Goal: Information Seeking & Learning: Learn about a topic

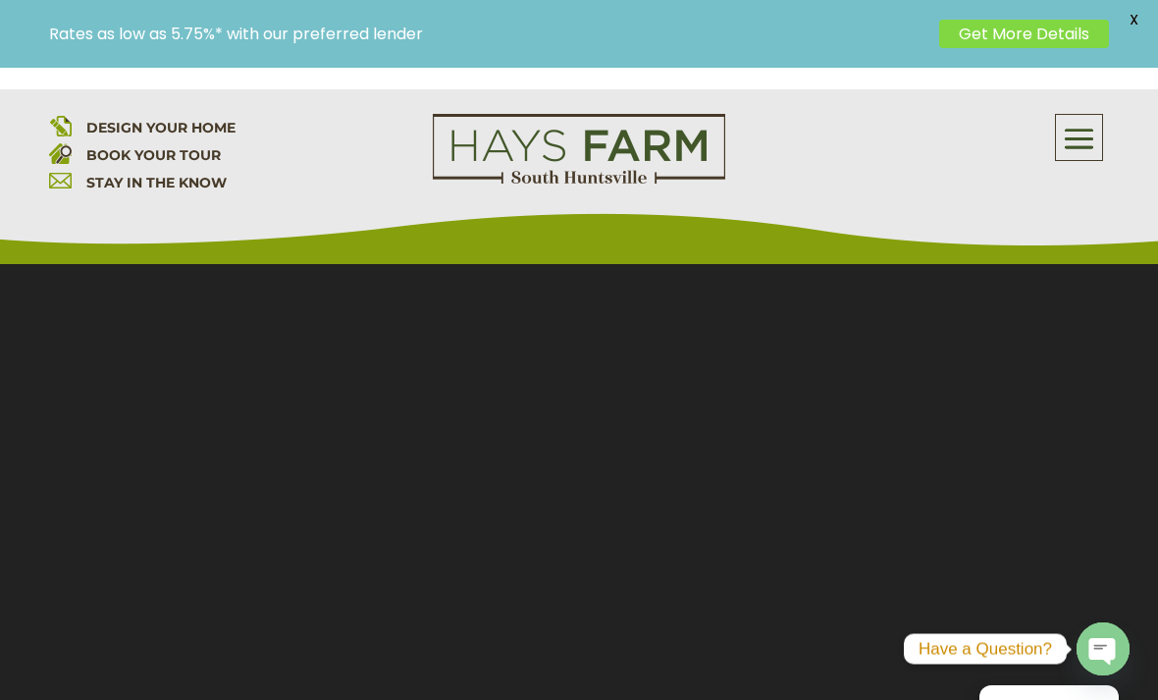
scroll to position [171, 0]
click at [1085, 138] on span at bounding box center [1079, 139] width 46 height 45
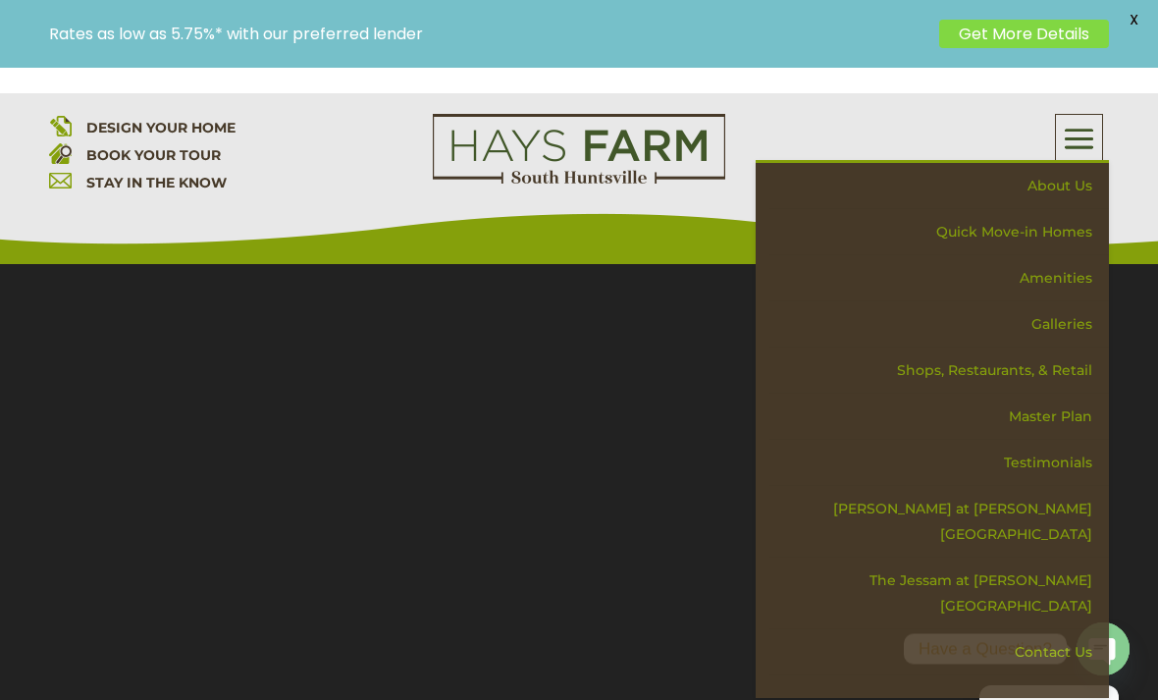
click at [722, 596] on section "Video Player 00:24 00:00 00:32 Use Up/Down Arrow keys to increase or decrease v…" at bounding box center [579, 412] width 1158 height 638
click at [1074, 330] on link "Galleries" at bounding box center [940, 324] width 340 height 46
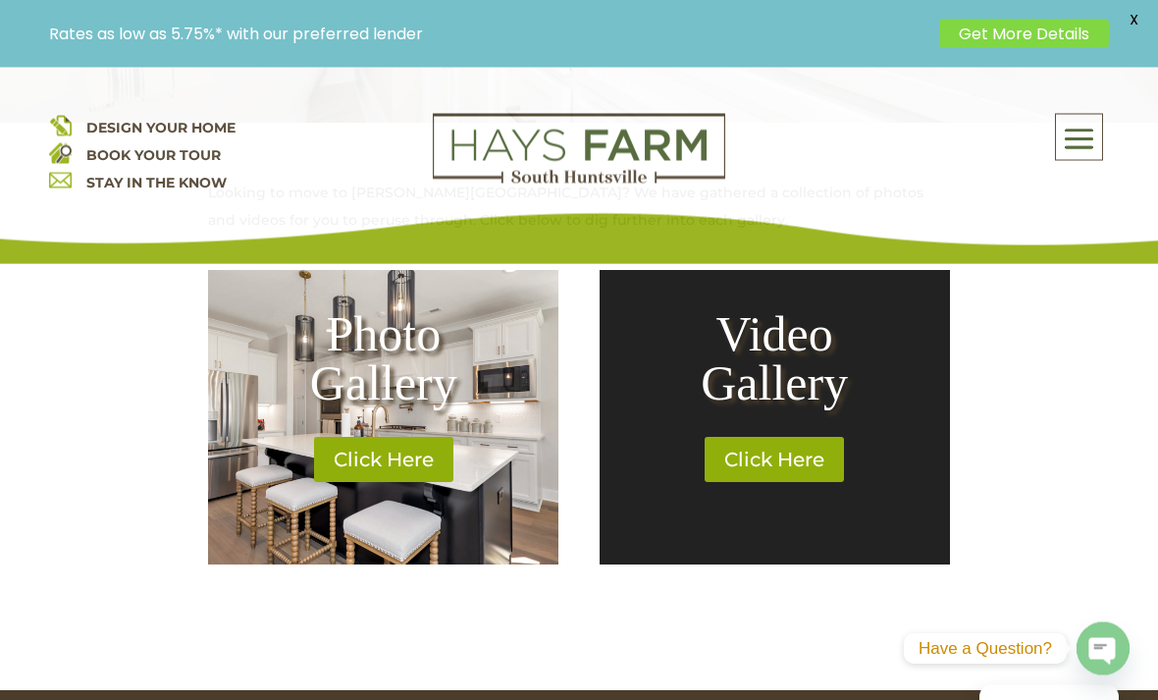
scroll to position [776, 0]
click at [401, 481] on link "Click Here" at bounding box center [383, 459] width 153 height 45
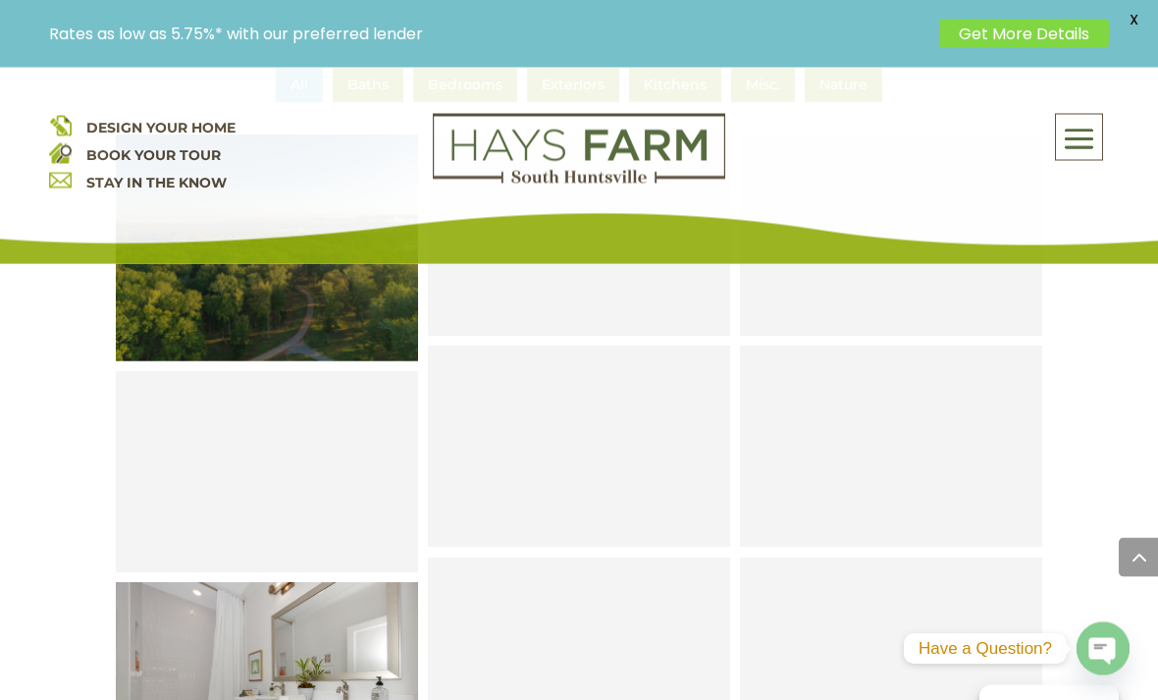
scroll to position [888, 0]
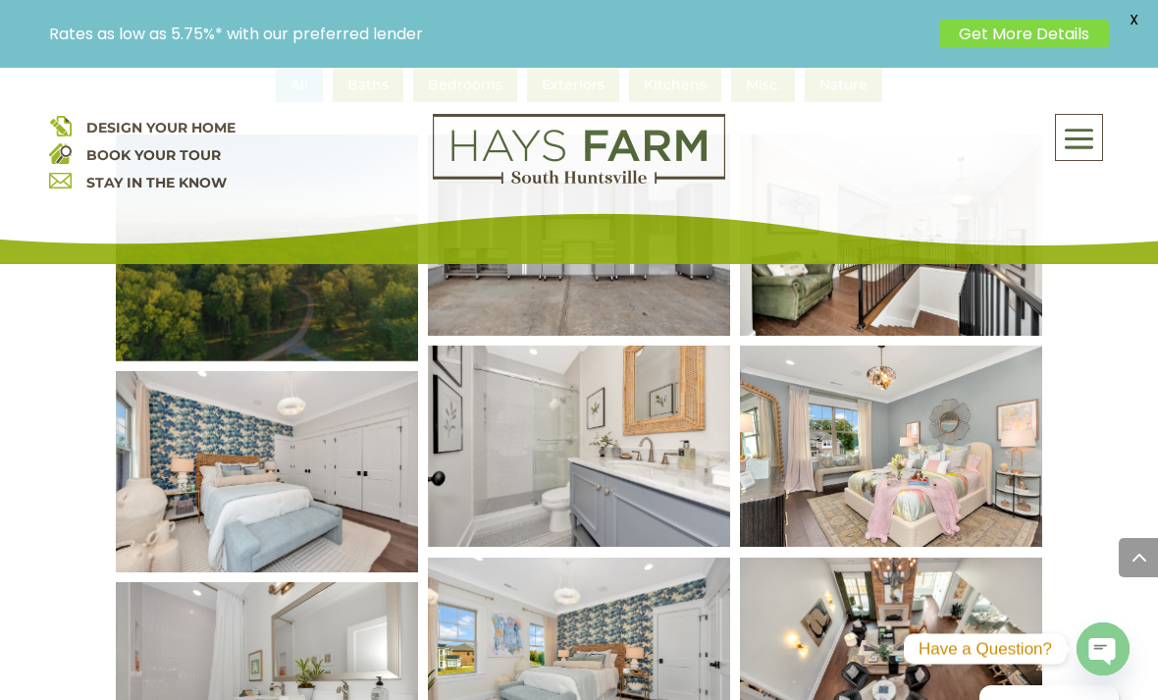
click at [900, 438] on img at bounding box center [891, 446] width 363 height 242
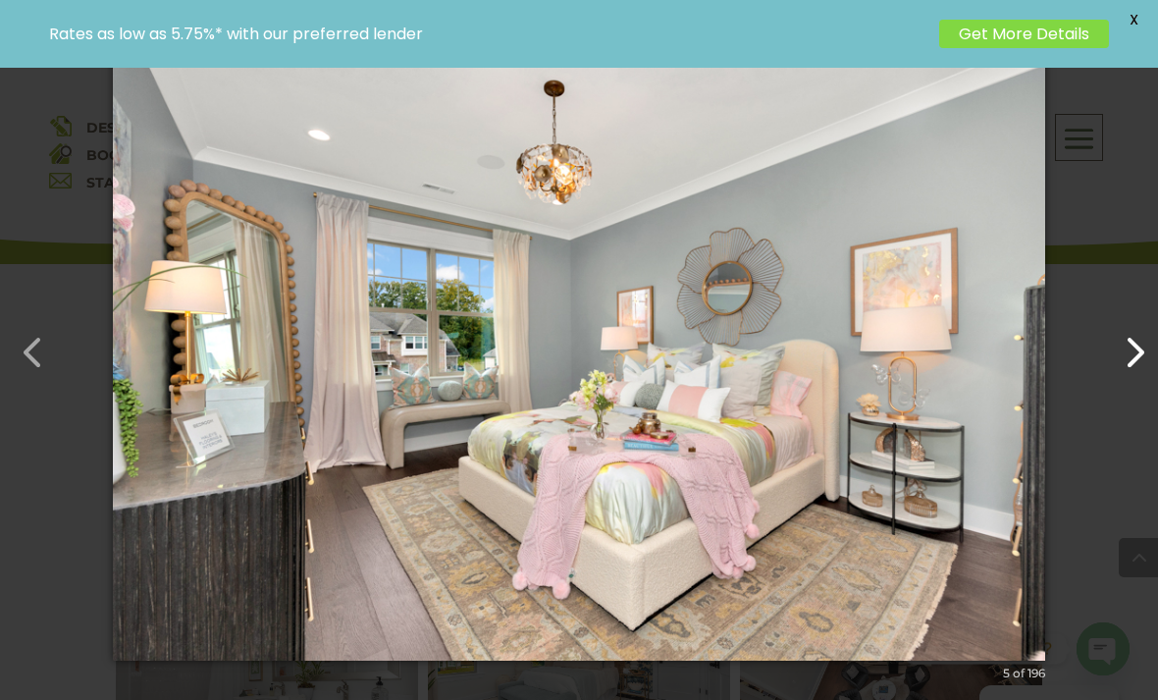
click at [1128, 366] on button "button" at bounding box center [1125, 342] width 47 height 47
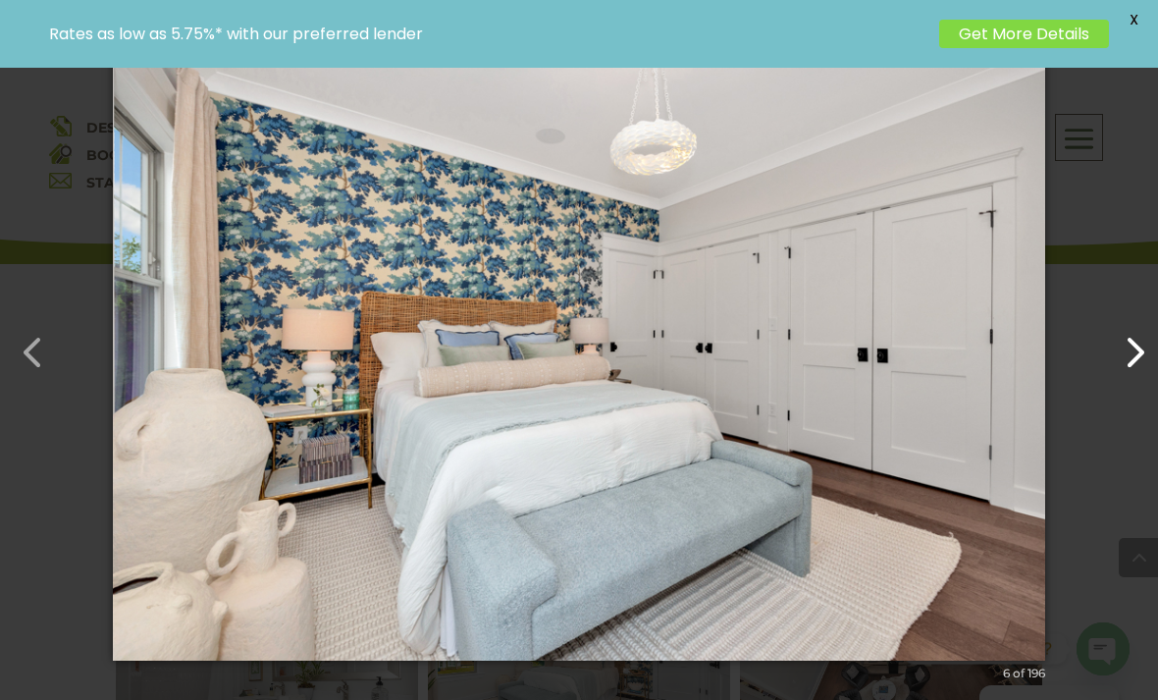
click at [1133, 366] on button "button" at bounding box center [1125, 342] width 47 height 47
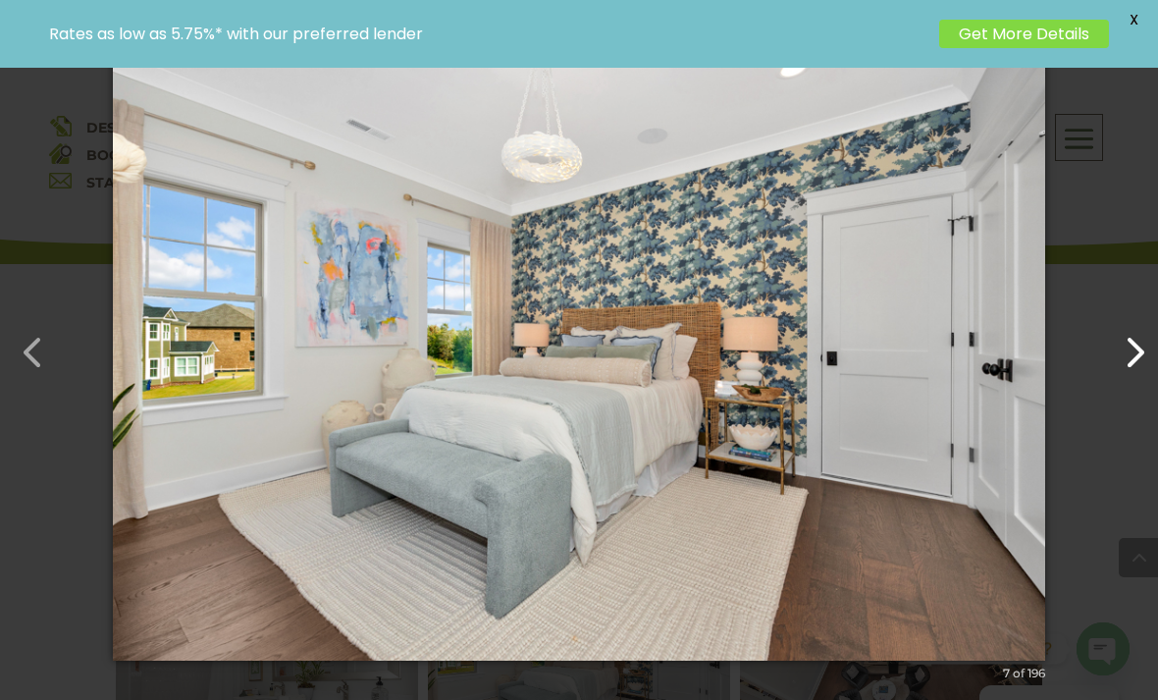
click at [1127, 366] on button "button" at bounding box center [1125, 342] width 47 height 47
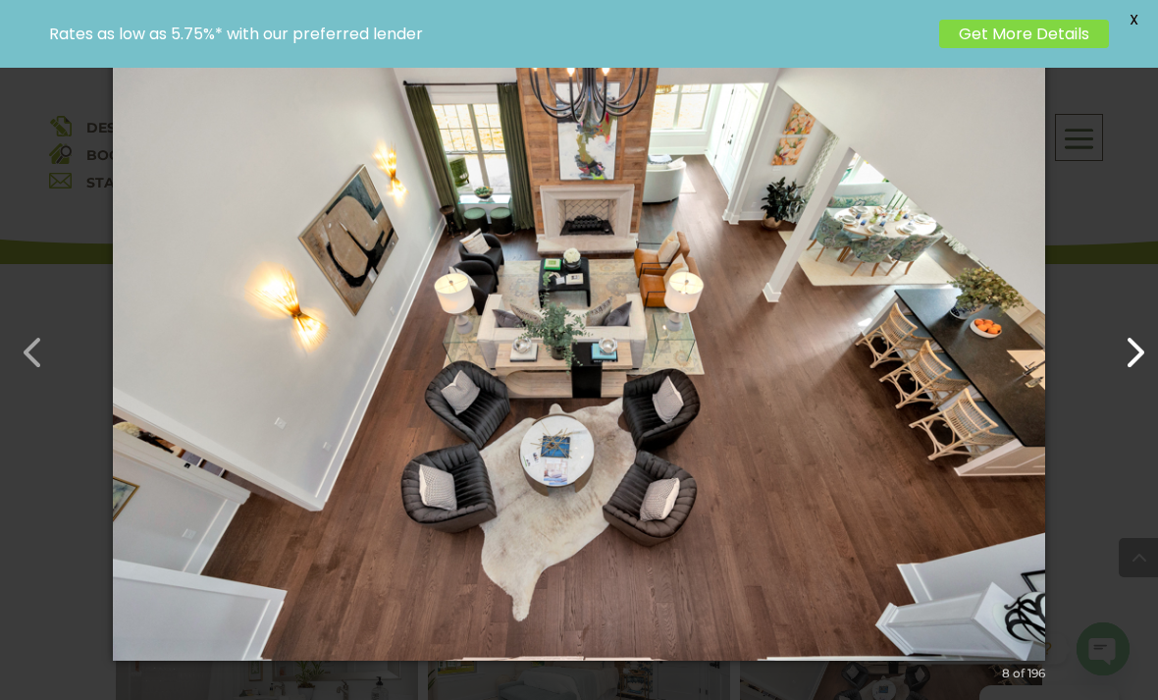
click at [1125, 366] on button "button" at bounding box center [1125, 342] width 47 height 47
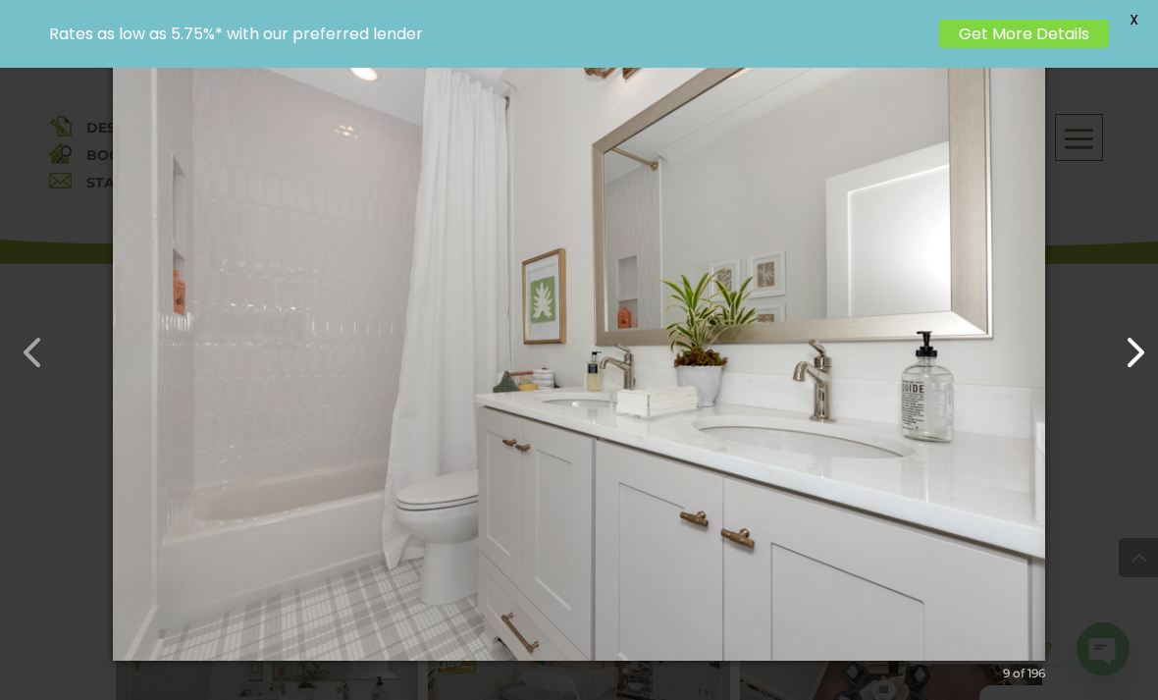
click at [1133, 366] on button "button" at bounding box center [1125, 342] width 47 height 47
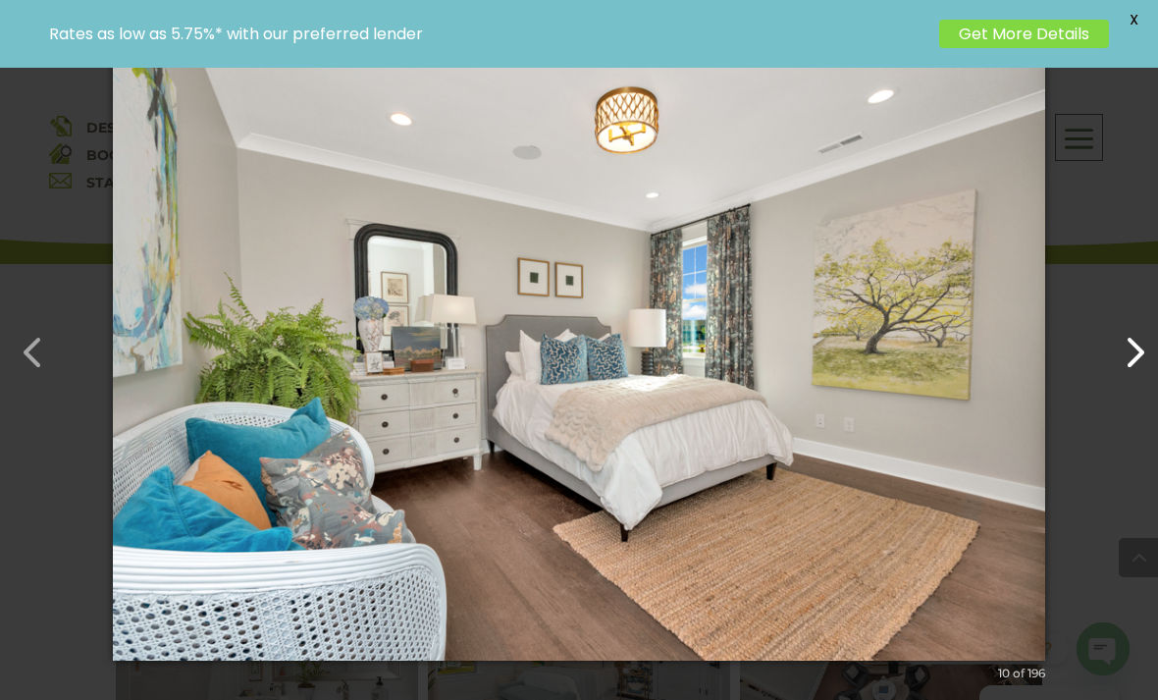
click at [1121, 366] on button "button" at bounding box center [1125, 342] width 47 height 47
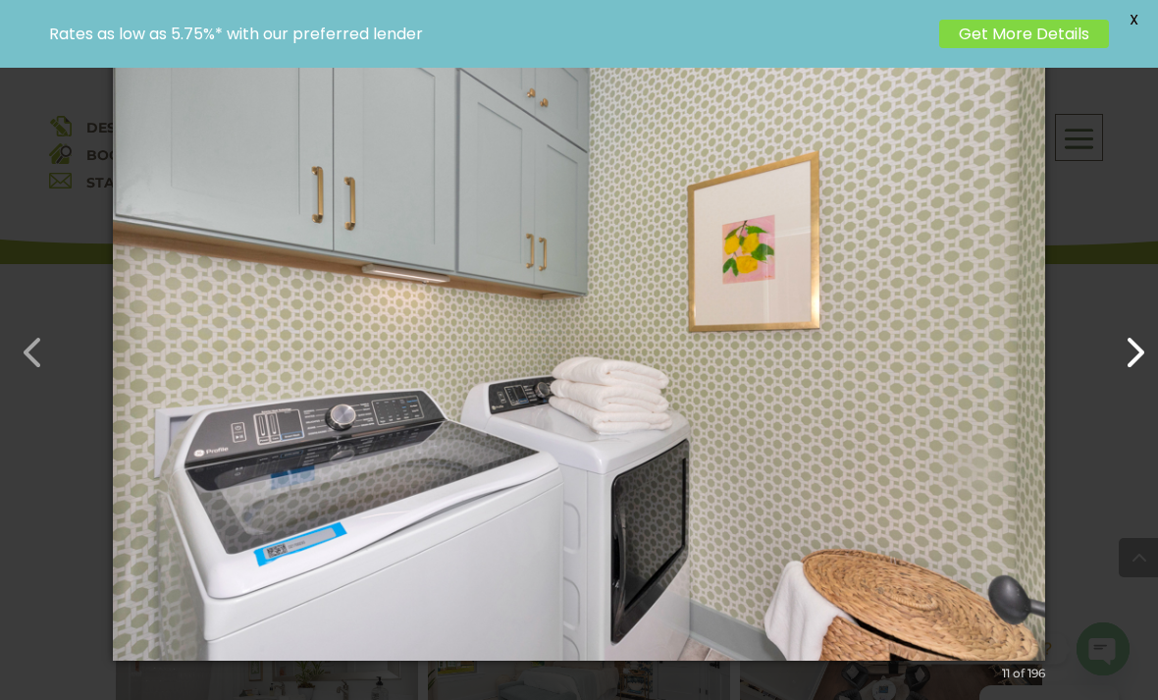
click at [1125, 366] on button "button" at bounding box center [1125, 342] width 47 height 47
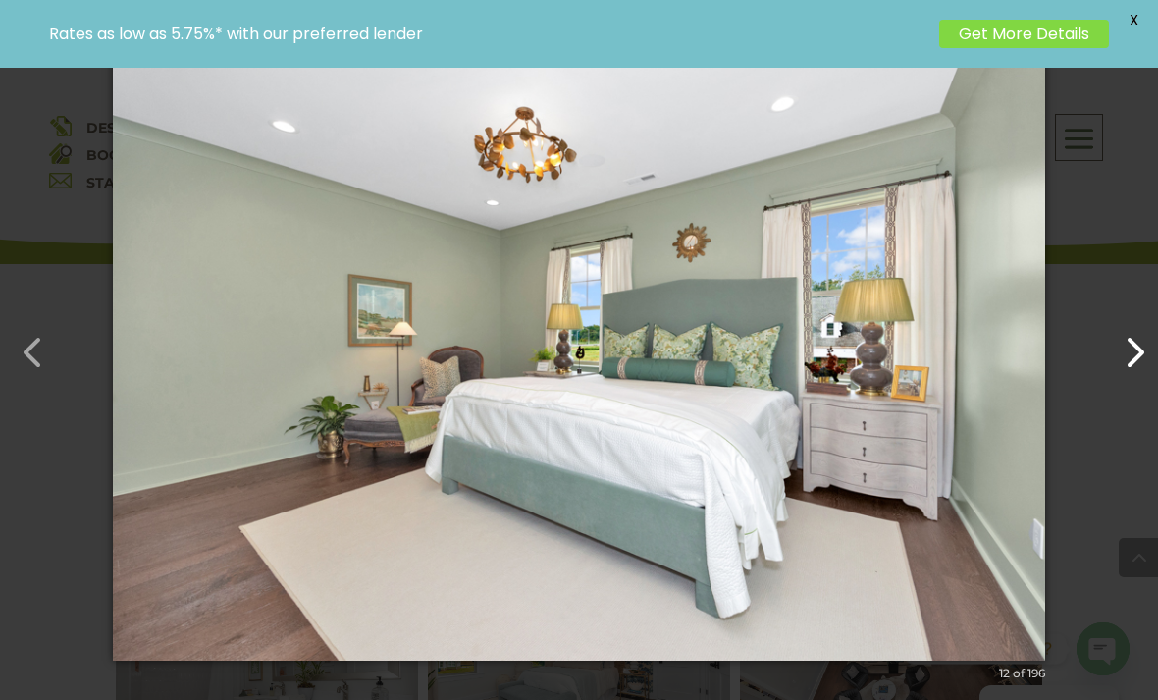
click at [1133, 366] on button "button" at bounding box center [1125, 342] width 47 height 47
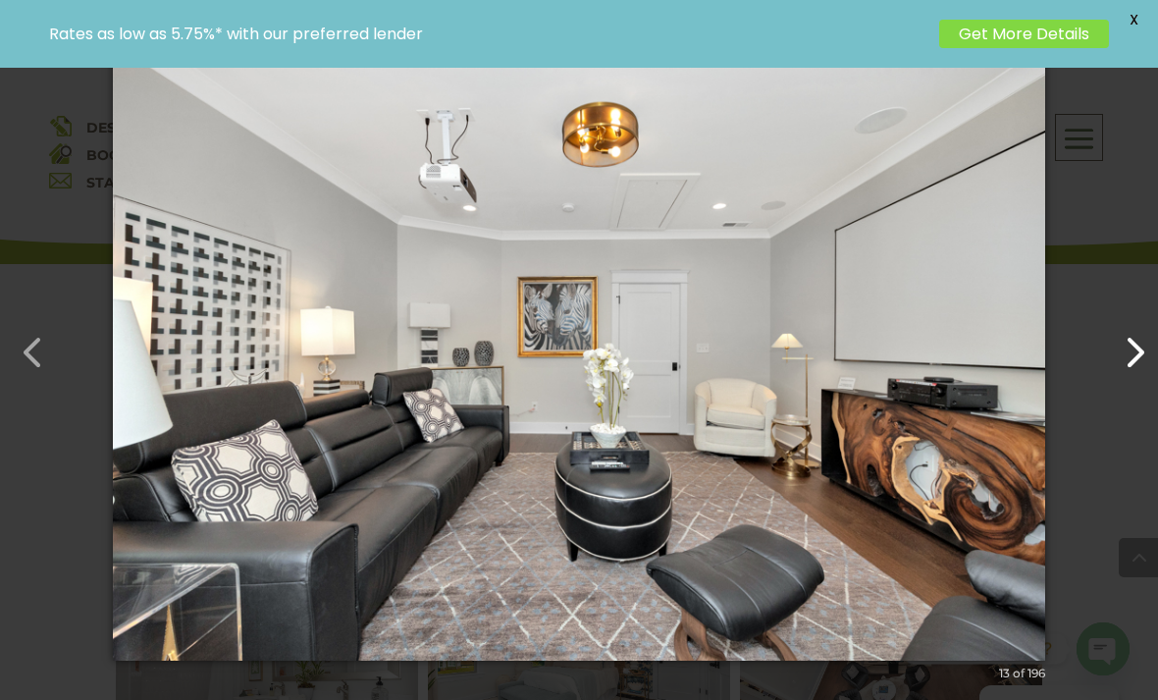
click at [1135, 366] on button "button" at bounding box center [1125, 342] width 47 height 47
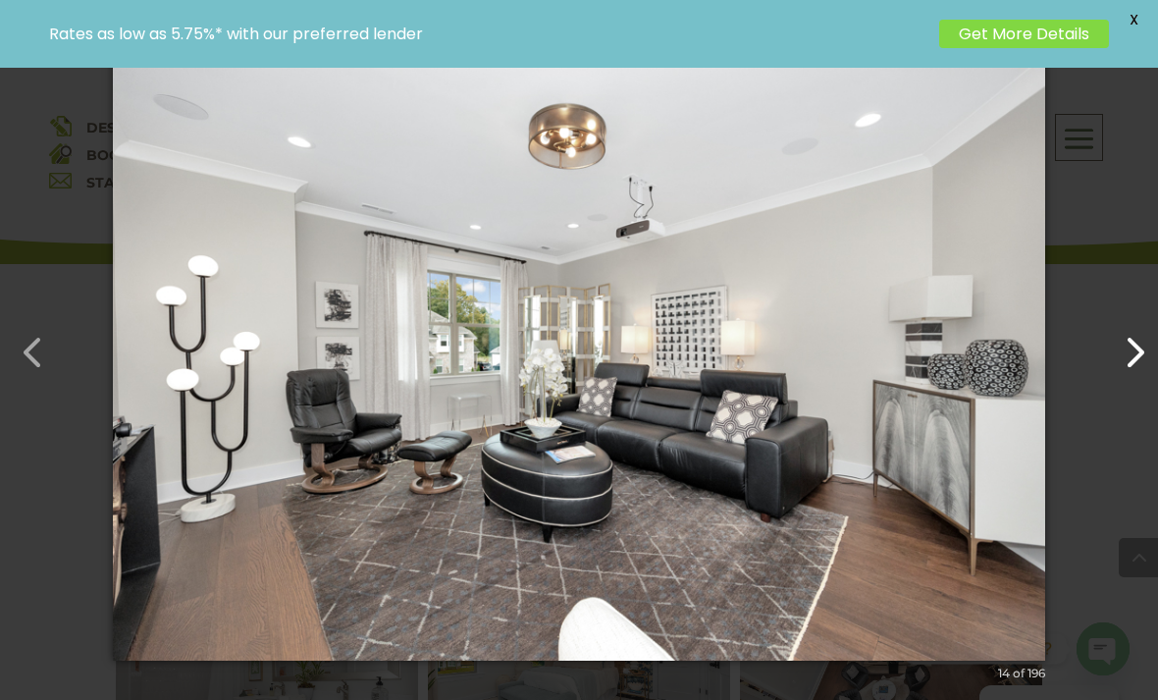
click at [1125, 366] on button "button" at bounding box center [1125, 342] width 47 height 47
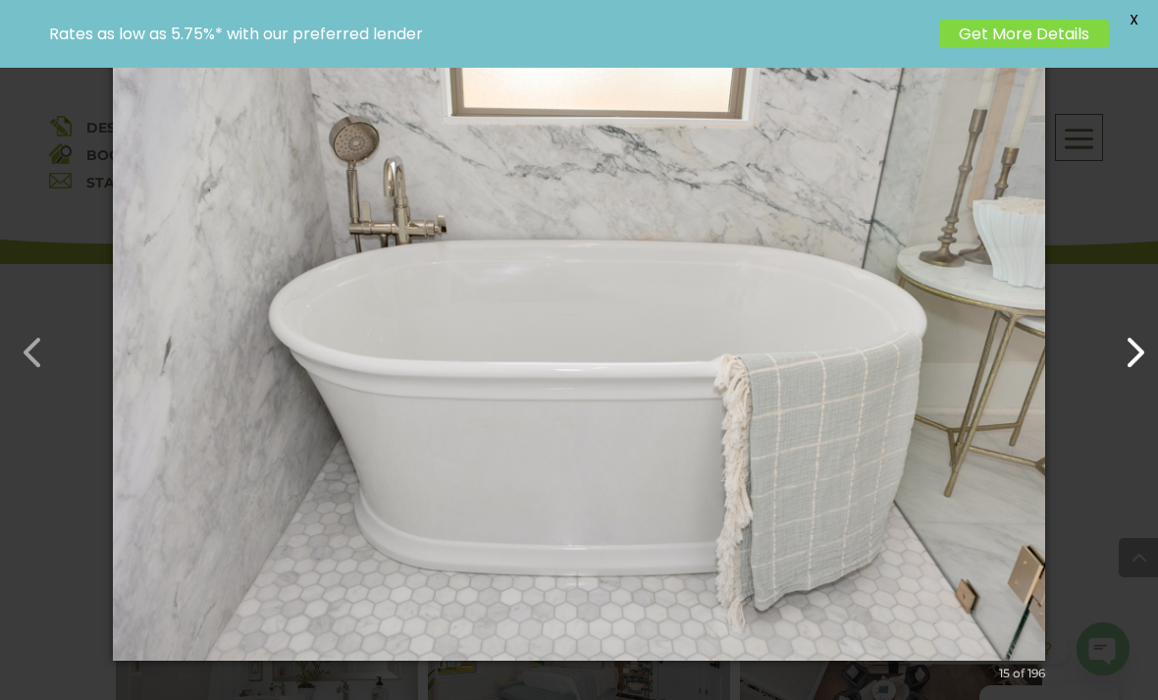
click at [1138, 366] on button "button" at bounding box center [1125, 342] width 47 height 47
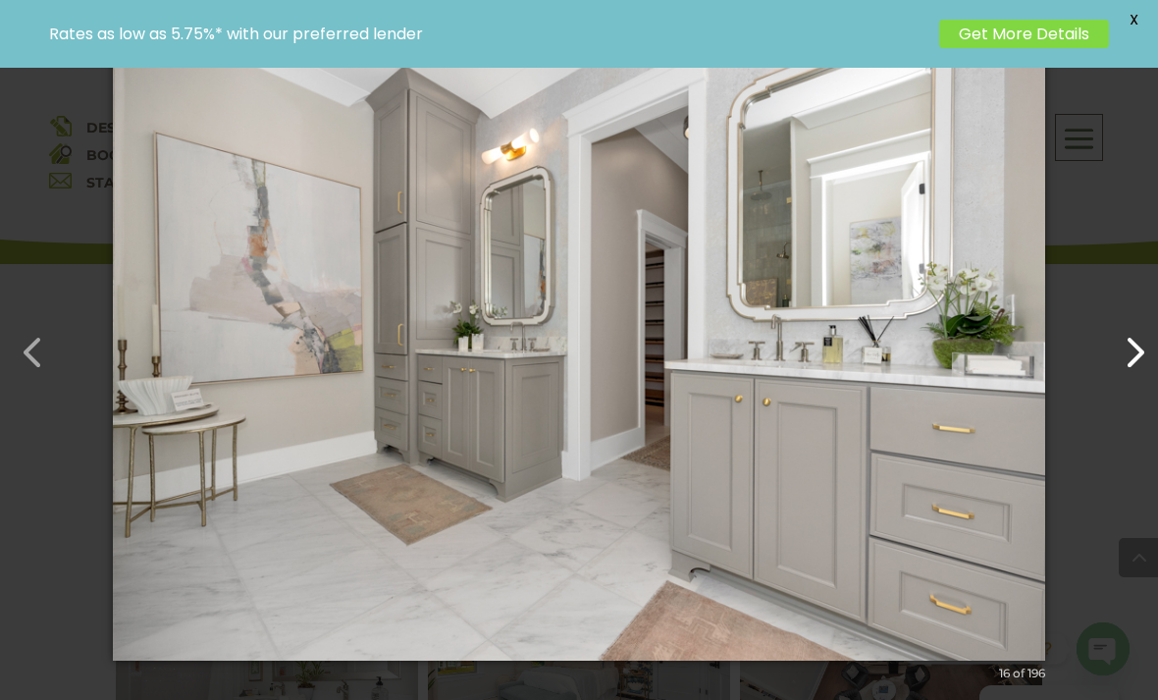
click at [1136, 366] on button "button" at bounding box center [1125, 342] width 47 height 47
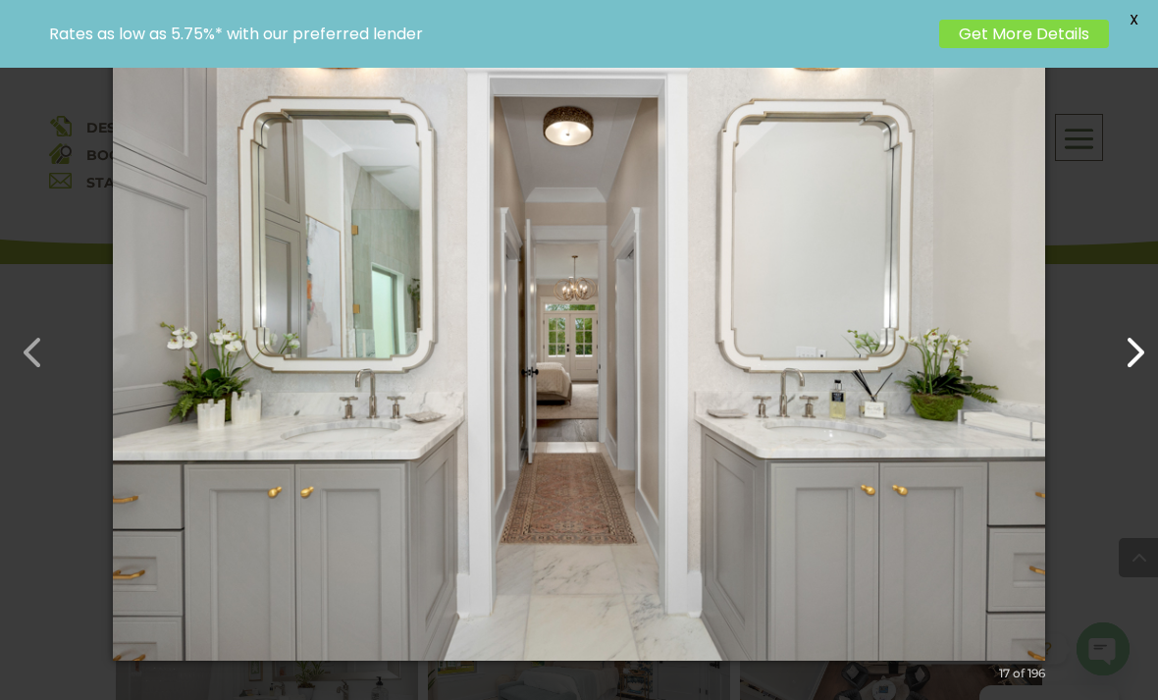
click at [1131, 366] on button "button" at bounding box center [1125, 342] width 47 height 47
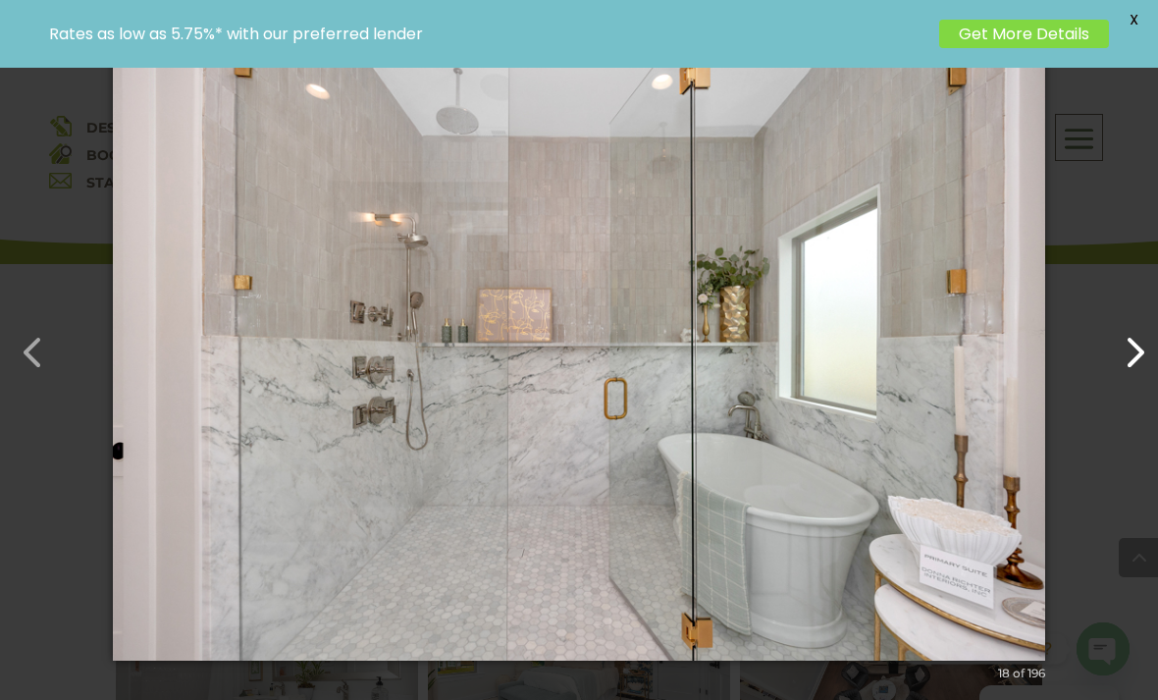
click at [1131, 366] on button "button" at bounding box center [1125, 342] width 47 height 47
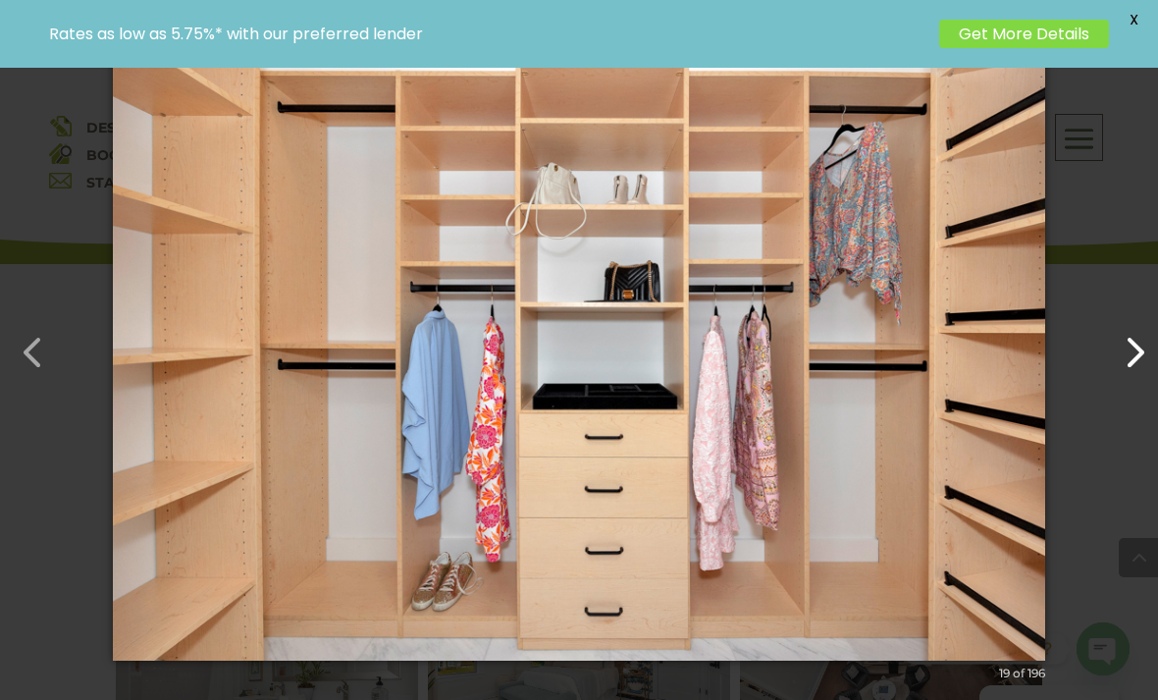
click at [1148, 366] on button "button" at bounding box center [1125, 342] width 47 height 47
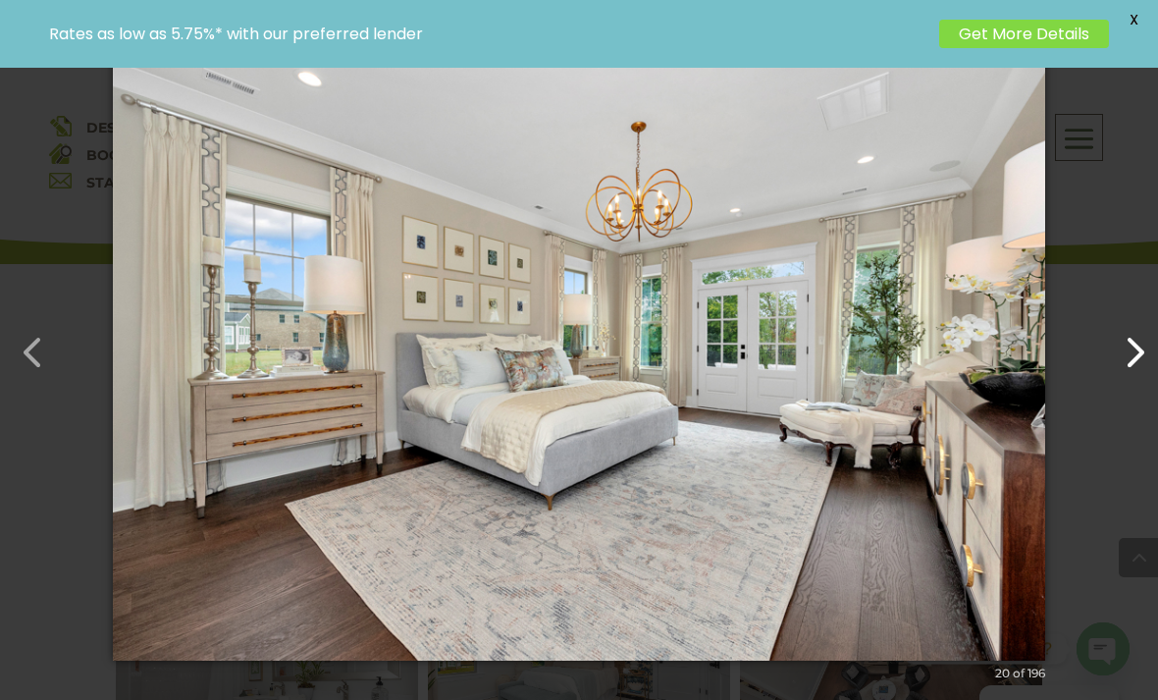
click at [1133, 366] on button "button" at bounding box center [1125, 342] width 47 height 47
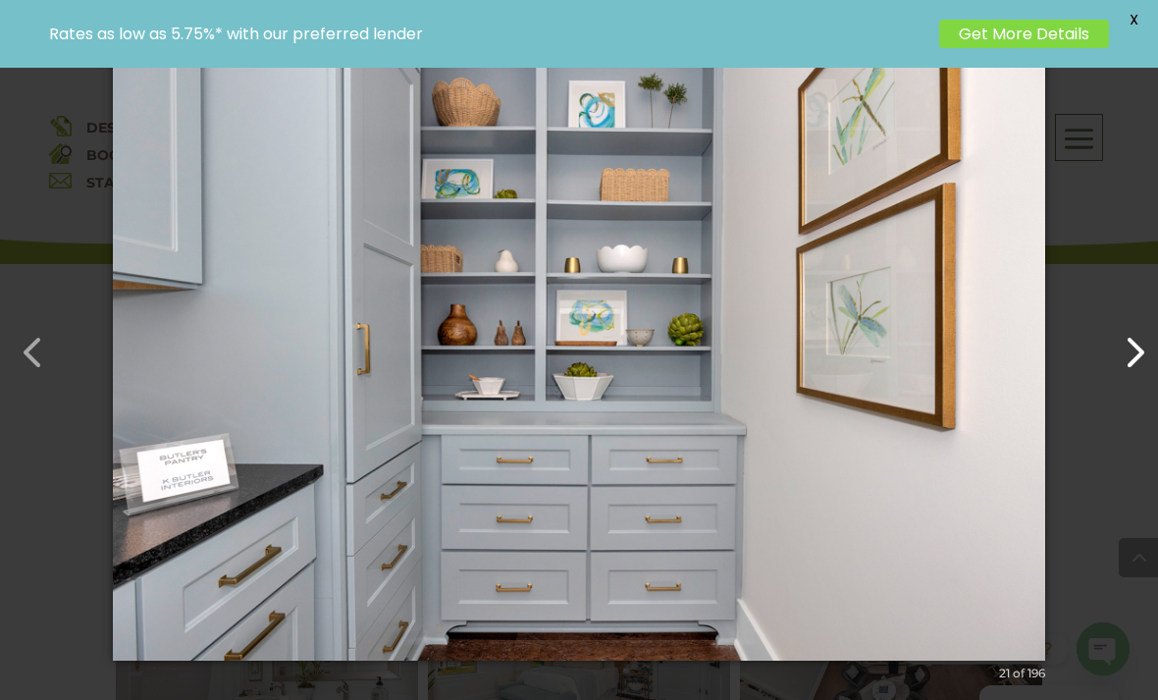
click at [1136, 366] on button "button" at bounding box center [1125, 342] width 47 height 47
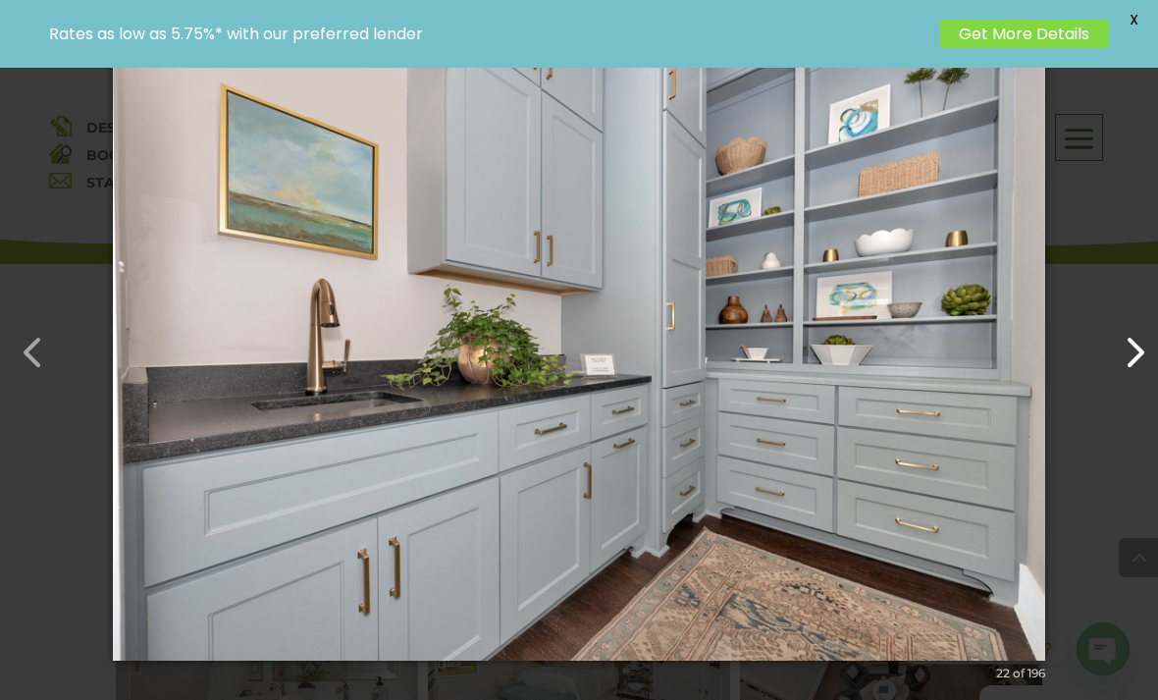
click at [1124, 366] on button "button" at bounding box center [1125, 342] width 47 height 47
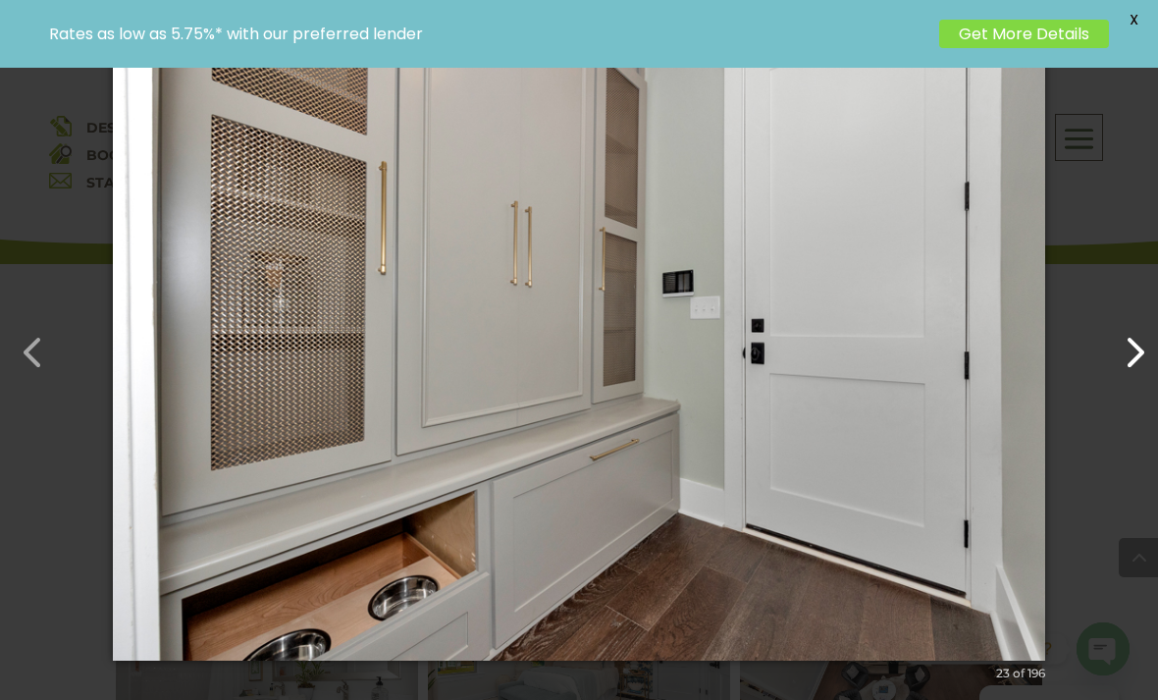
click at [1125, 366] on button "button" at bounding box center [1125, 342] width 47 height 47
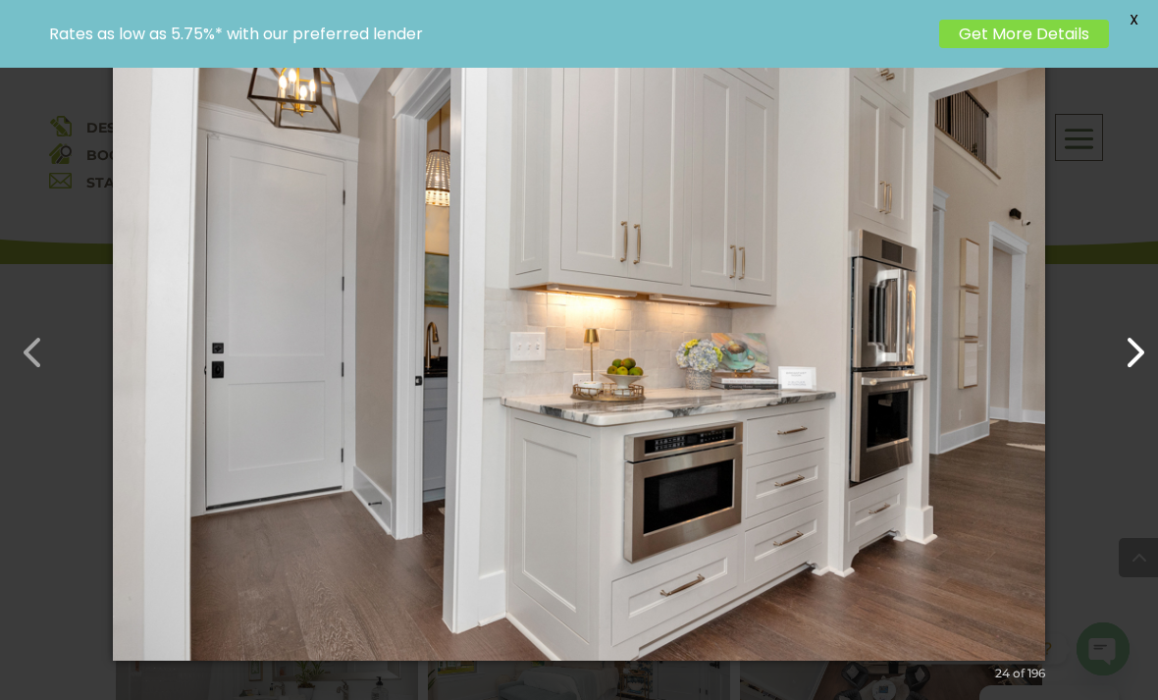
click at [1147, 366] on button "button" at bounding box center [1125, 342] width 47 height 47
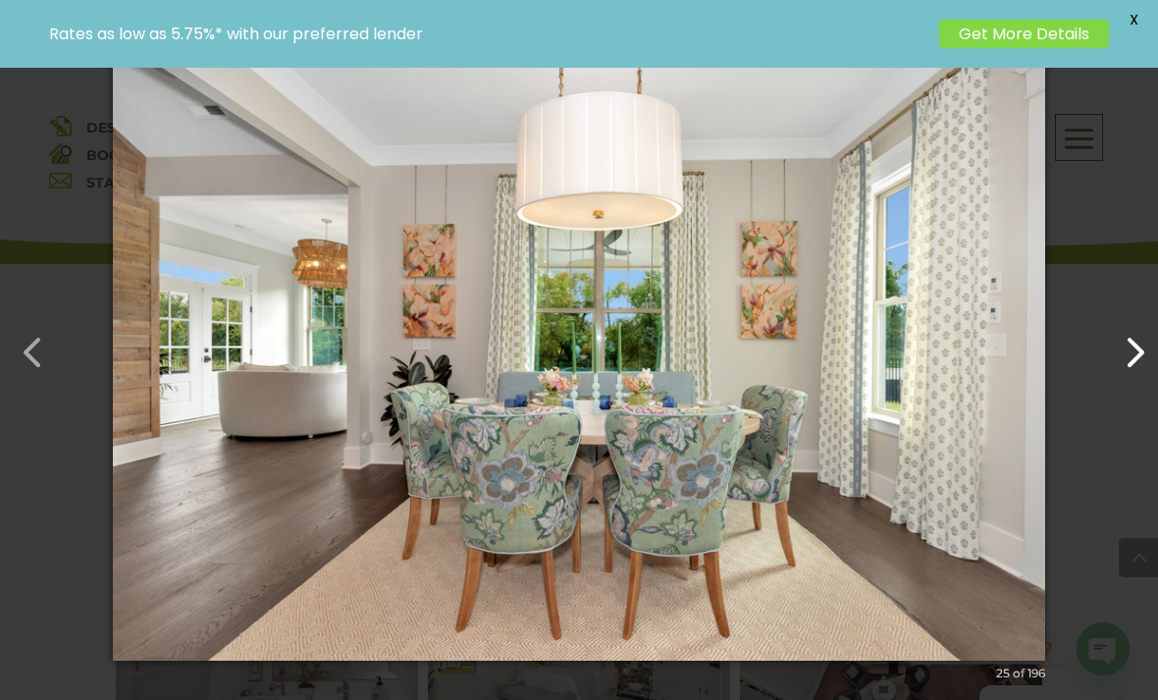
click at [1129, 366] on button "button" at bounding box center [1125, 342] width 47 height 47
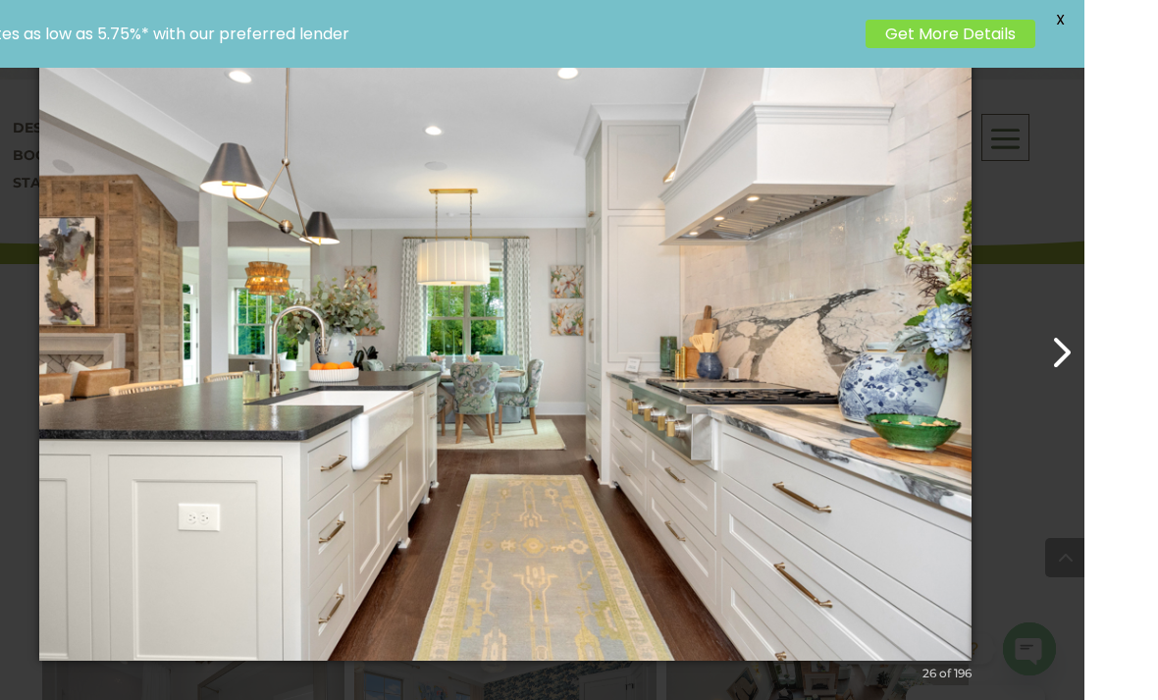
scroll to position [852, 0]
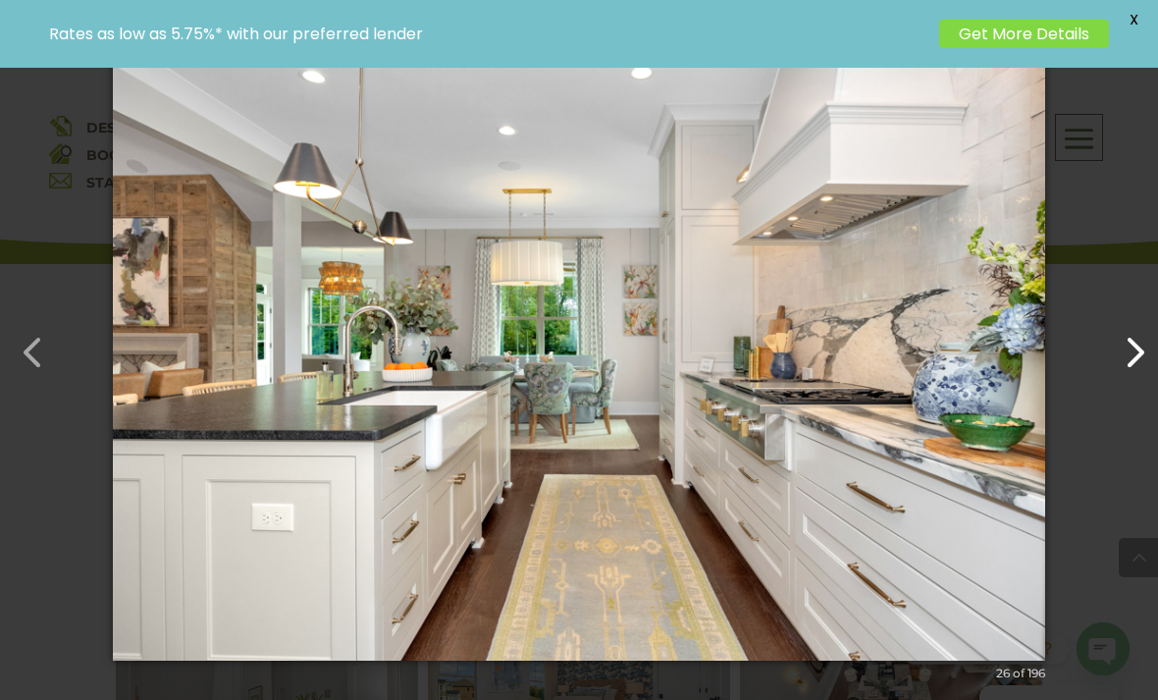
click at [1129, 366] on button "button" at bounding box center [1125, 342] width 47 height 47
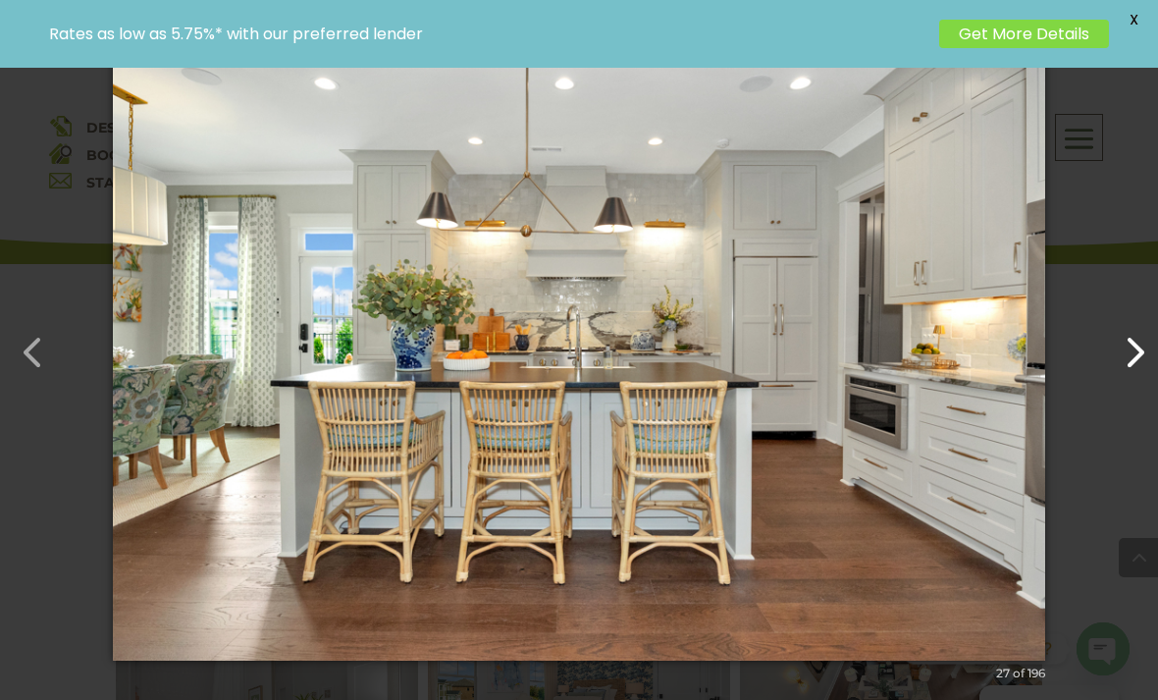
click at [1136, 366] on button "button" at bounding box center [1125, 342] width 47 height 47
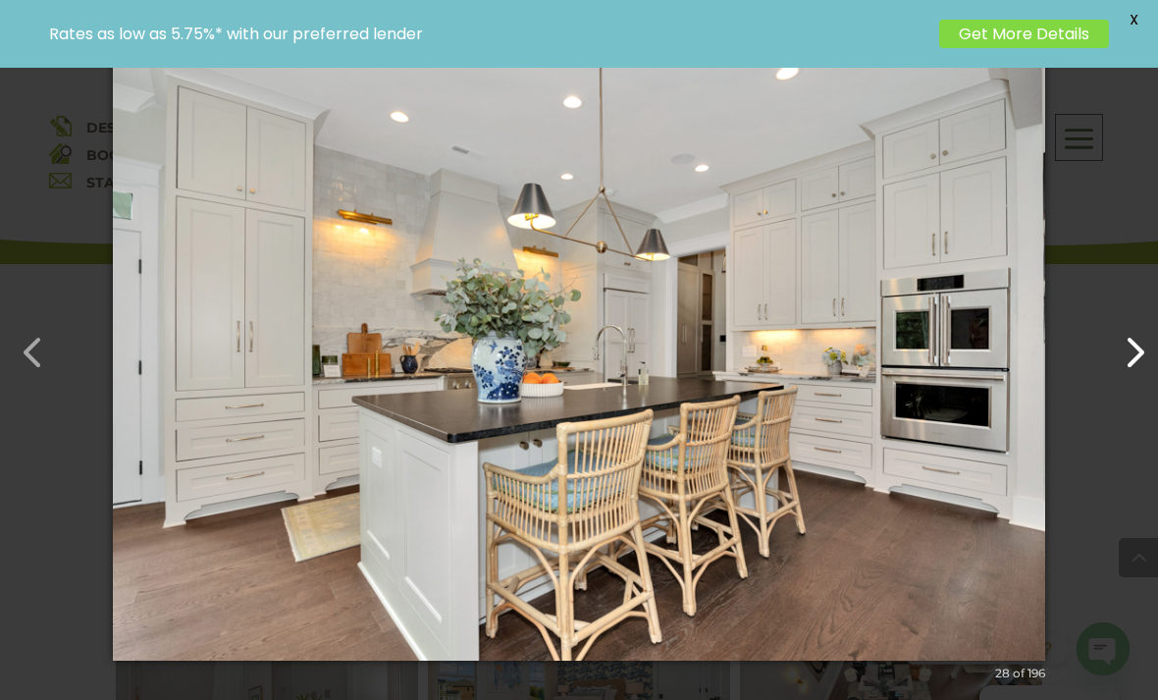
click at [1119, 366] on button "button" at bounding box center [1125, 342] width 47 height 47
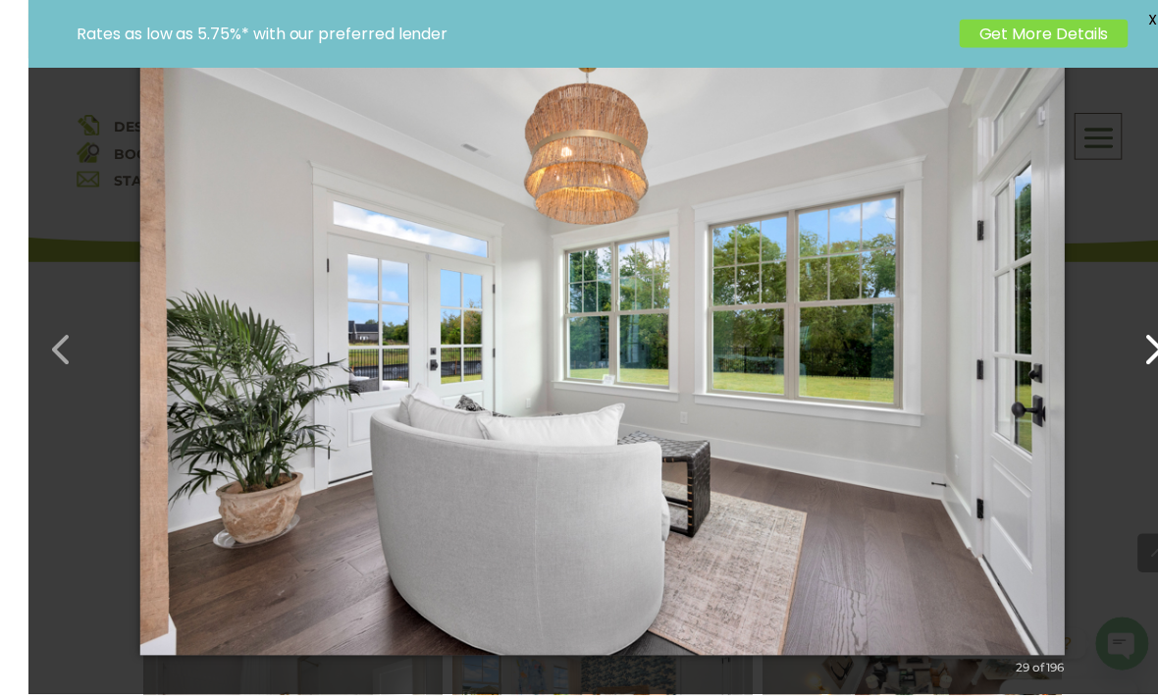
scroll to position [843, 0]
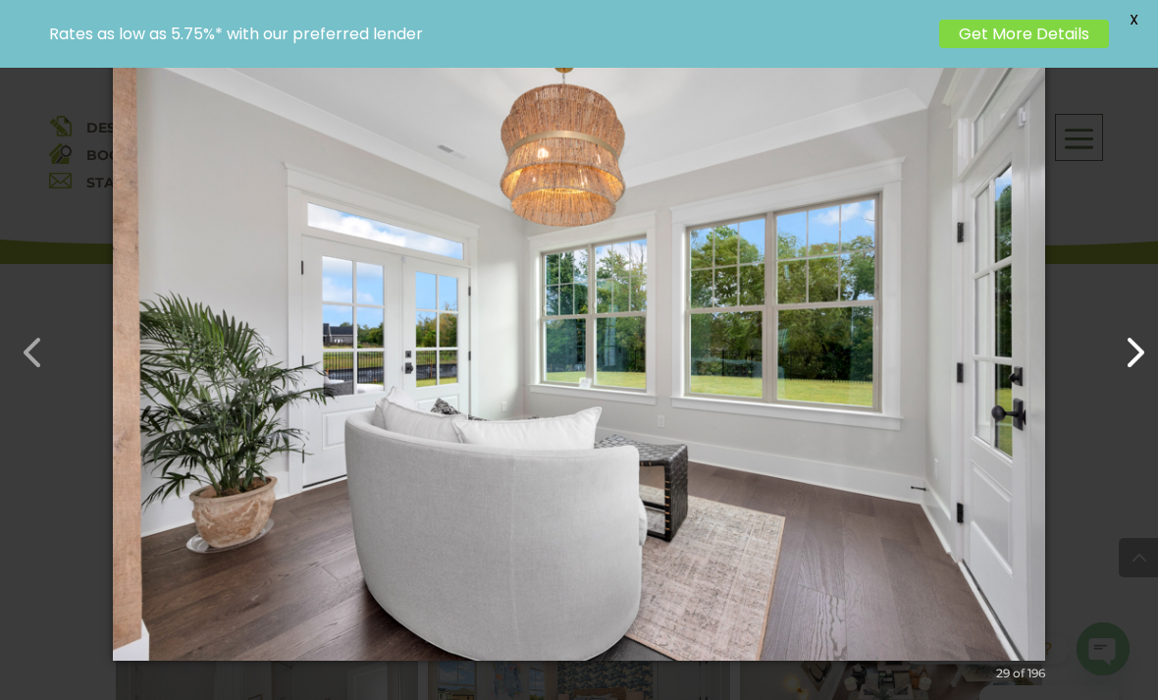
click at [1136, 366] on button "button" at bounding box center [1125, 342] width 47 height 47
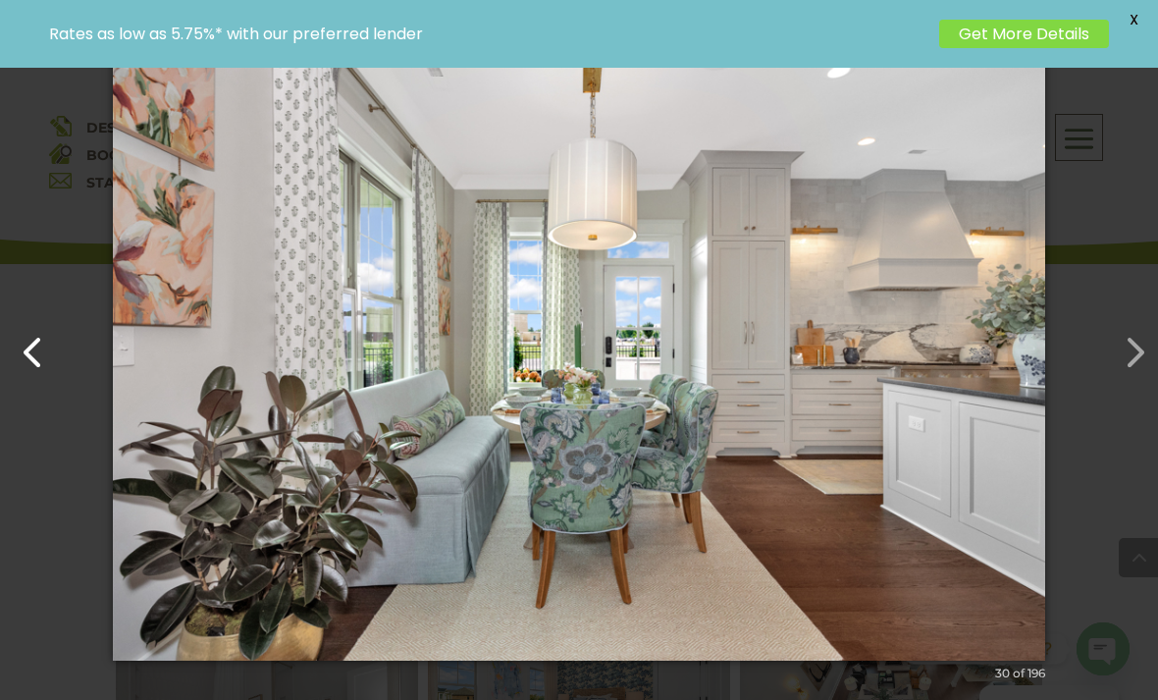
click at [20, 366] on button "button" at bounding box center [23, 342] width 47 height 47
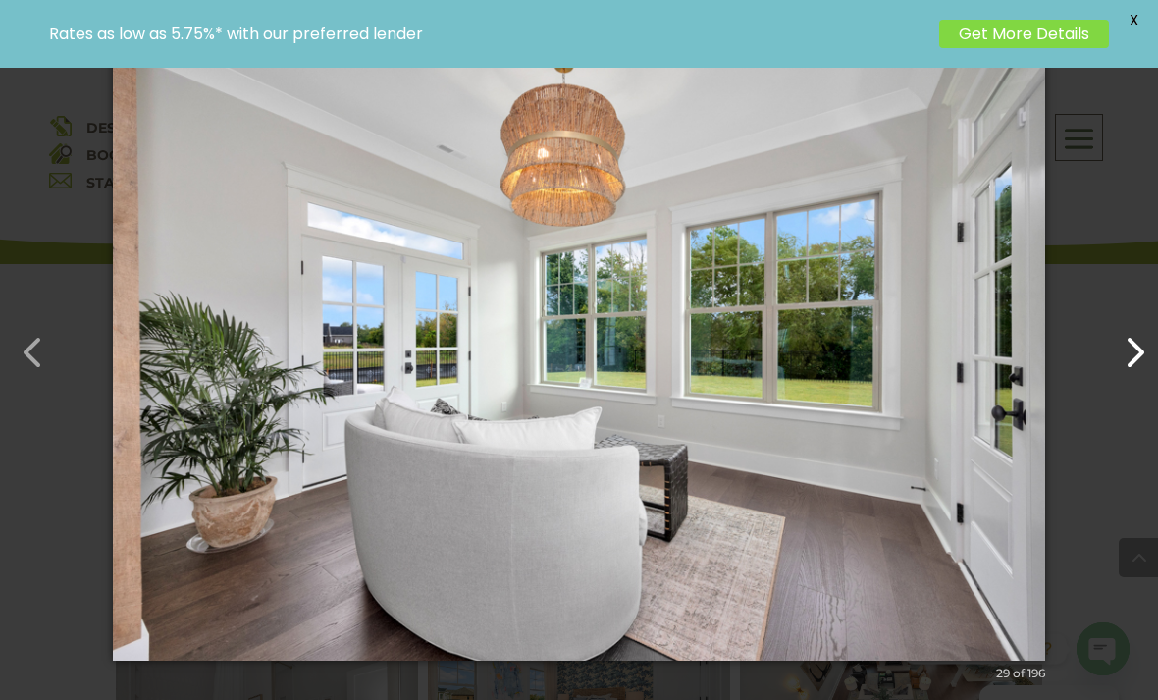
click at [1135, 366] on button "button" at bounding box center [1125, 342] width 47 height 47
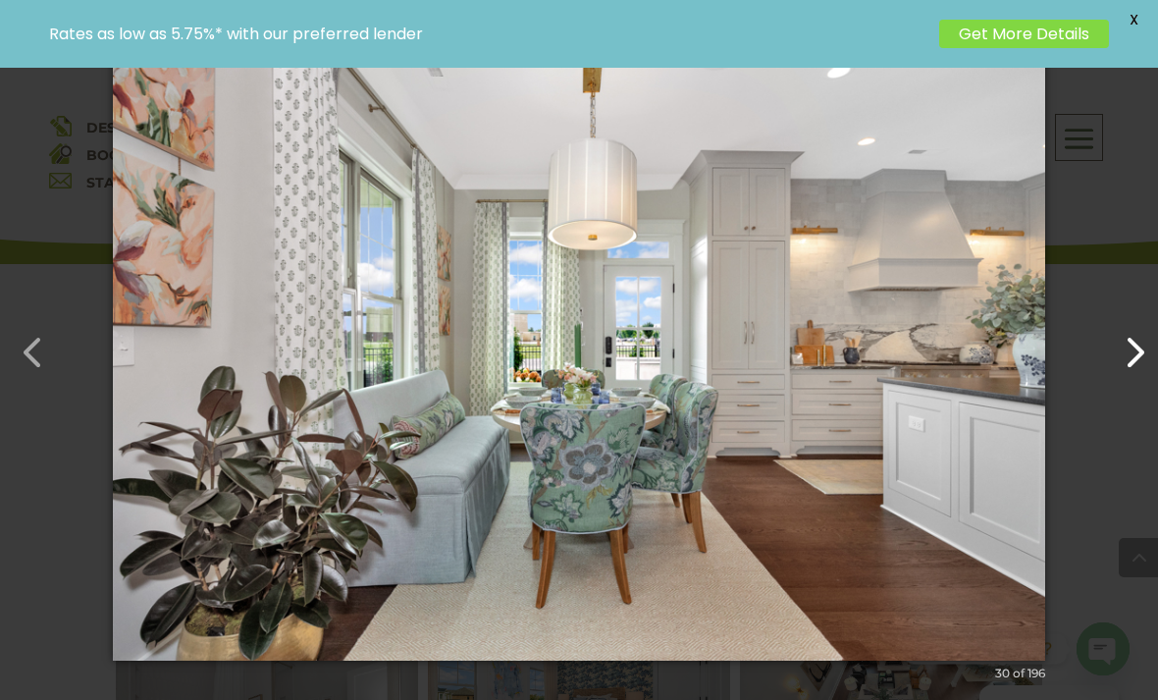
click at [1123, 366] on button "button" at bounding box center [1125, 342] width 47 height 47
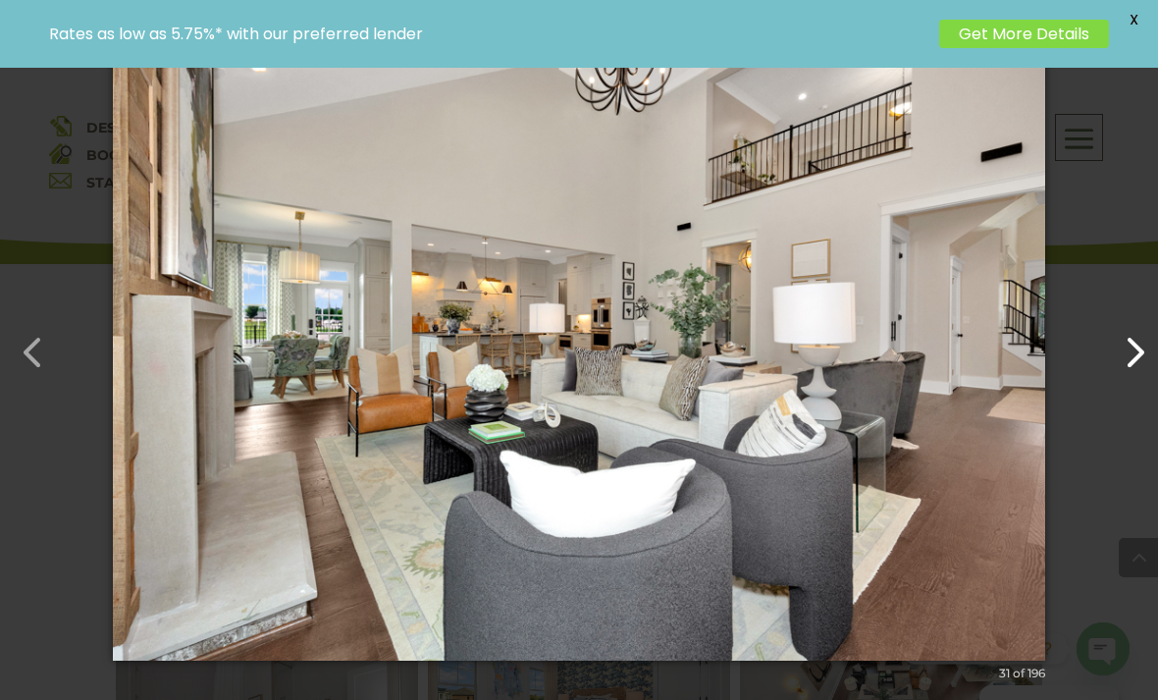
click at [1126, 366] on button "button" at bounding box center [1125, 342] width 47 height 47
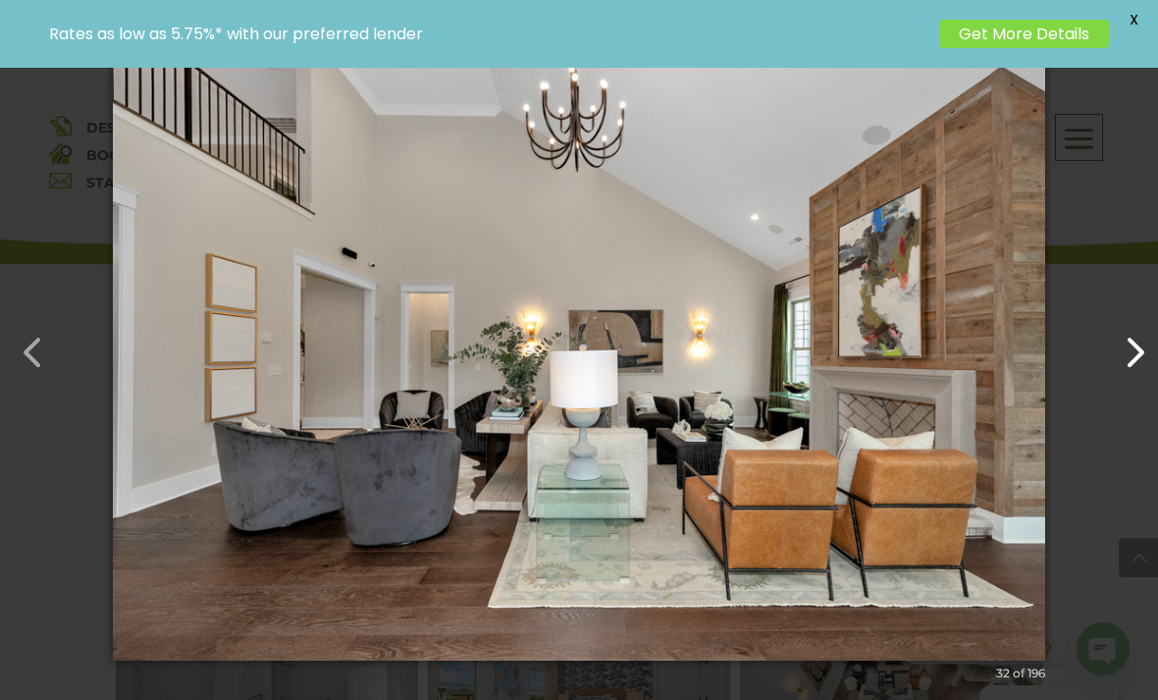
click at [1122, 366] on button "button" at bounding box center [1125, 342] width 47 height 47
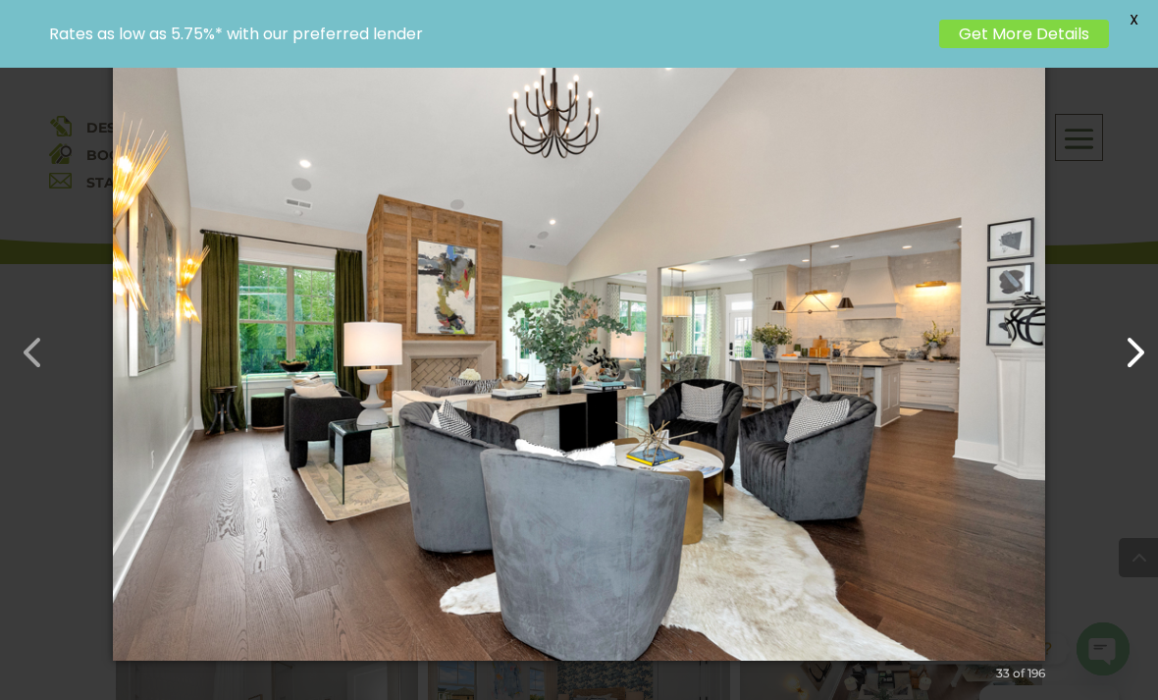
click at [1138, 364] on button "button" at bounding box center [1125, 342] width 47 height 47
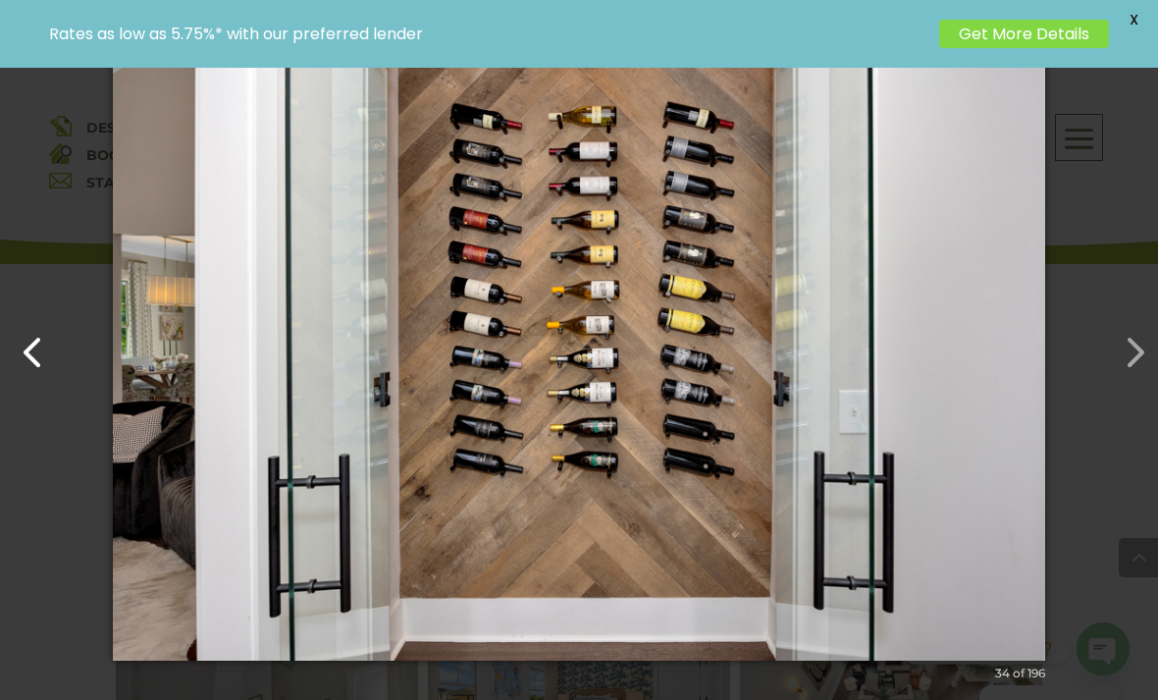
click at [32, 350] on button "button" at bounding box center [23, 342] width 47 height 47
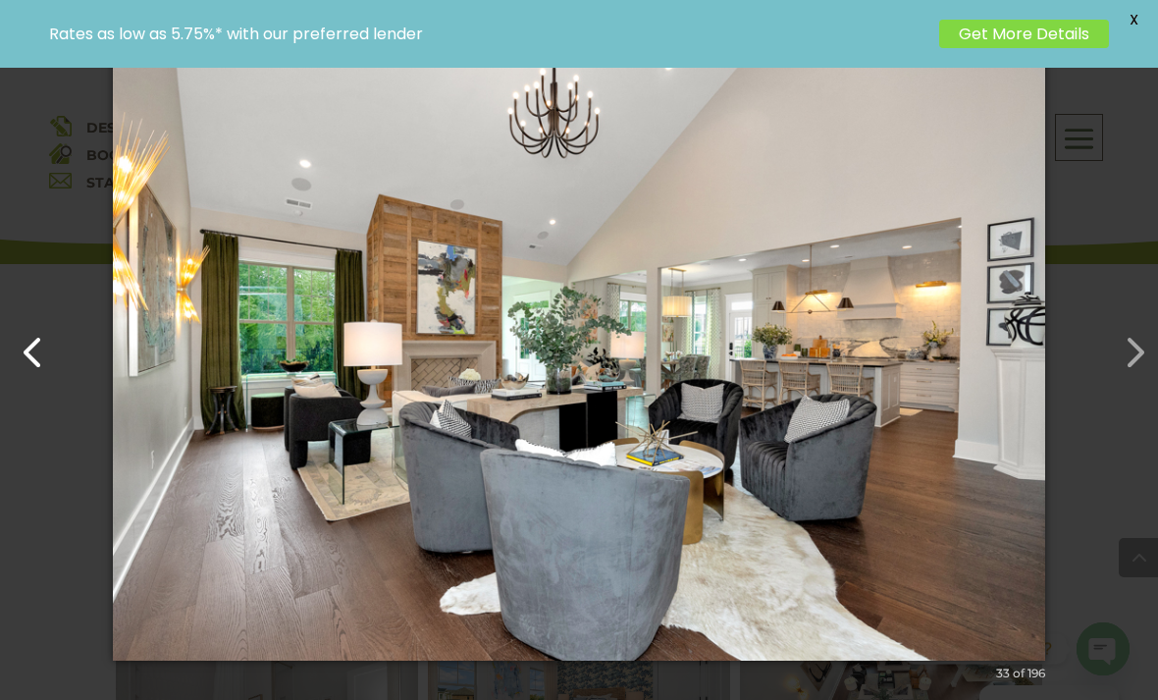
click at [1129, 366] on button "button" at bounding box center [1125, 342] width 47 height 47
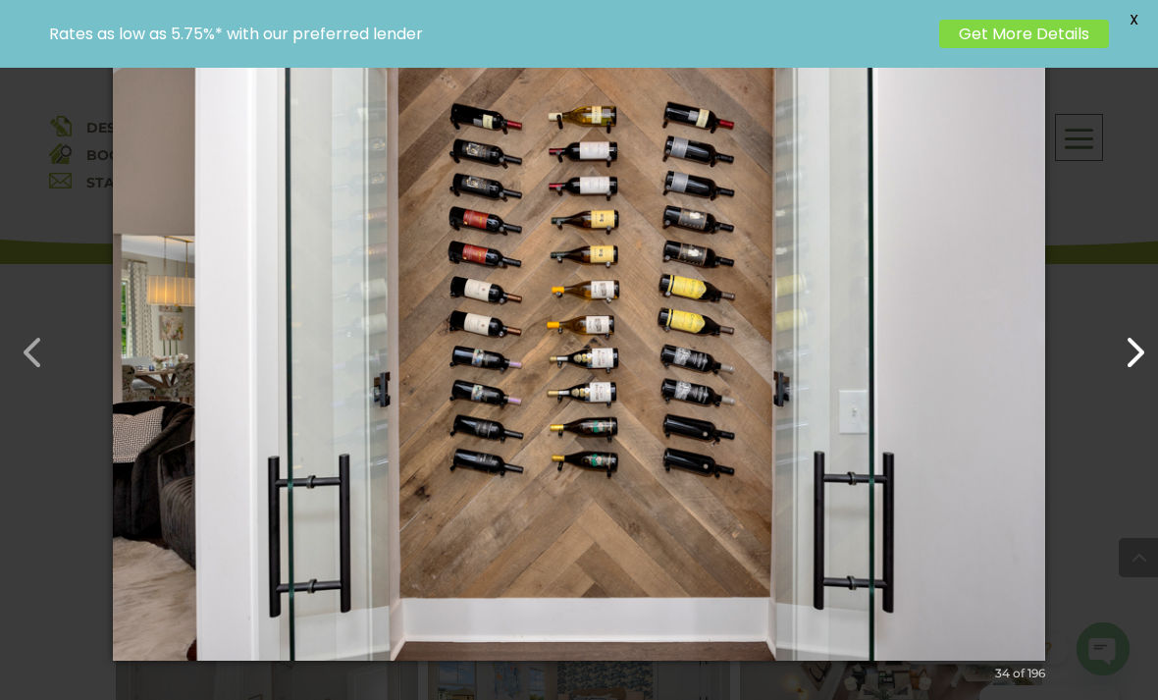
click at [47, 366] on button "button" at bounding box center [23, 342] width 47 height 47
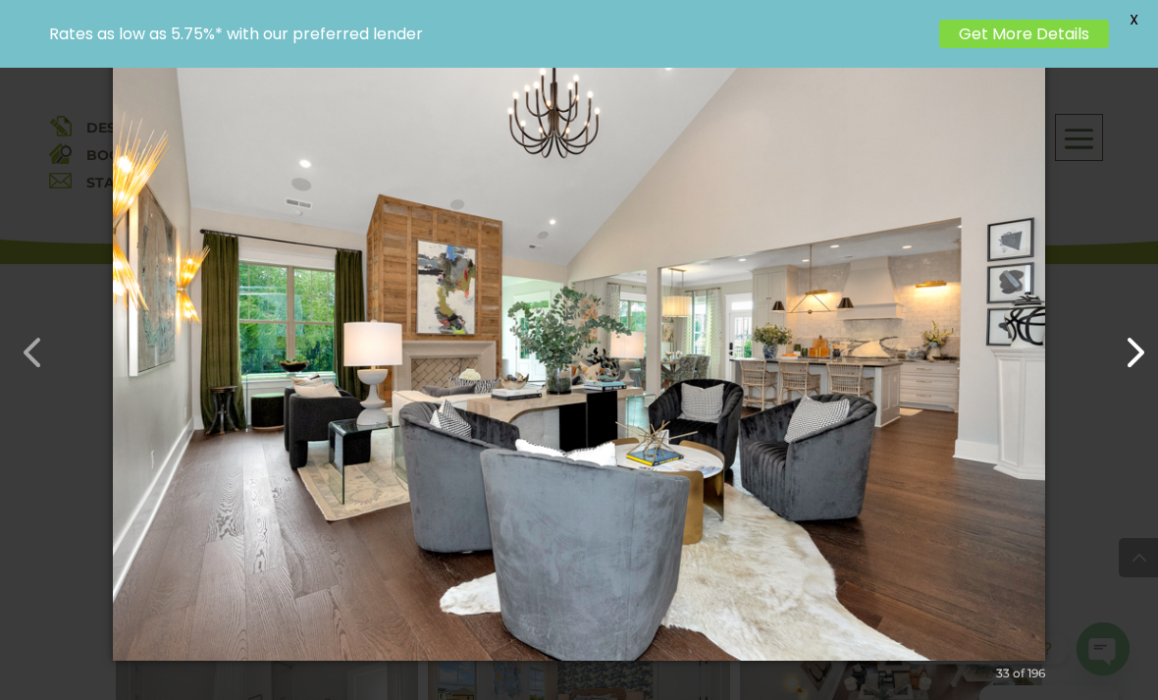
click at [1134, 366] on button "button" at bounding box center [1125, 342] width 47 height 47
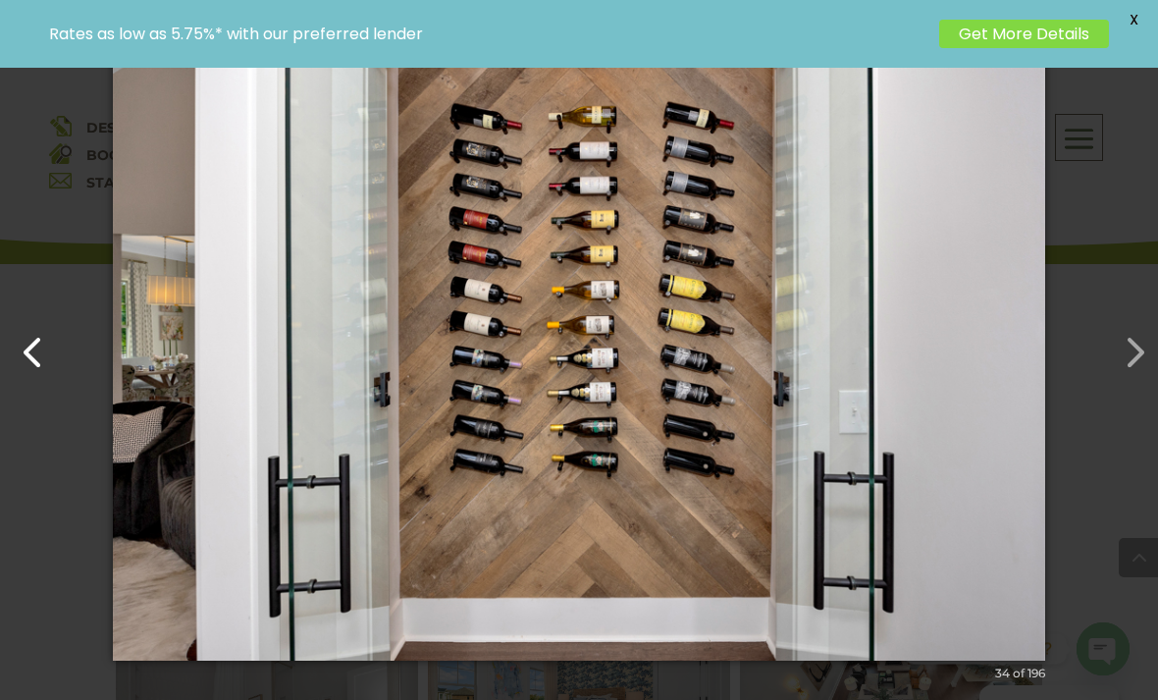
click at [43, 366] on button "button" at bounding box center [23, 342] width 47 height 47
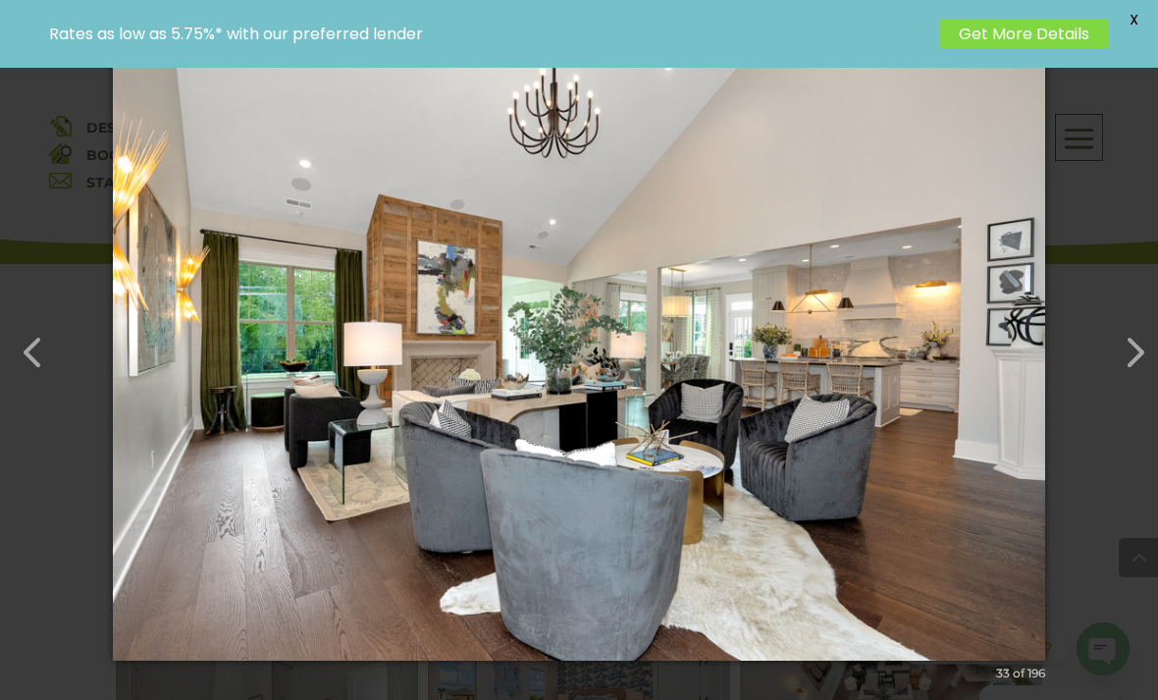
click at [1120, 346] on div "× 33 of 196 Loading image" at bounding box center [579, 350] width 1158 height 700
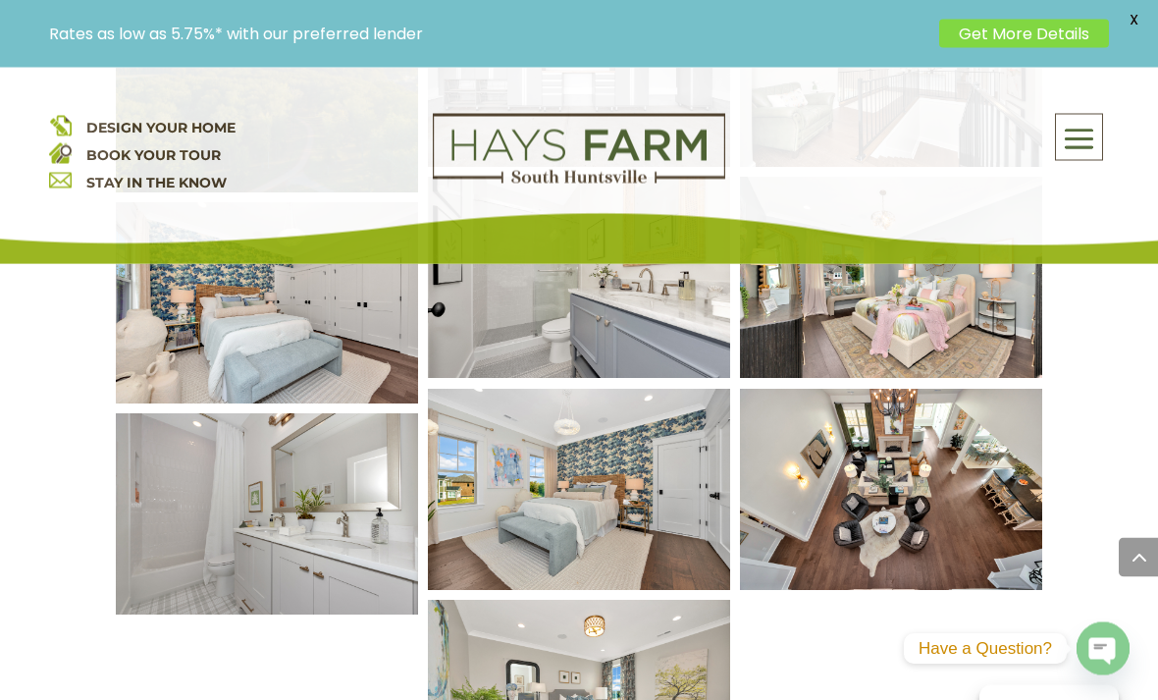
scroll to position [1056, 0]
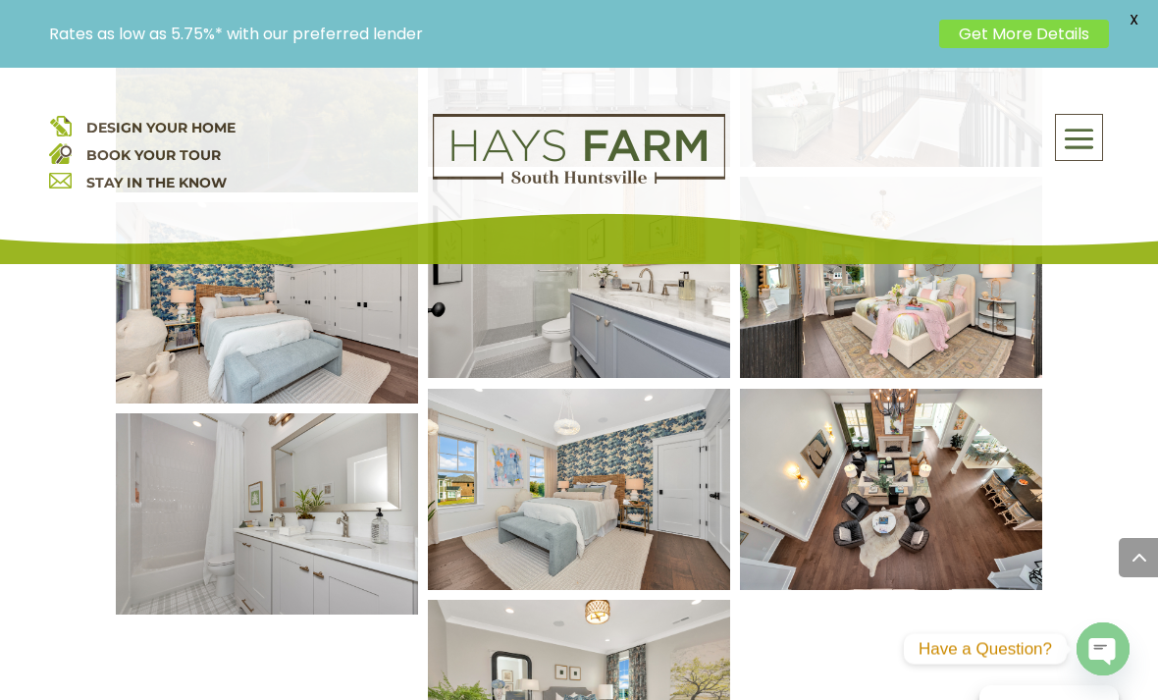
click at [594, 650] on img at bounding box center [579, 700] width 363 height 242
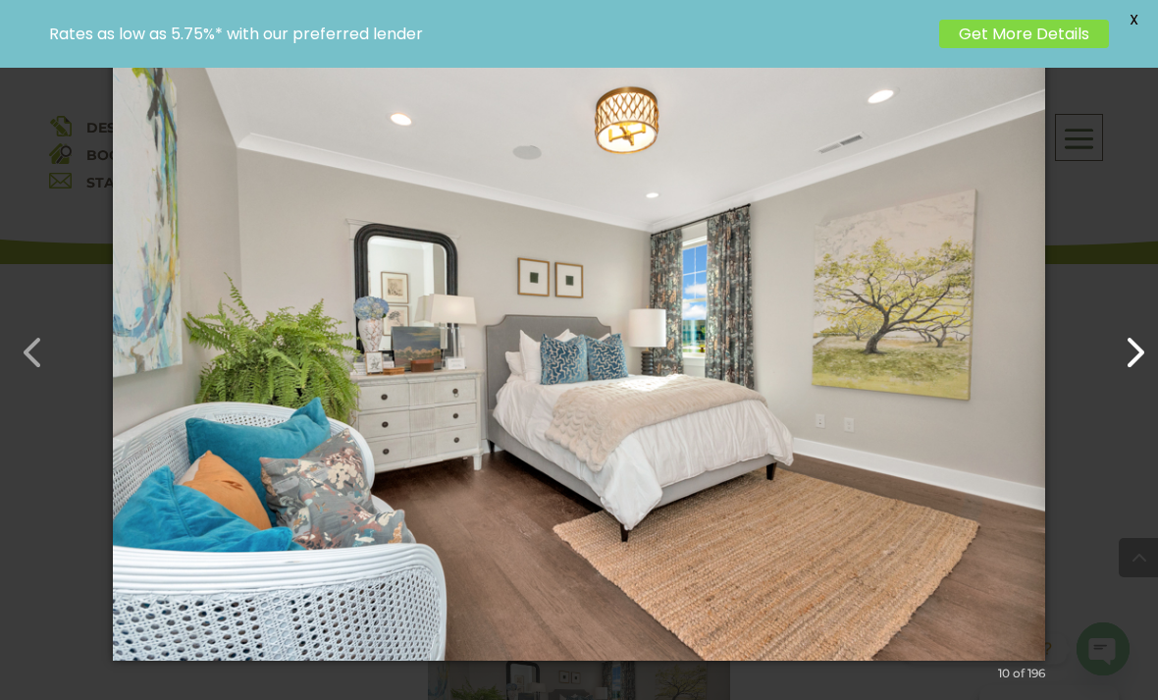
click at [1125, 366] on button "button" at bounding box center [1125, 342] width 47 height 47
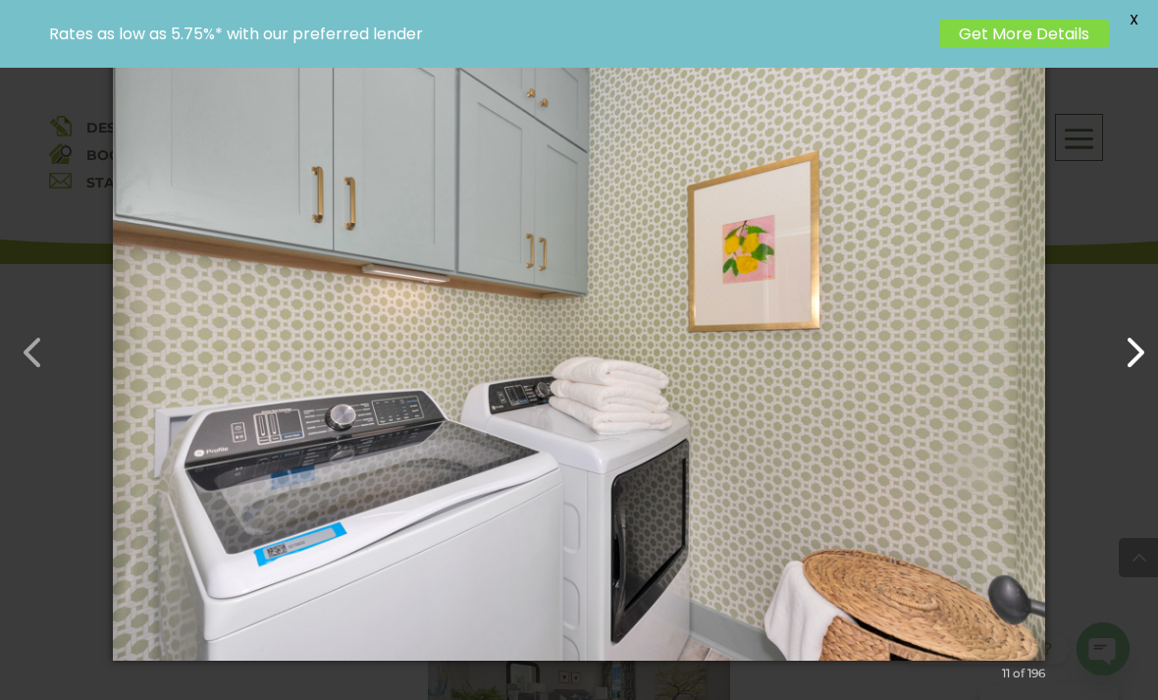
click at [1149, 366] on button "button" at bounding box center [1125, 342] width 47 height 47
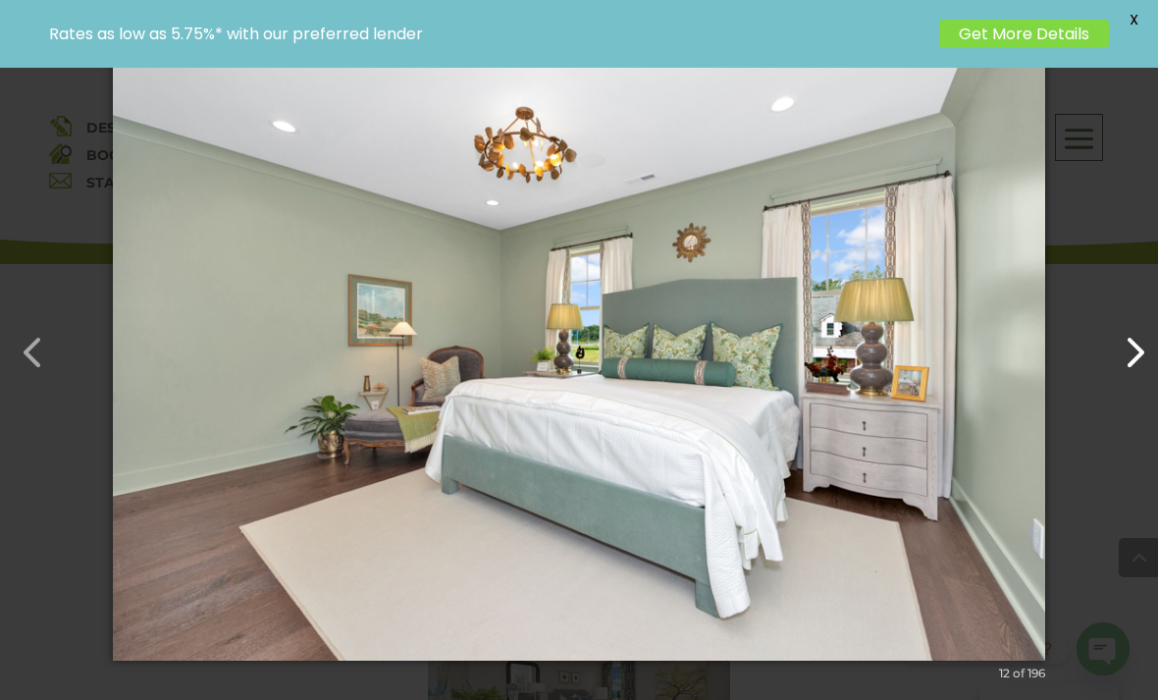
click at [1134, 366] on button "button" at bounding box center [1125, 342] width 47 height 47
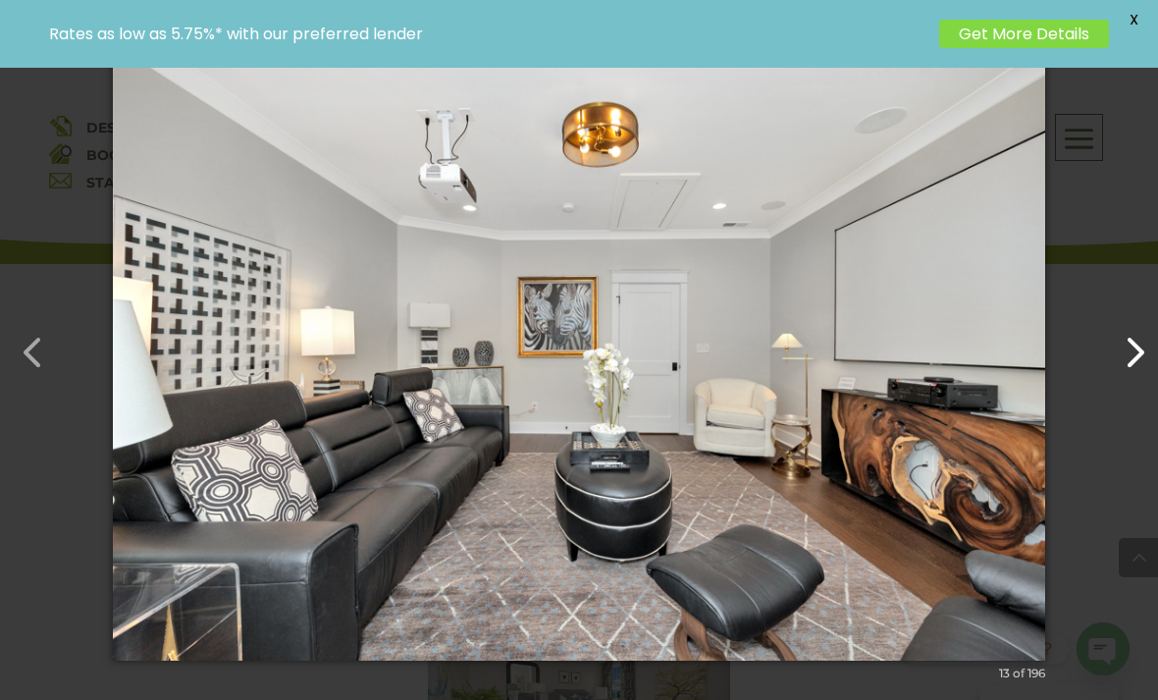
click at [1134, 366] on button "button" at bounding box center [1125, 342] width 47 height 47
click at [1143, 366] on button "button" at bounding box center [1125, 342] width 47 height 47
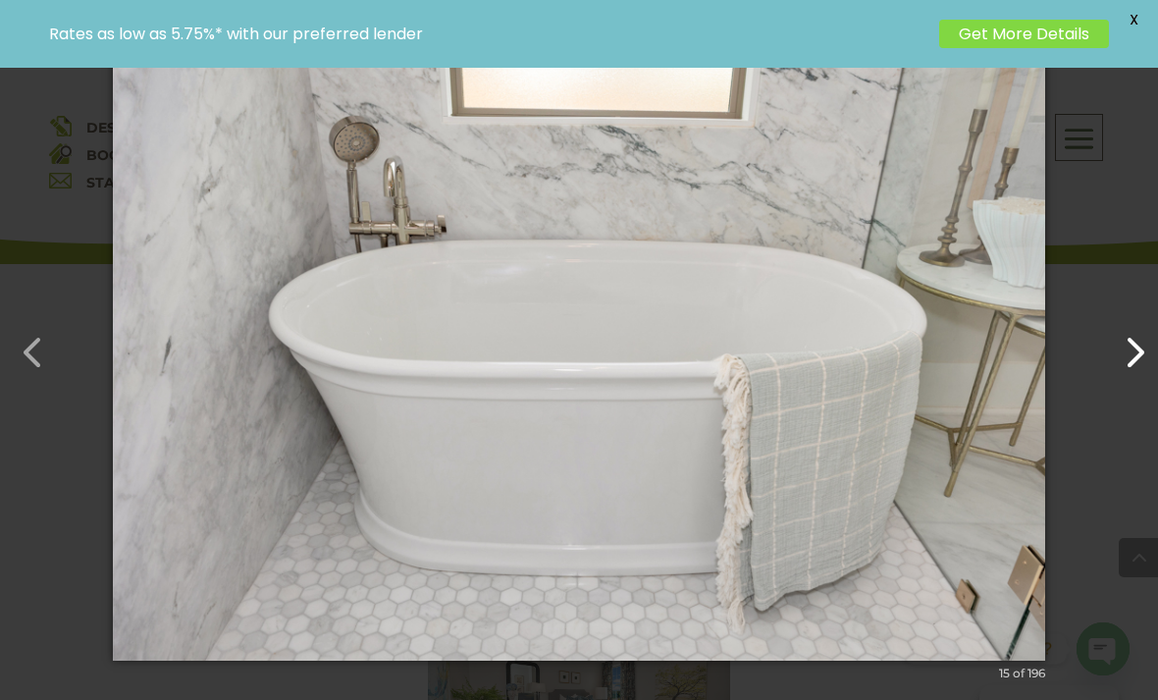
click at [1129, 366] on button "button" at bounding box center [1125, 342] width 47 height 47
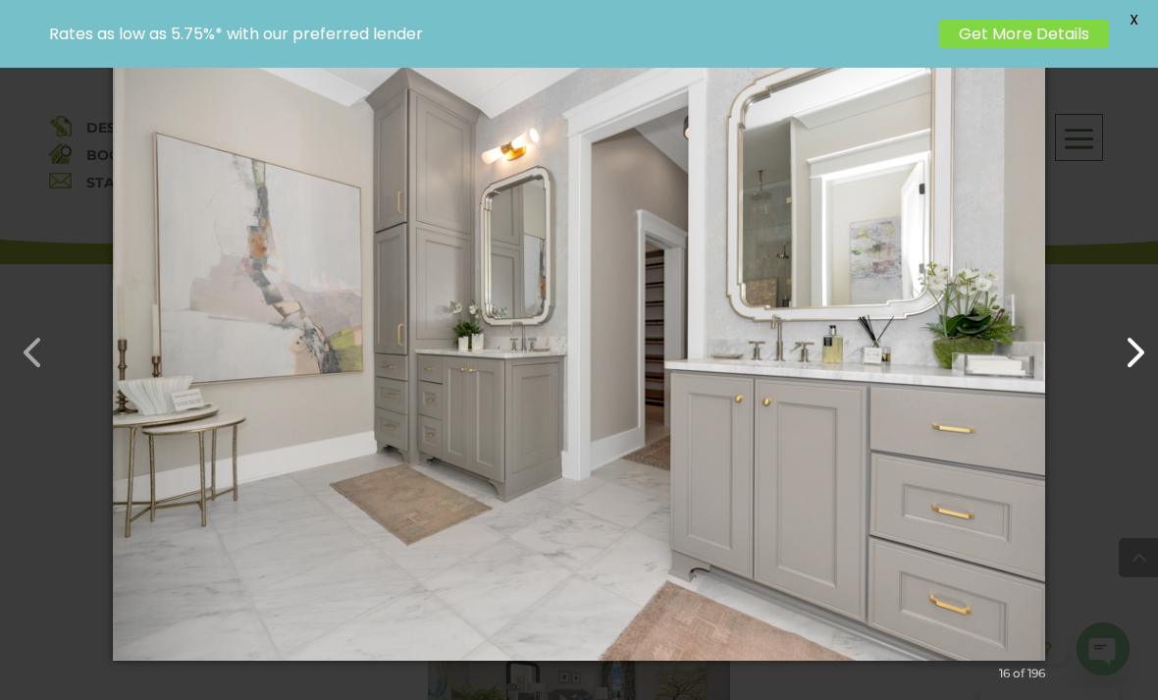
click at [1121, 366] on button "button" at bounding box center [1125, 342] width 47 height 47
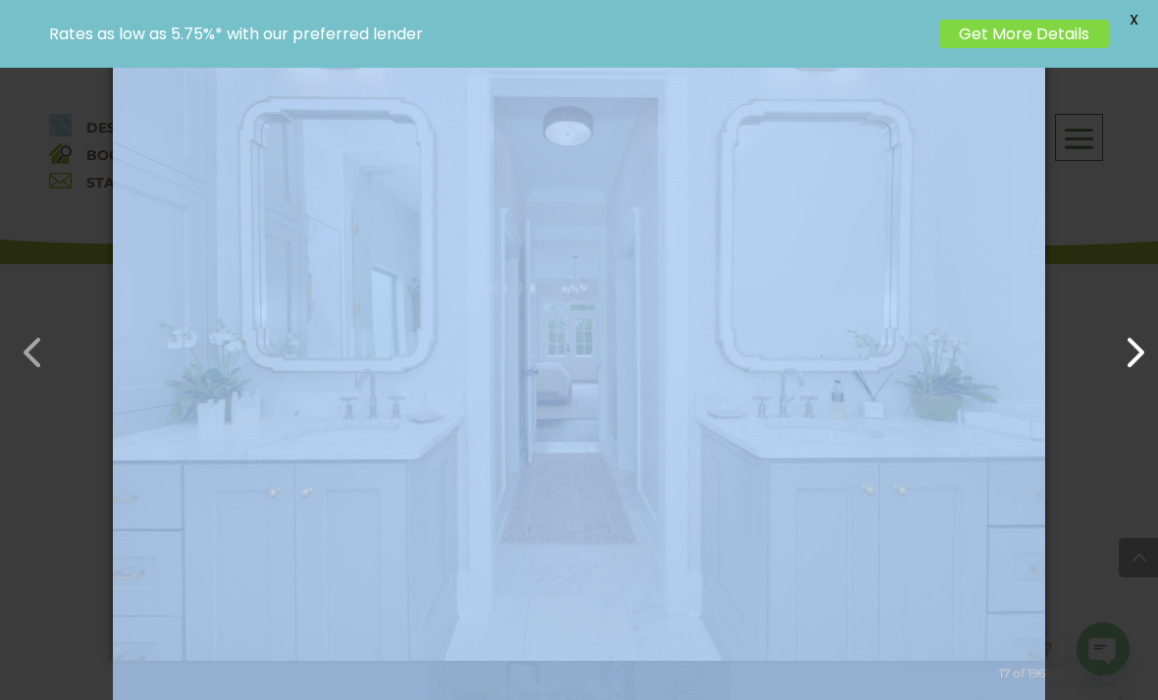
click at [1131, 366] on button "button" at bounding box center [1125, 342] width 47 height 47
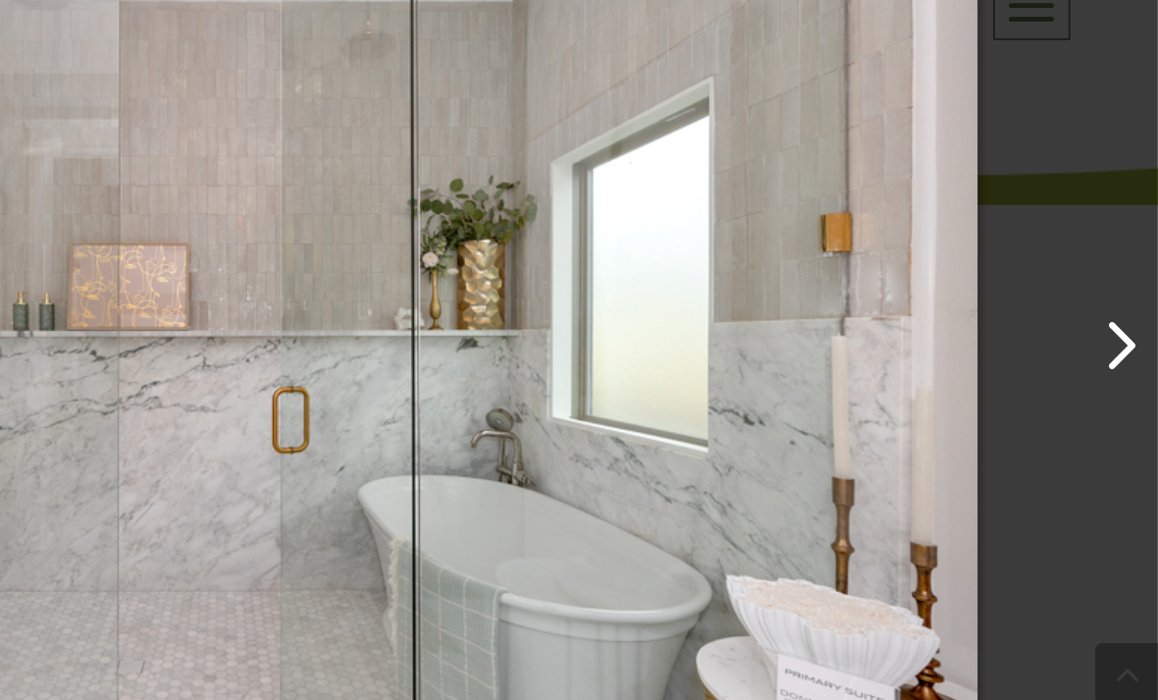
click at [1102, 319] on button "button" at bounding box center [1125, 342] width 47 height 47
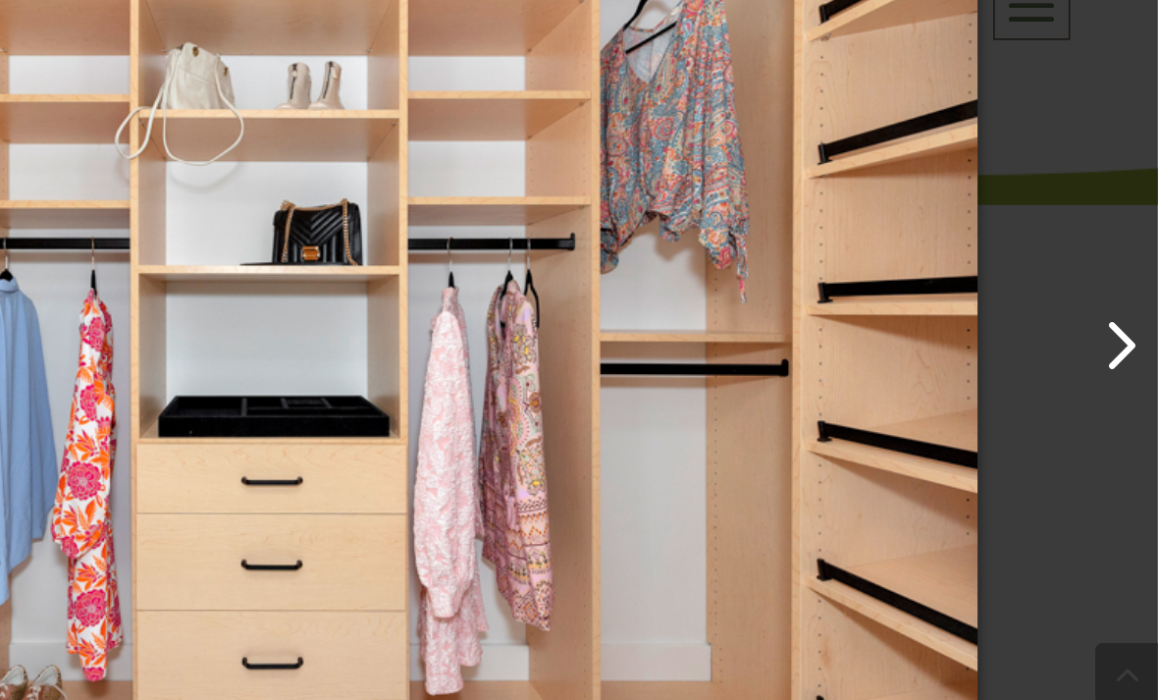
click at [1102, 319] on button "button" at bounding box center [1125, 342] width 47 height 47
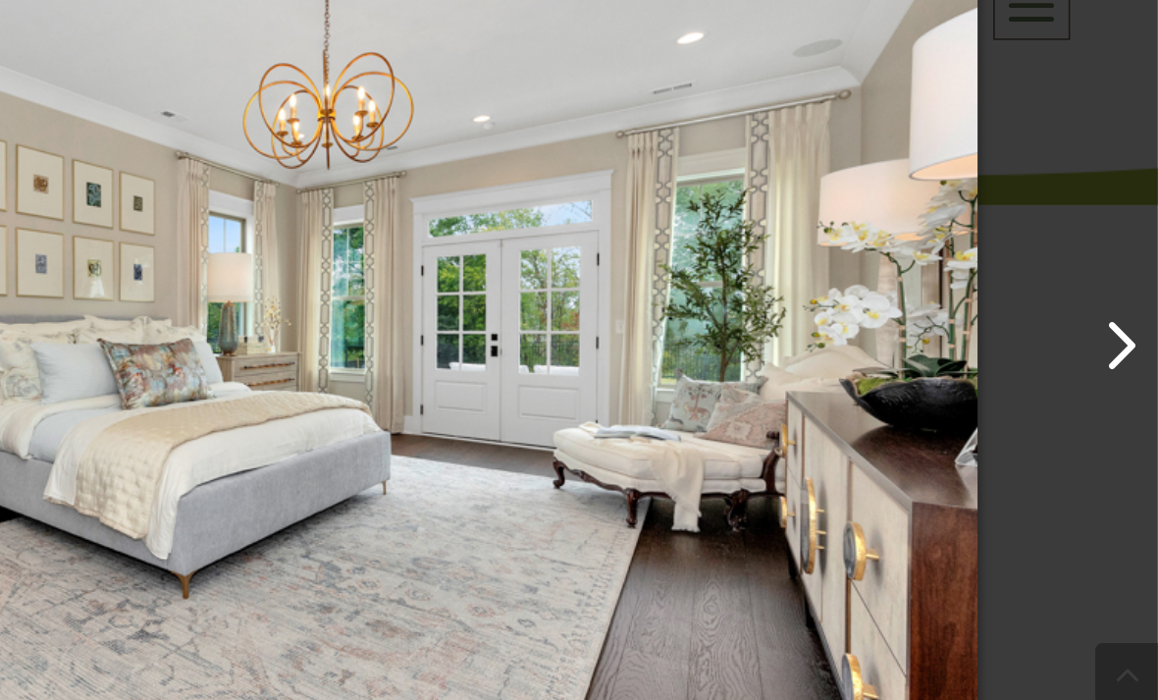
click at [1102, 319] on button "button" at bounding box center [1125, 342] width 47 height 47
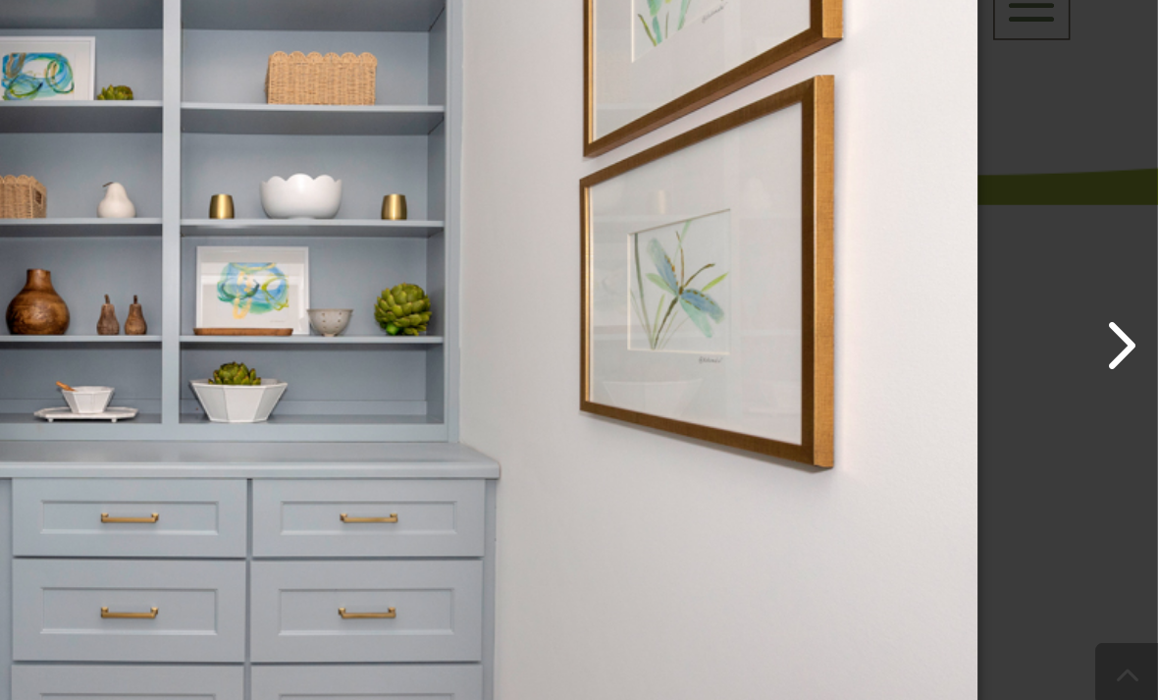
click at [1102, 319] on button "button" at bounding box center [1125, 342] width 47 height 47
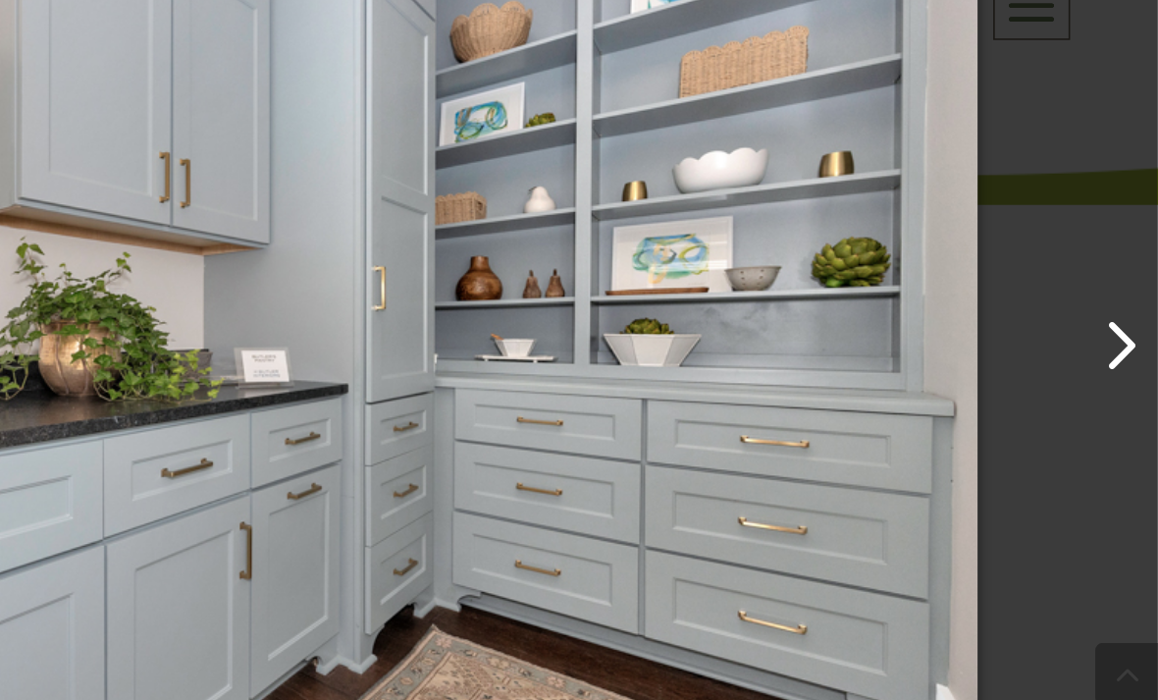
click at [1102, 319] on button "button" at bounding box center [1125, 342] width 47 height 47
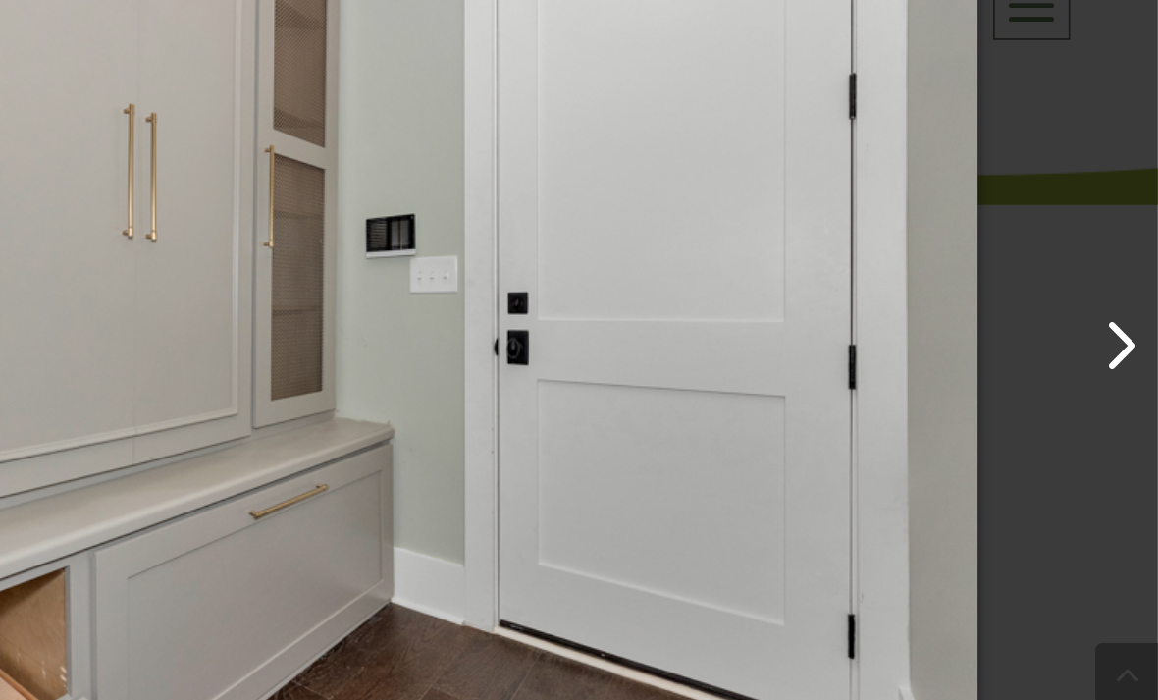
click at [1102, 319] on button "button" at bounding box center [1125, 342] width 47 height 47
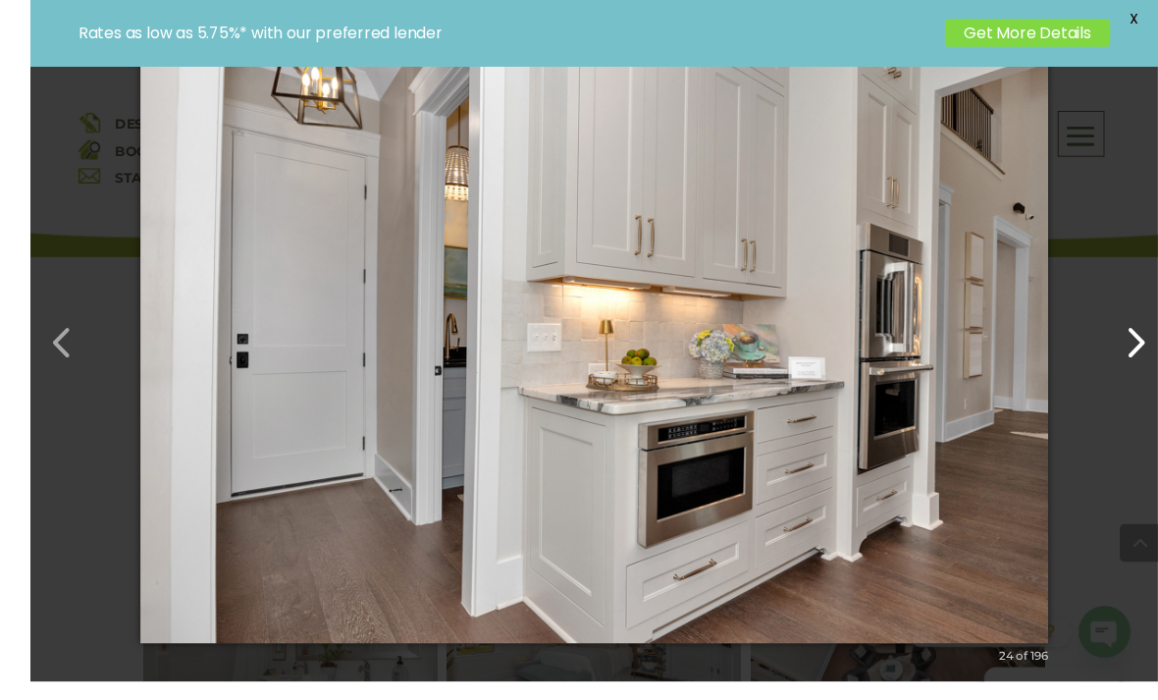
scroll to position [1019, 0]
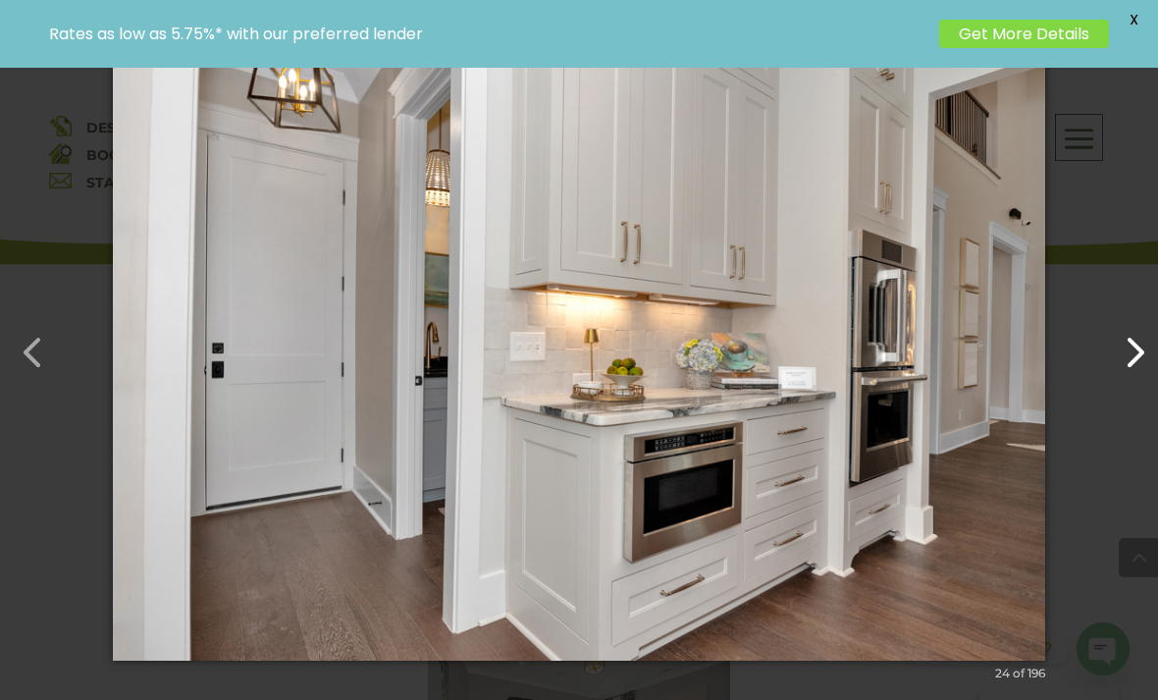
click at [1134, 366] on button "button" at bounding box center [1125, 342] width 47 height 47
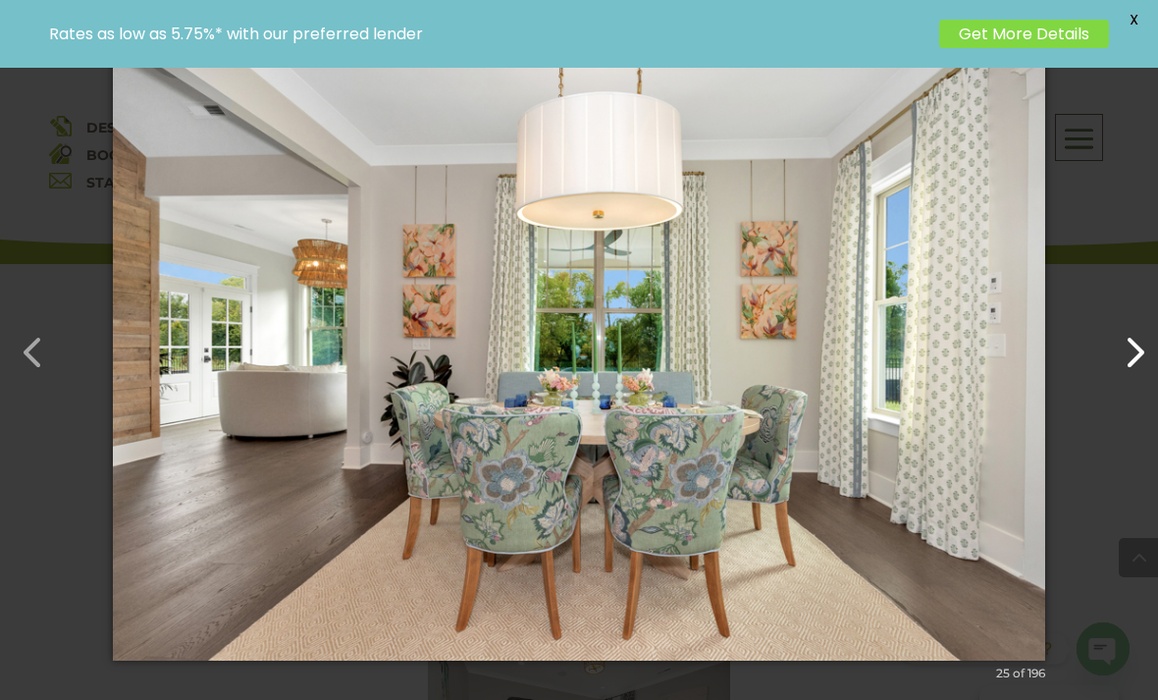
click at [1135, 366] on button "button" at bounding box center [1125, 342] width 47 height 47
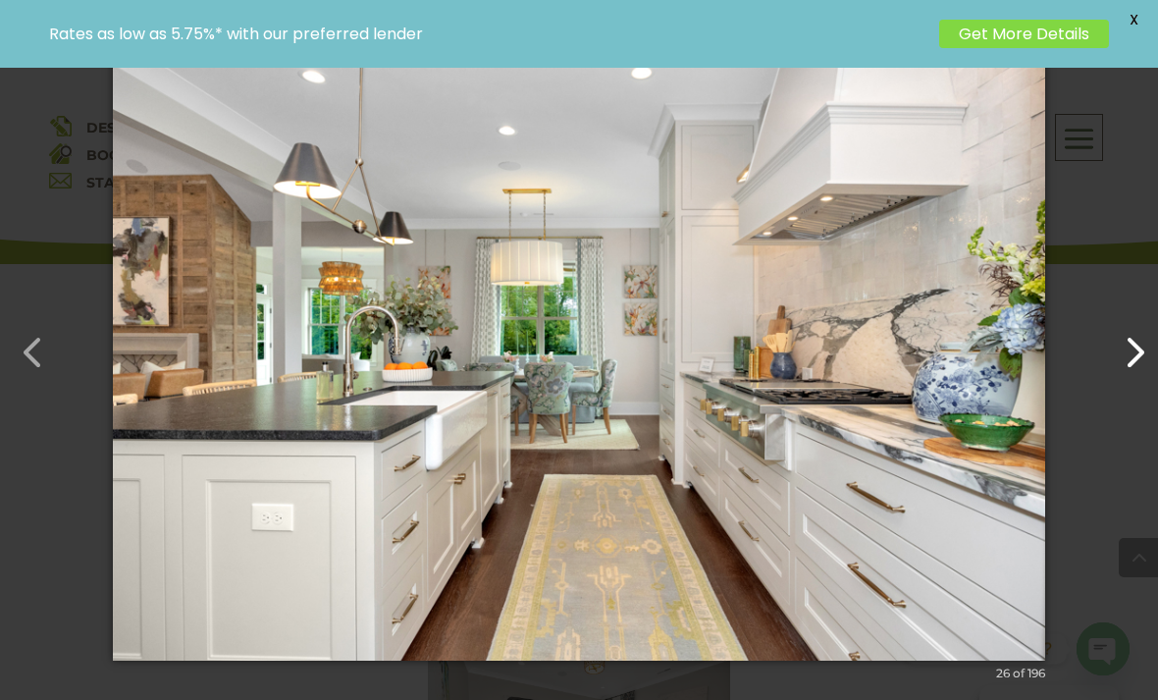
click at [1130, 366] on button "button" at bounding box center [1125, 342] width 47 height 47
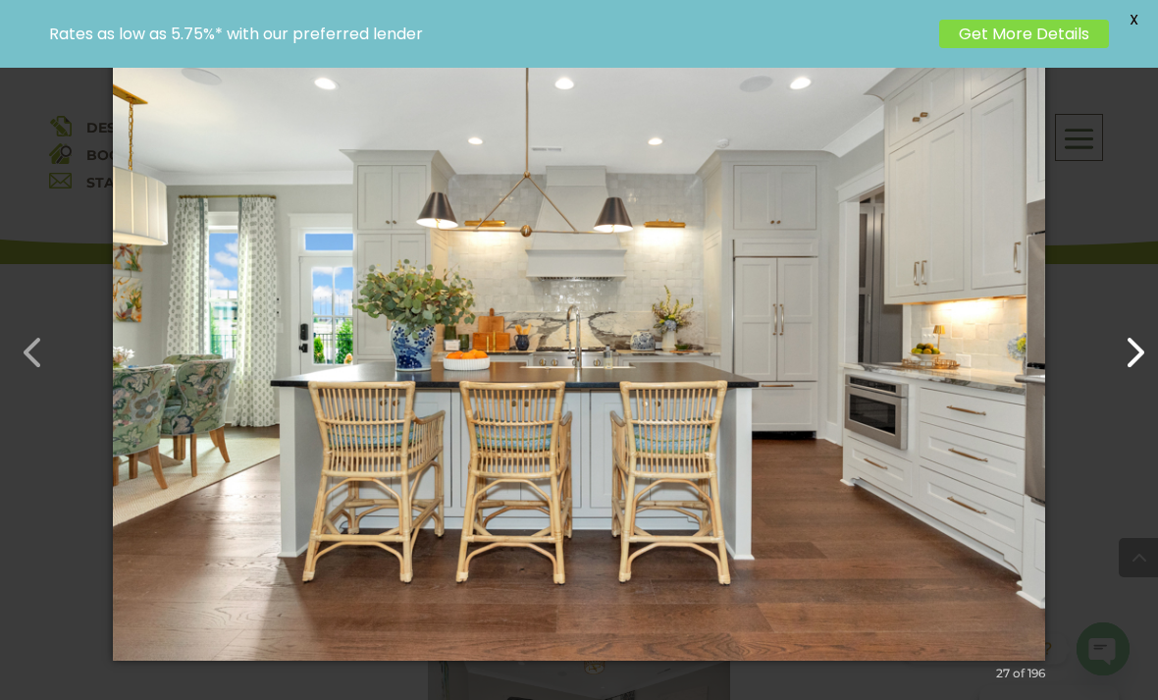
click at [1131, 366] on button "button" at bounding box center [1125, 342] width 47 height 47
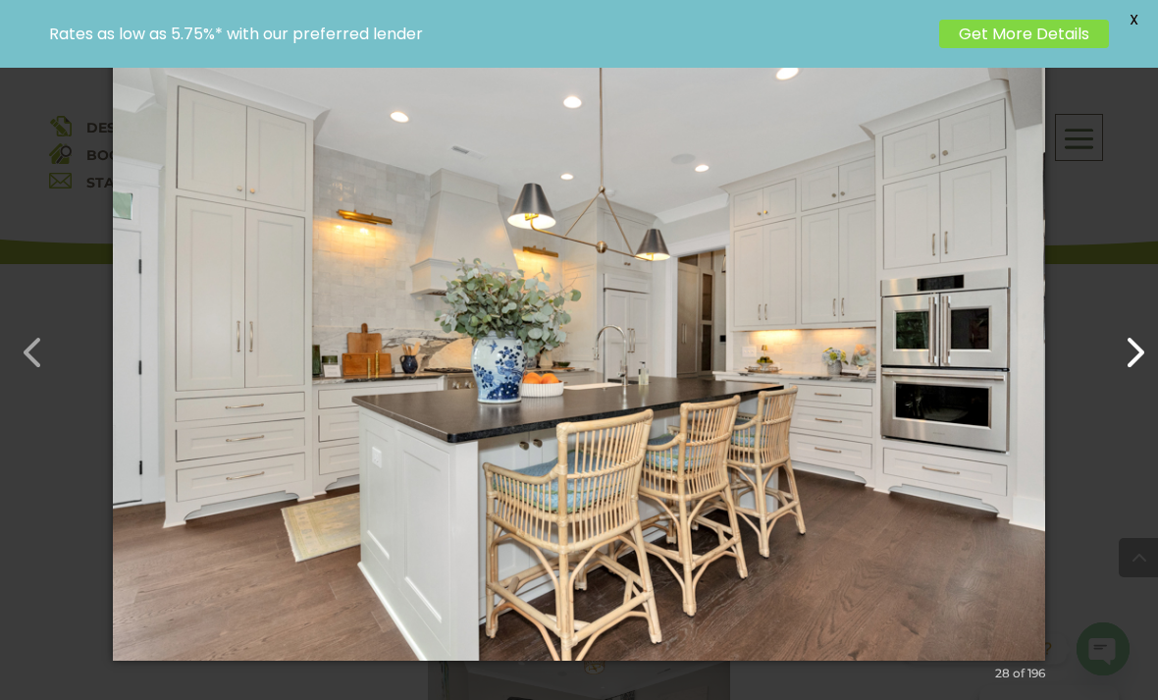
click at [1140, 366] on button "button" at bounding box center [1125, 342] width 47 height 47
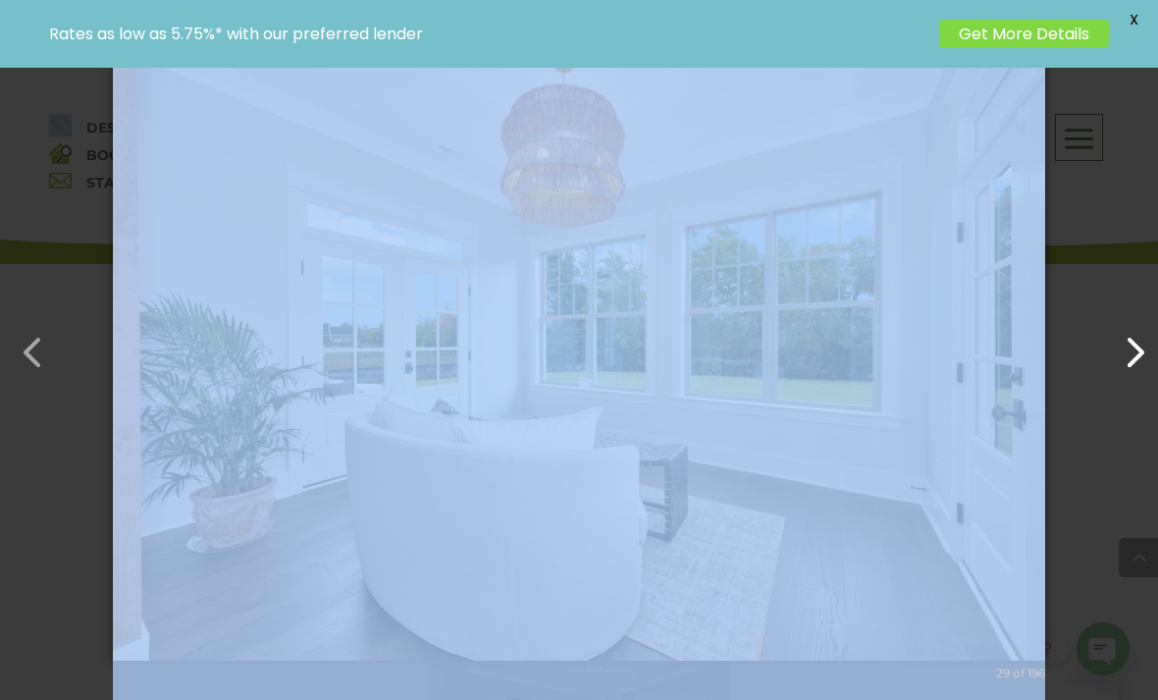
click at [1147, 366] on button "button" at bounding box center [1125, 342] width 47 height 47
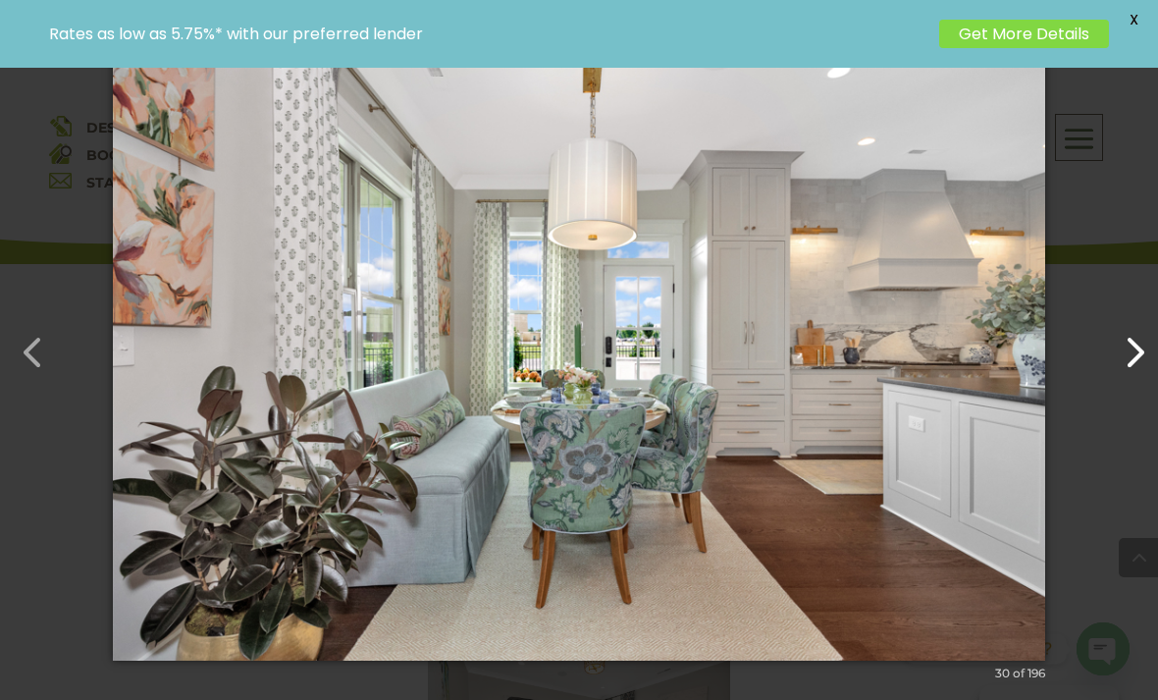
click at [1149, 366] on button "button" at bounding box center [1125, 342] width 47 height 47
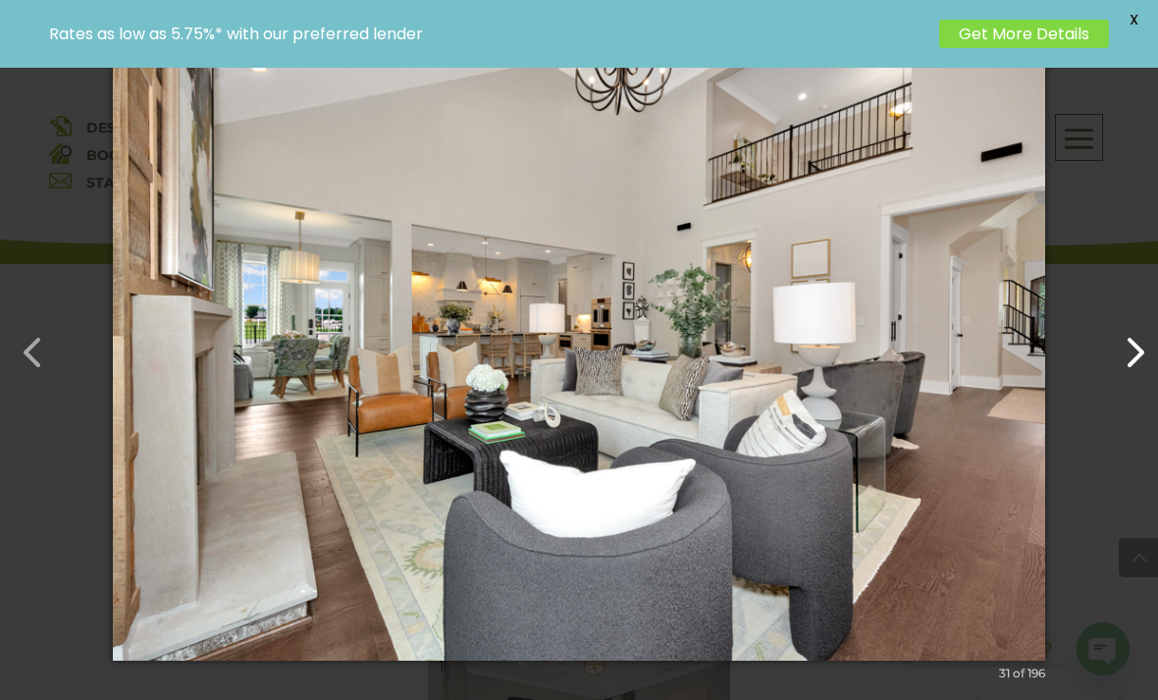
click at [1130, 366] on button "button" at bounding box center [1125, 342] width 47 height 47
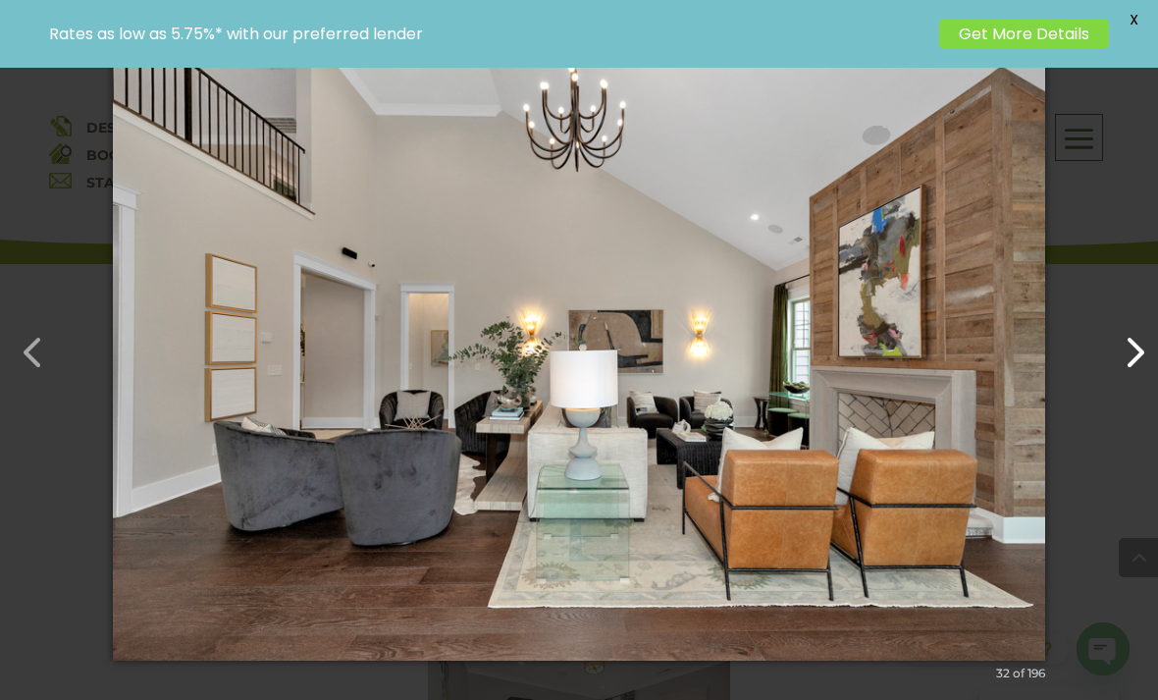
click at [1130, 366] on button "button" at bounding box center [1125, 342] width 47 height 47
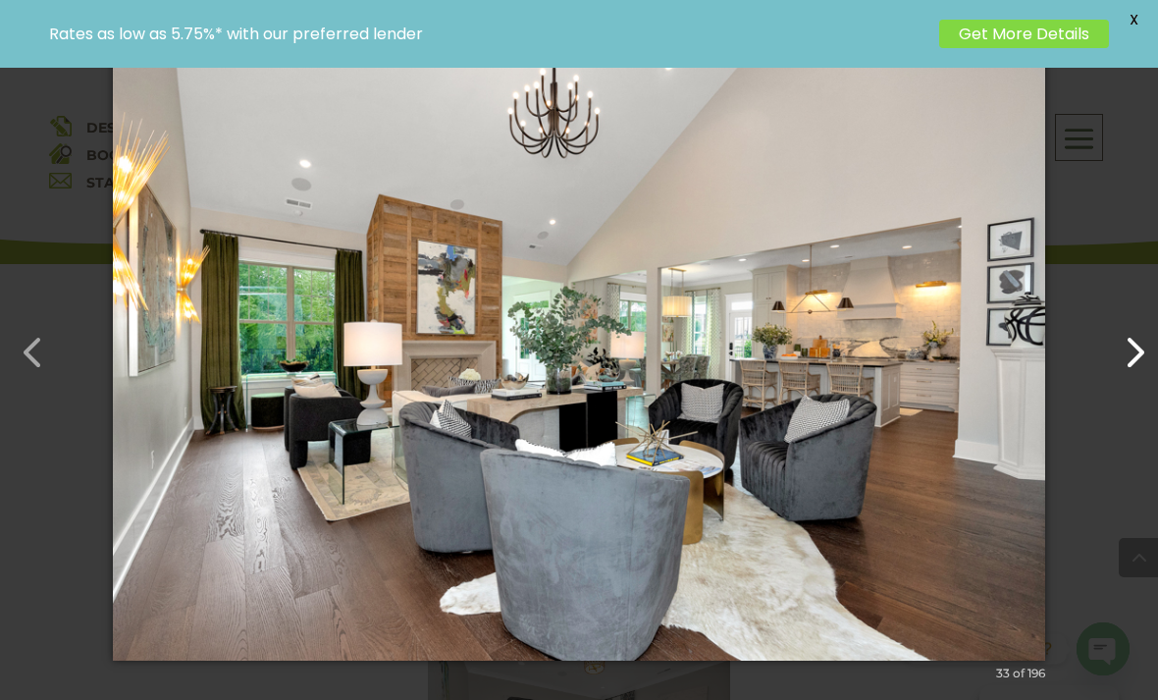
click at [1133, 366] on button "button" at bounding box center [1125, 342] width 47 height 47
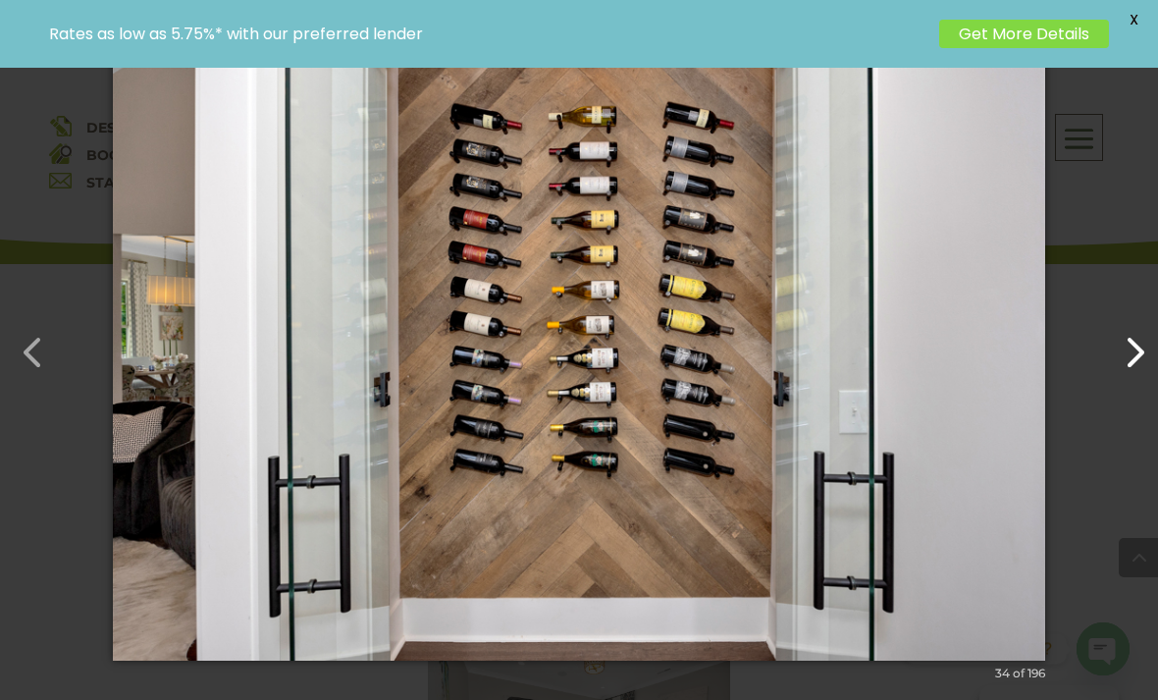
click at [1132, 366] on button "button" at bounding box center [1125, 342] width 47 height 47
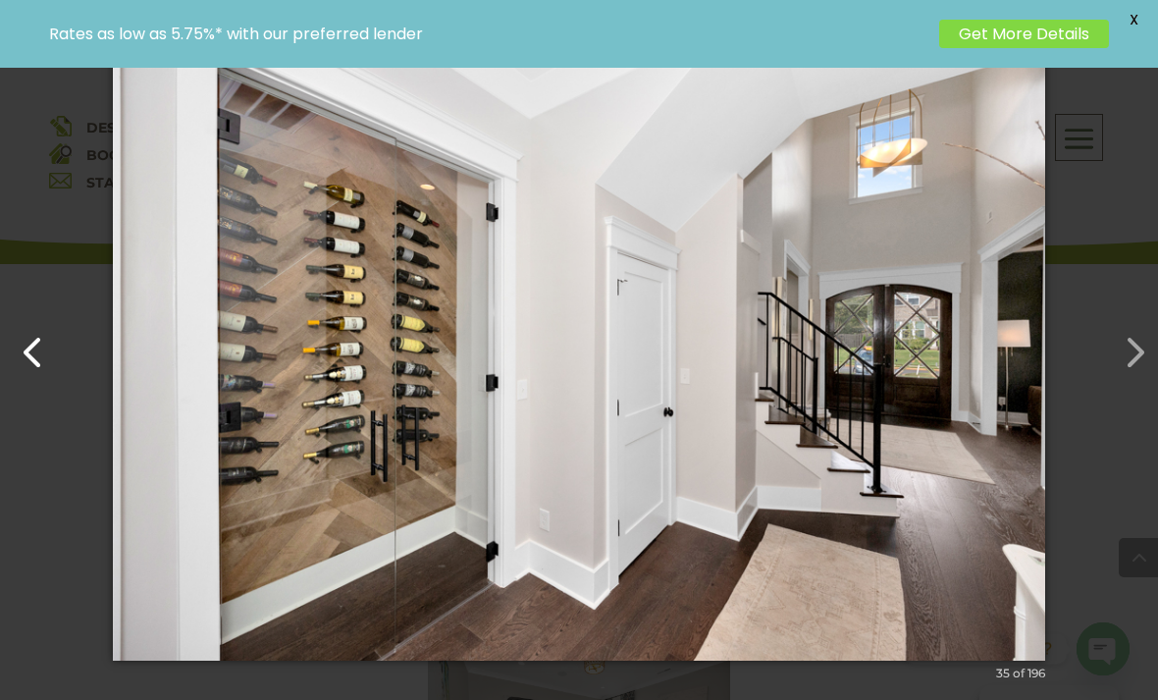
click at [35, 366] on button "button" at bounding box center [23, 342] width 47 height 47
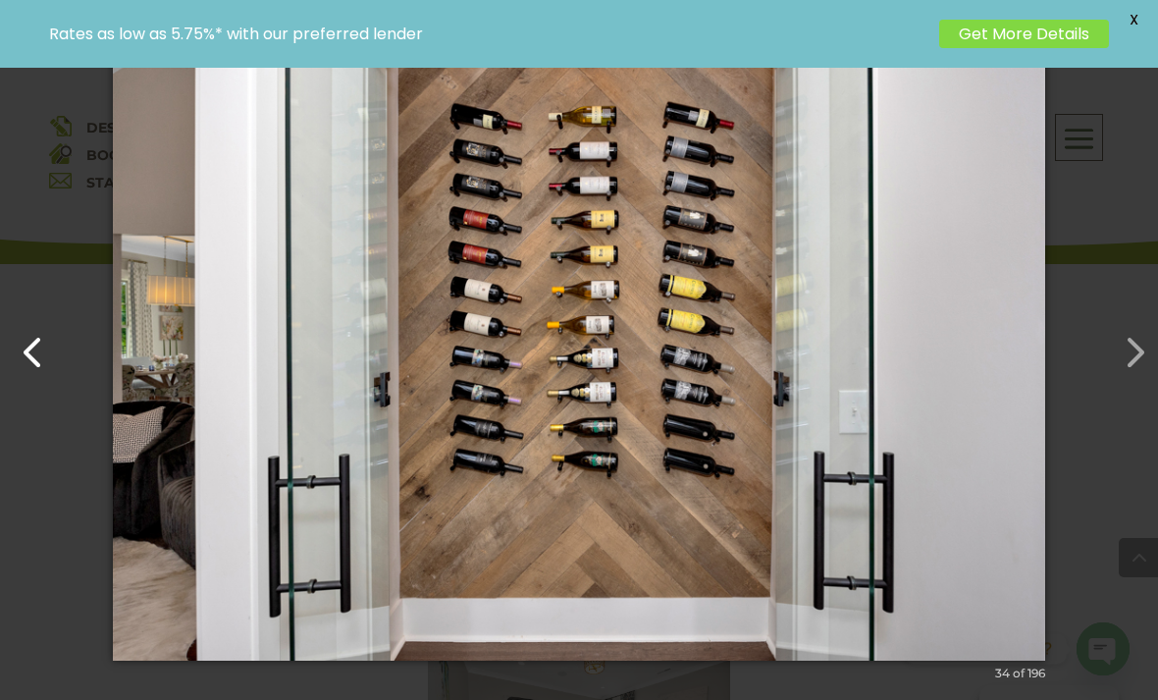
click at [44, 366] on button "button" at bounding box center [23, 342] width 47 height 47
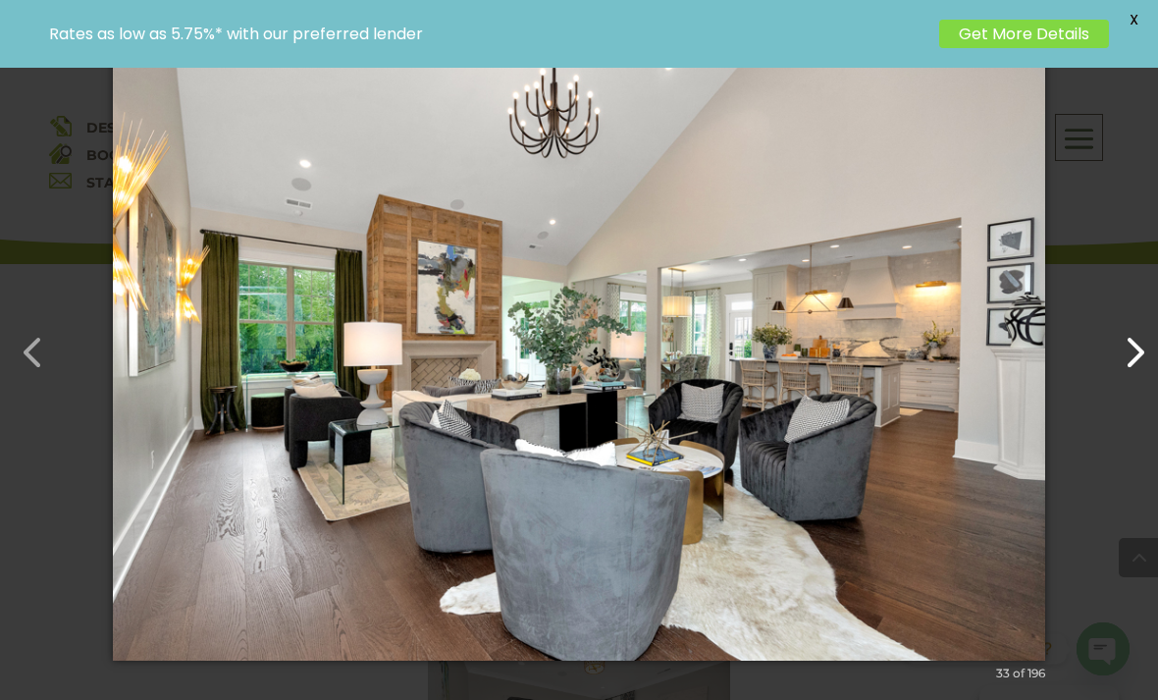
click at [1135, 360] on button "button" at bounding box center [1125, 342] width 47 height 47
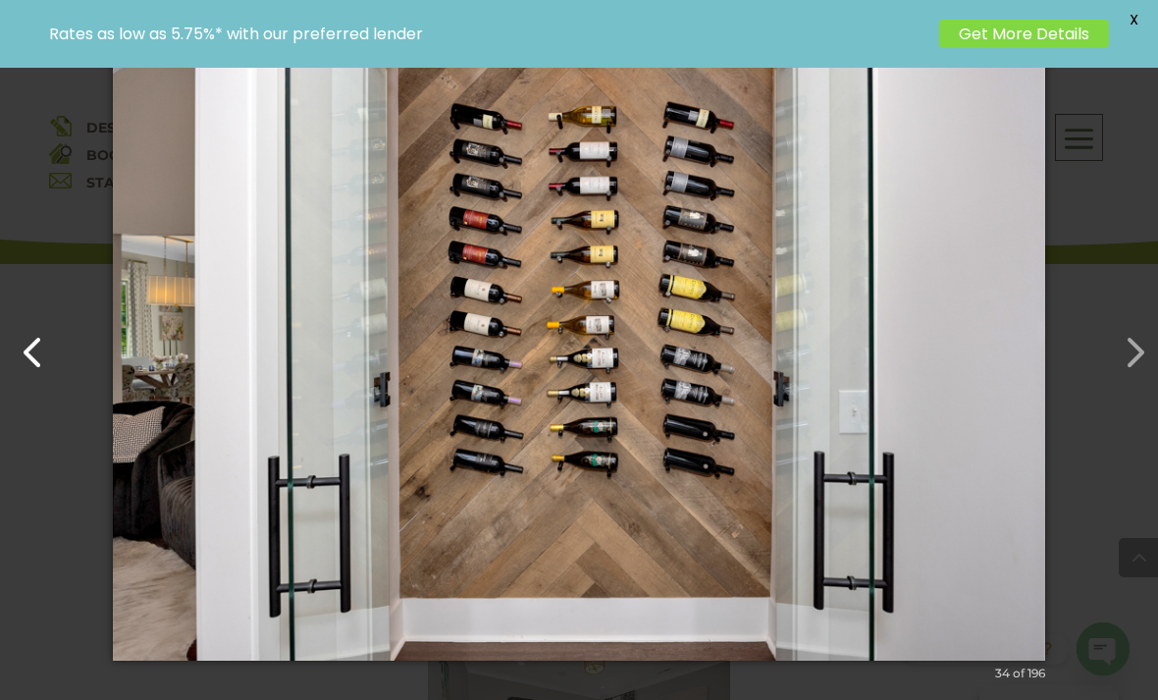
click at [22, 366] on button "button" at bounding box center [23, 342] width 47 height 47
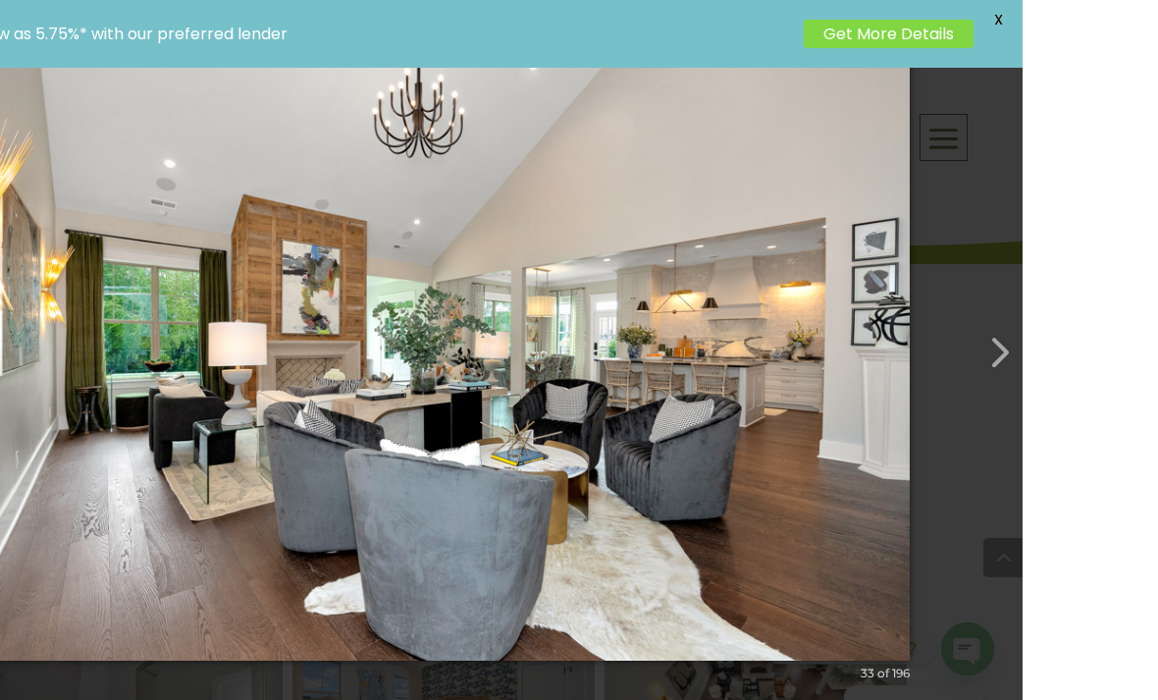
scroll to position [863, 0]
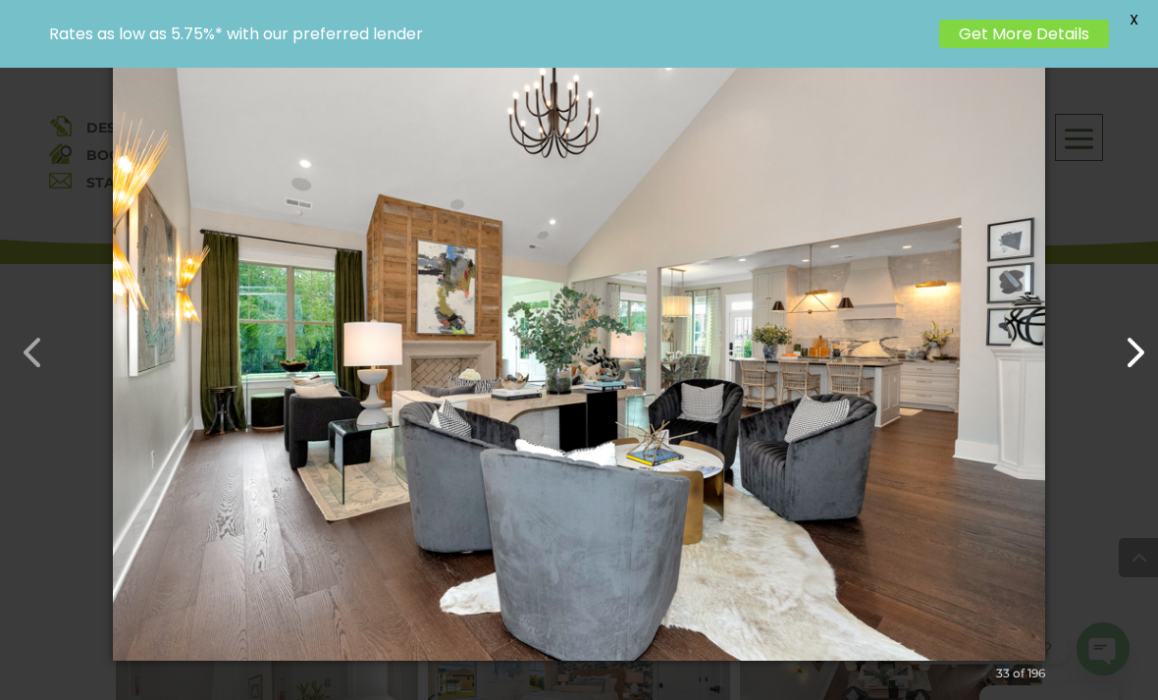
click at [1148, 366] on button "button" at bounding box center [1125, 342] width 47 height 47
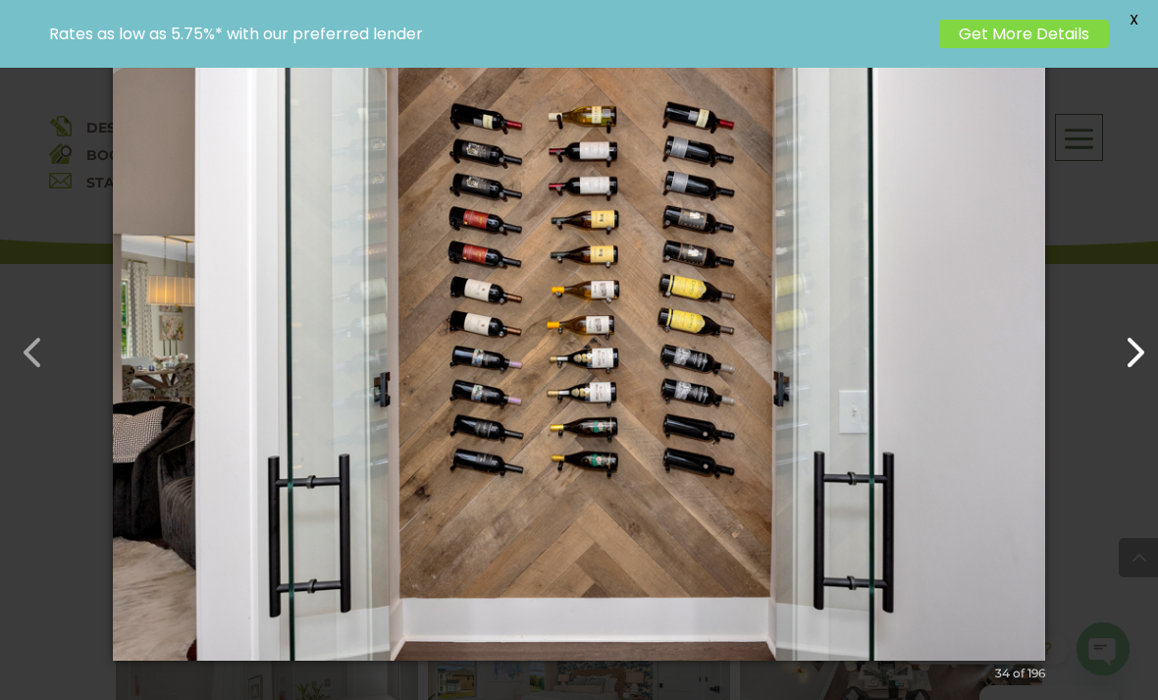
click at [1147, 357] on button "button" at bounding box center [1125, 342] width 47 height 47
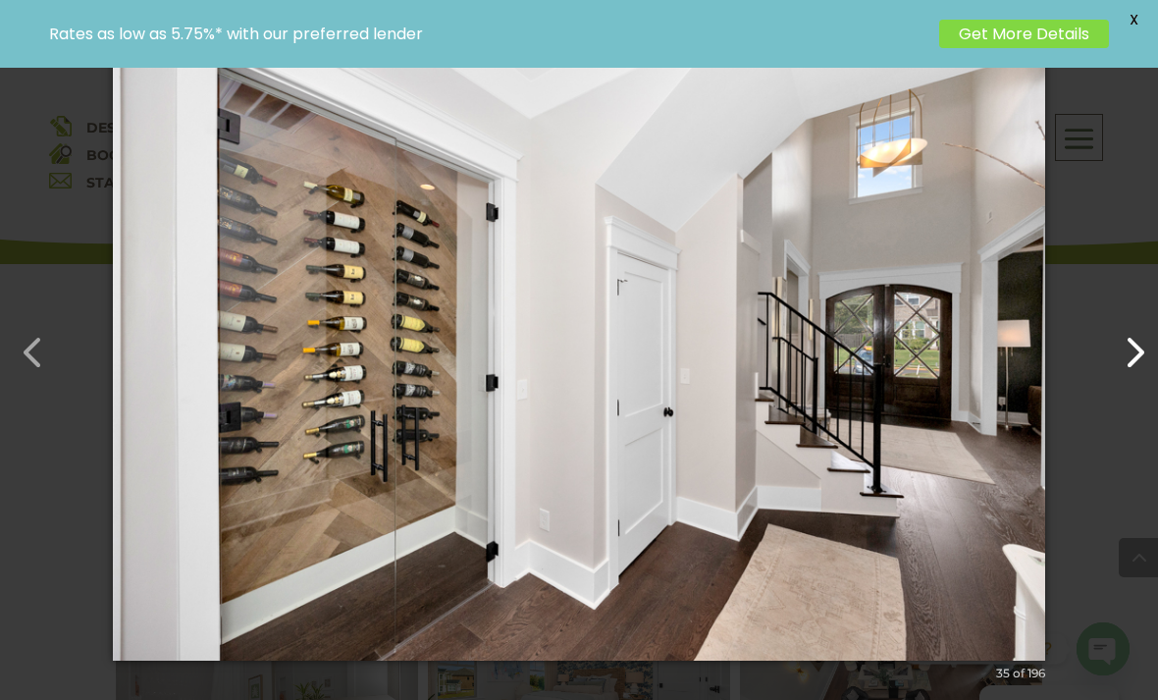
click at [1126, 366] on button "button" at bounding box center [1125, 342] width 47 height 47
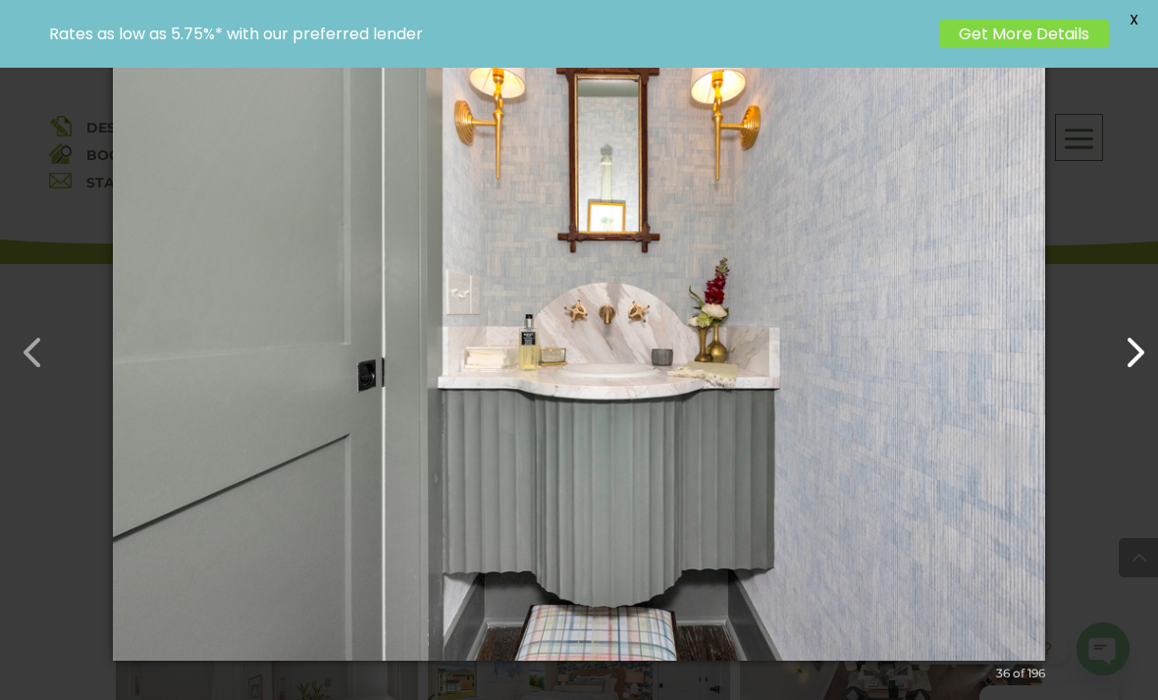
click at [1133, 366] on button "button" at bounding box center [1125, 342] width 47 height 47
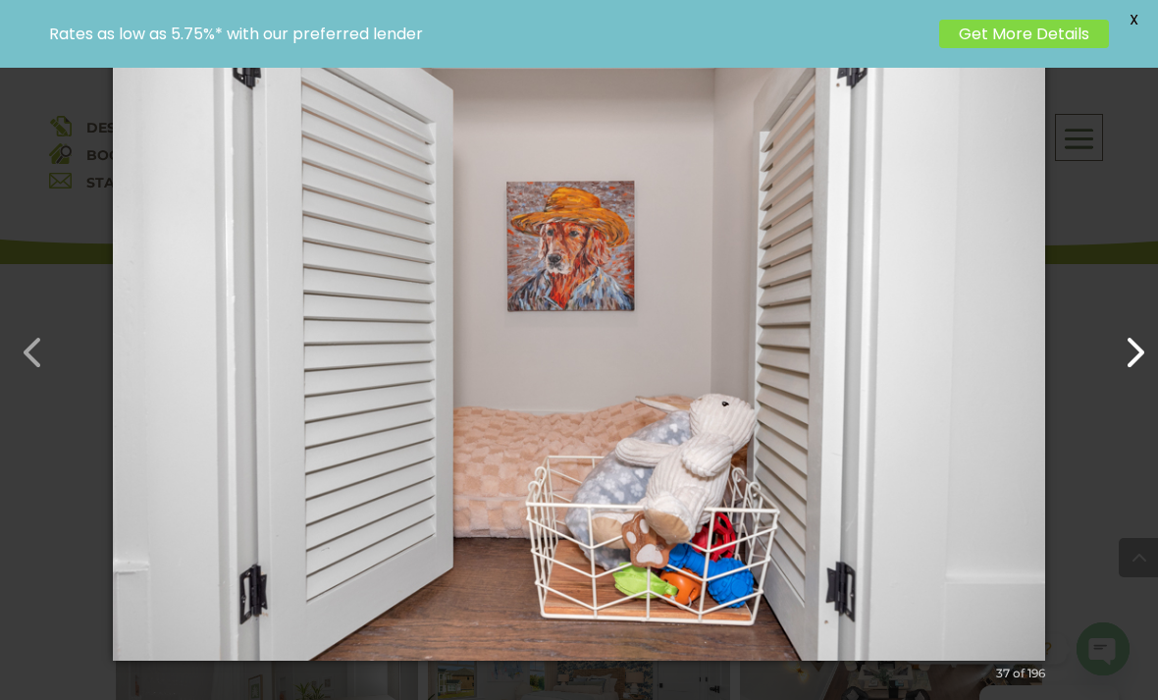
click at [1132, 366] on button "button" at bounding box center [1125, 342] width 47 height 47
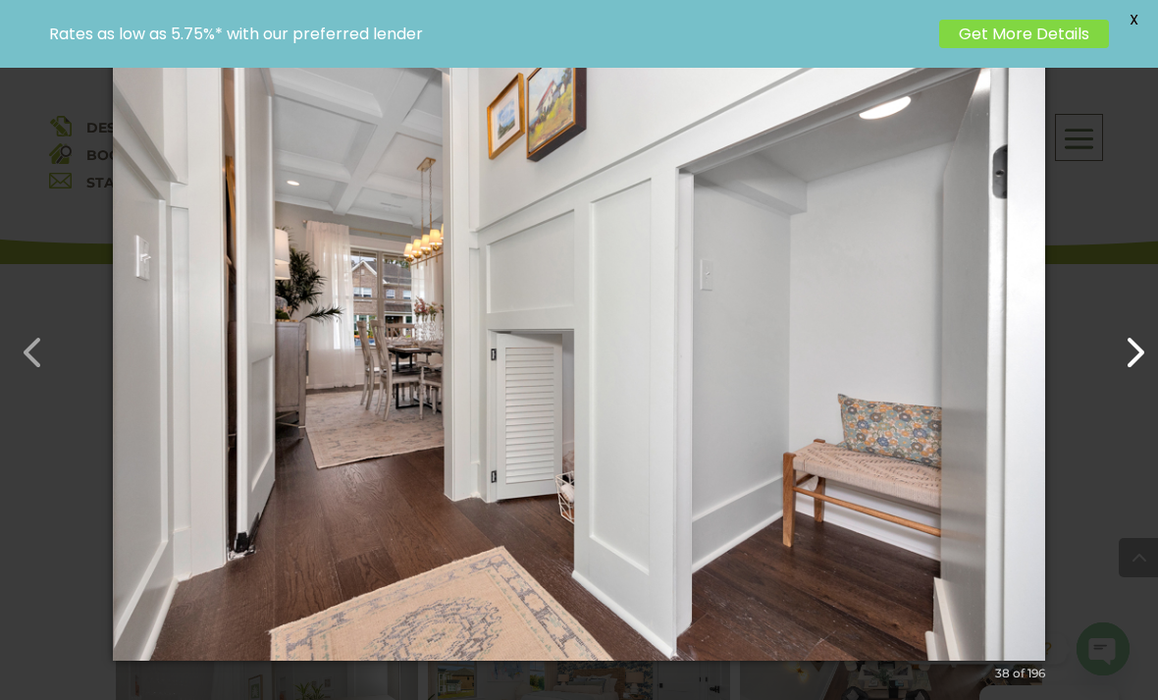
click at [1121, 366] on button "button" at bounding box center [1125, 342] width 47 height 47
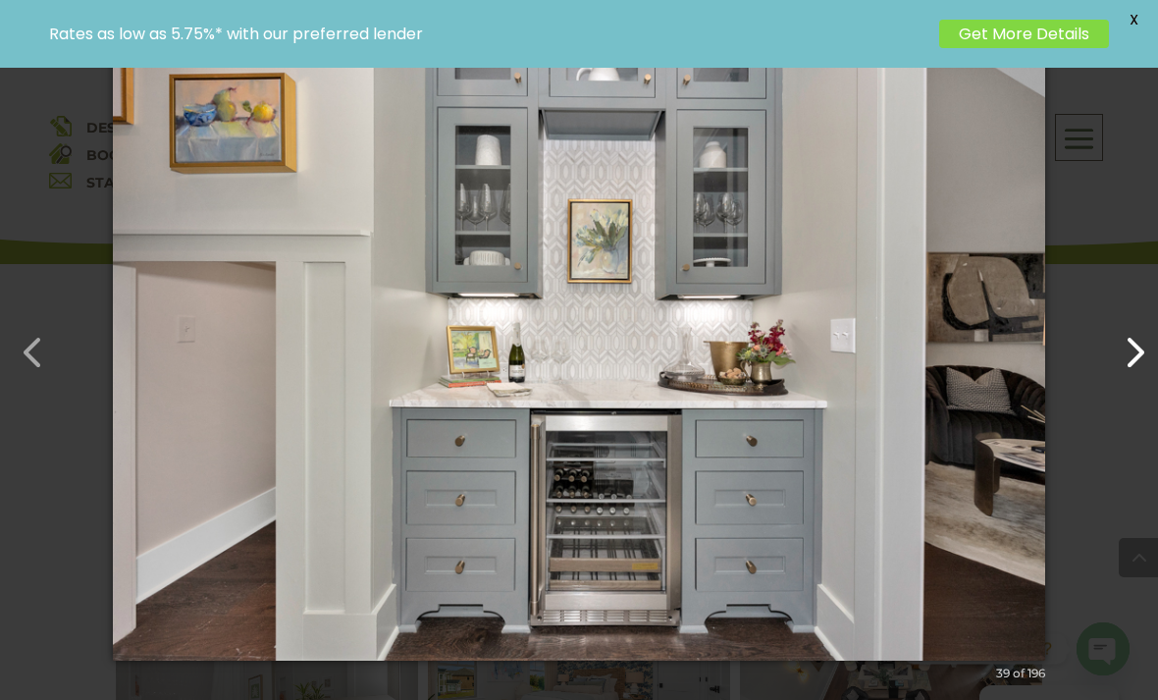
click at [1113, 366] on button "button" at bounding box center [1125, 342] width 47 height 47
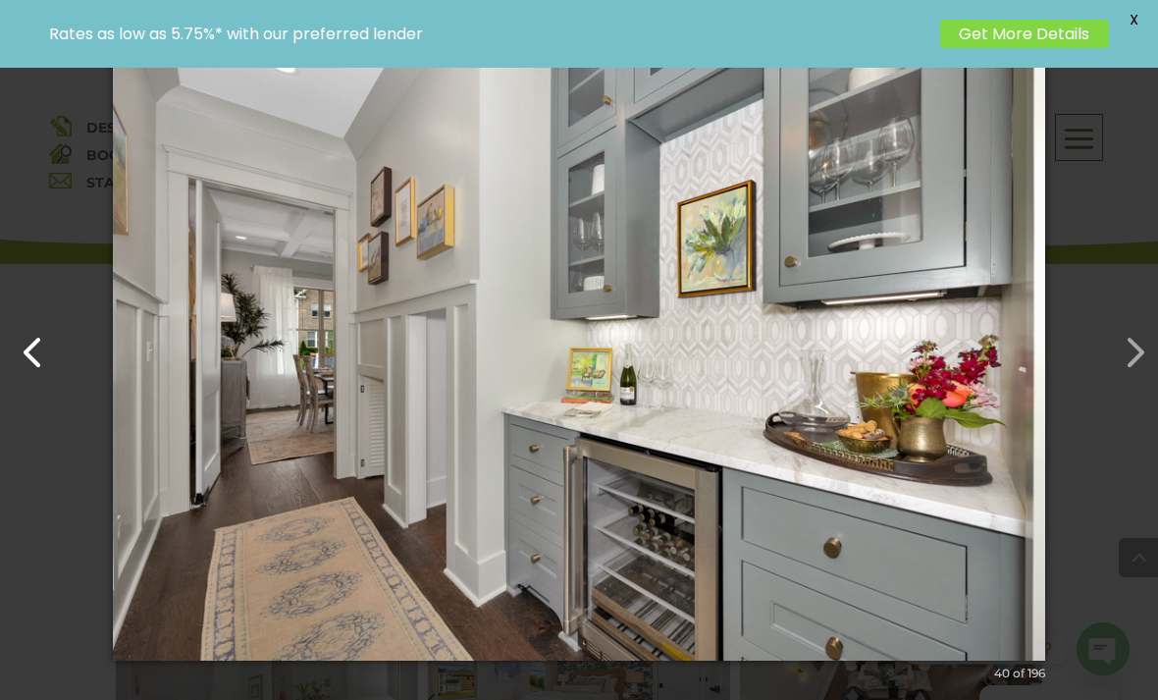
click at [30, 366] on button "button" at bounding box center [23, 342] width 47 height 47
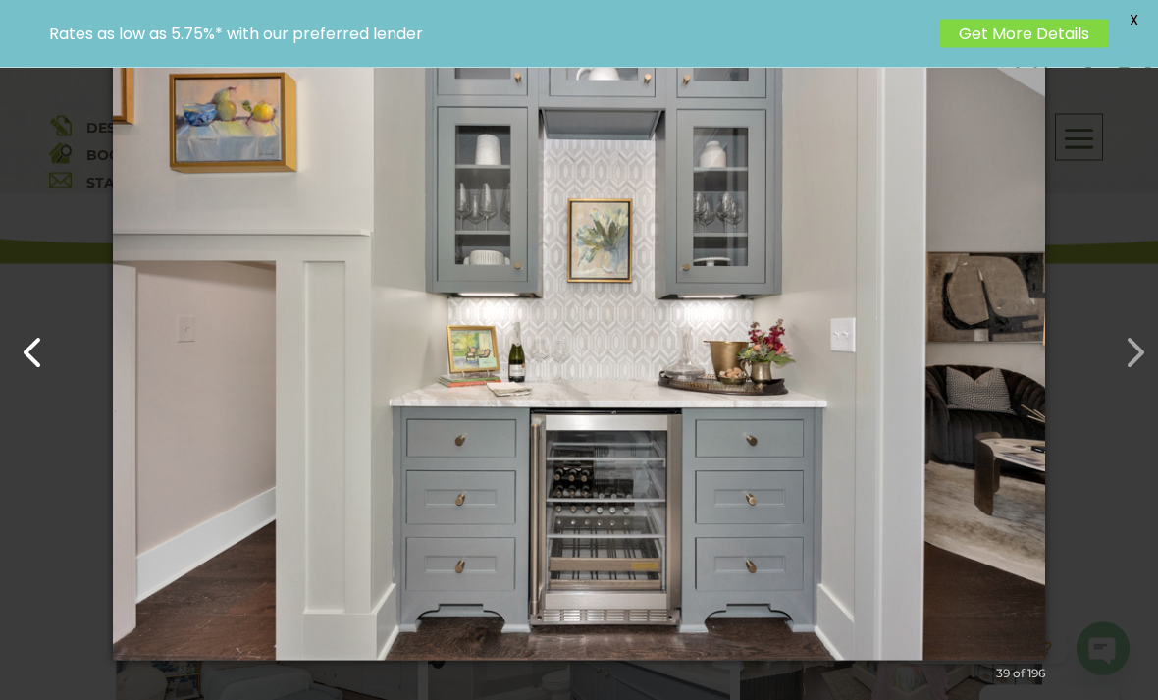
scroll to position [705, 0]
click at [1117, 366] on button "button" at bounding box center [1125, 342] width 47 height 47
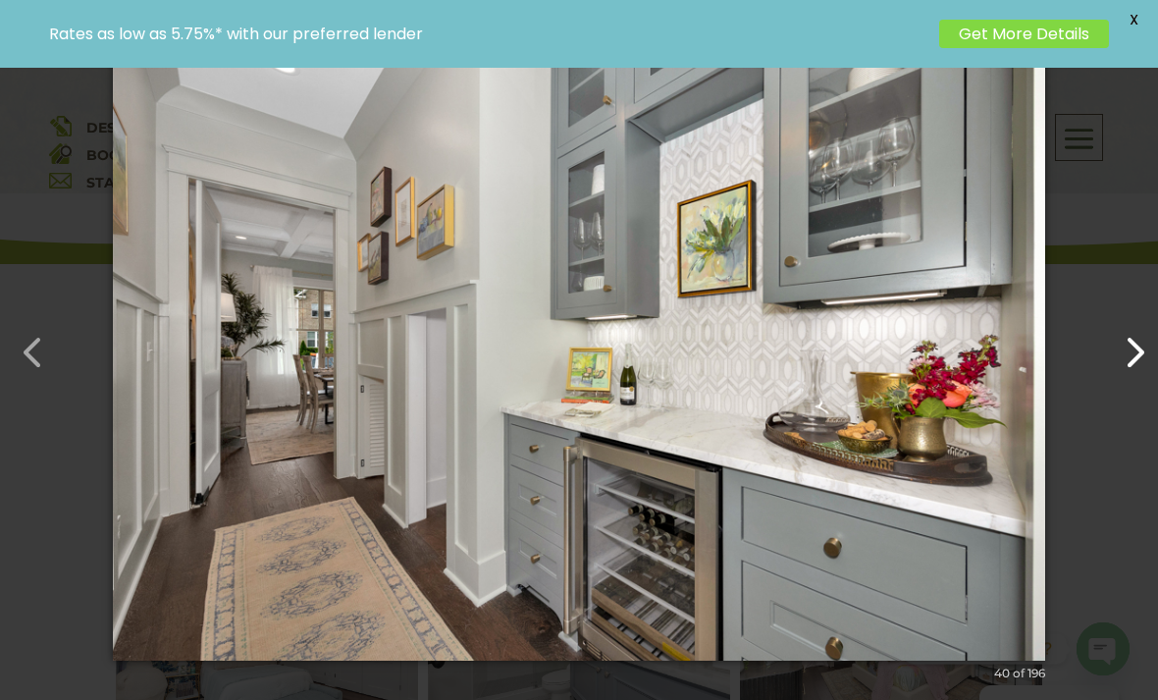
click at [1121, 366] on button "button" at bounding box center [1125, 342] width 47 height 47
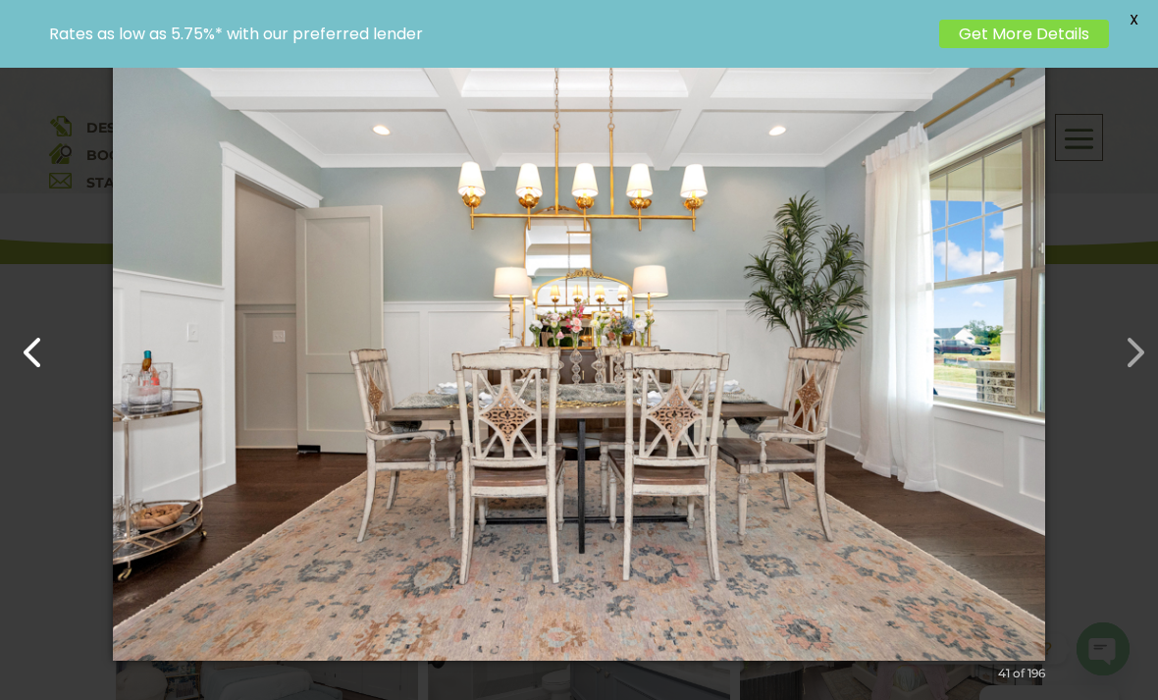
click at [9, 362] on button "button" at bounding box center [23, 342] width 47 height 47
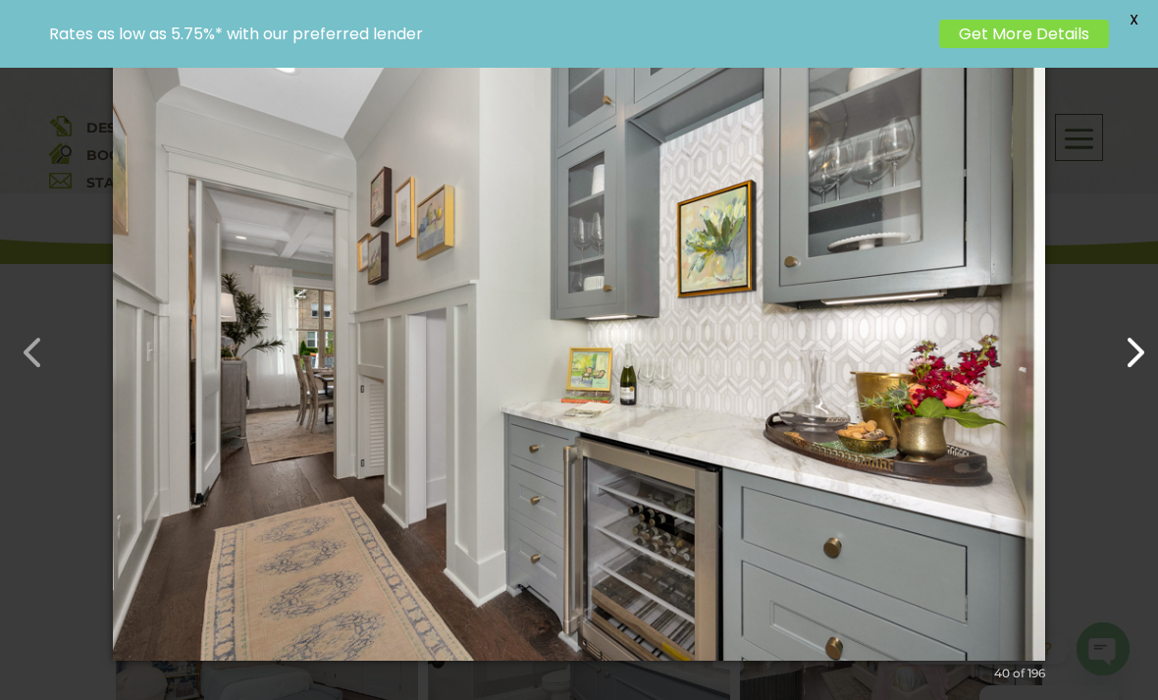
click at [1133, 366] on button "button" at bounding box center [1125, 342] width 47 height 47
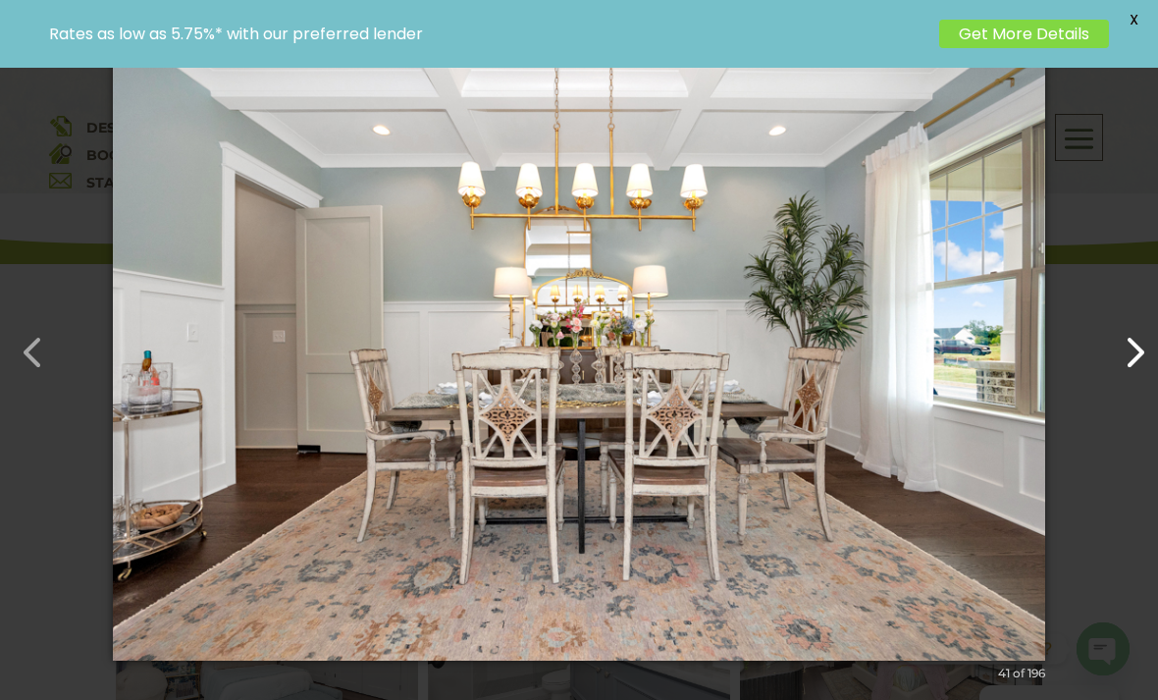
click at [1132, 366] on button "button" at bounding box center [1125, 342] width 47 height 47
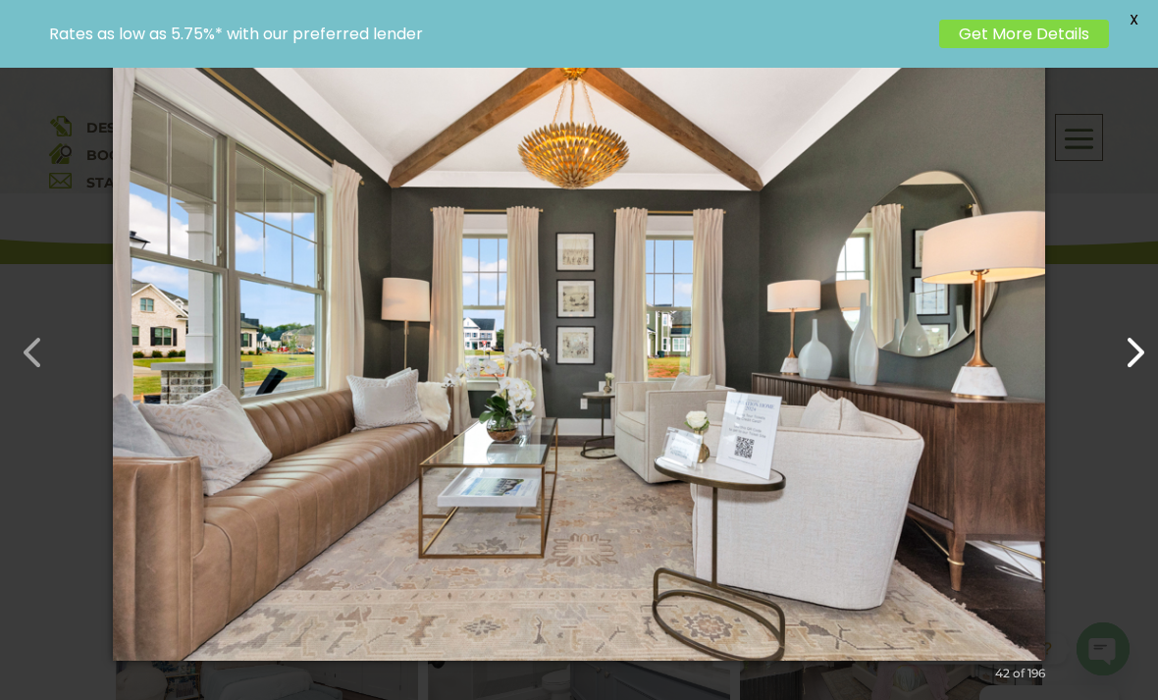
click at [1118, 357] on button "button" at bounding box center [1125, 342] width 47 height 47
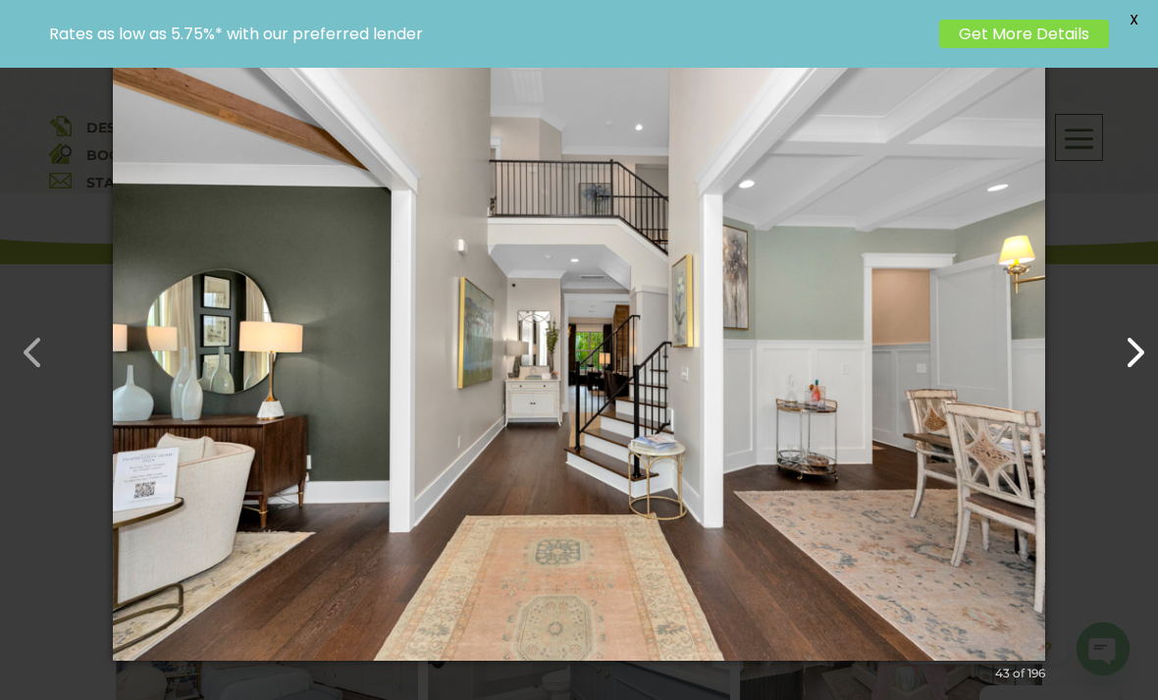
click at [1131, 366] on button "button" at bounding box center [1125, 342] width 47 height 47
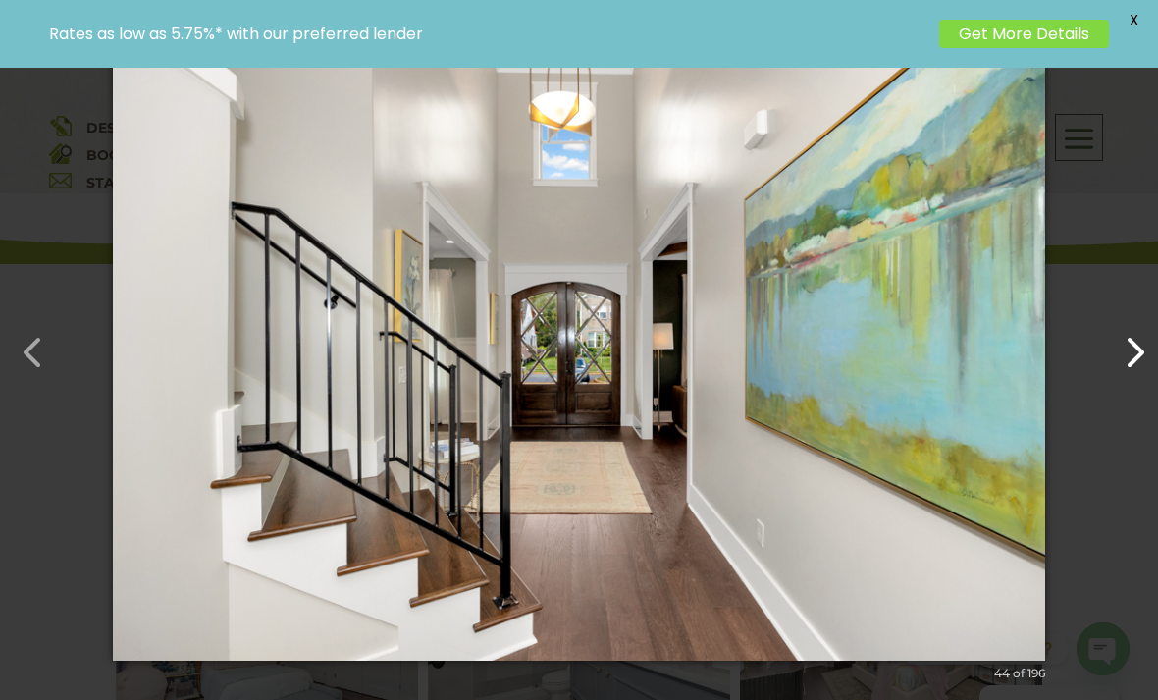
click at [1144, 366] on button "button" at bounding box center [1125, 342] width 47 height 47
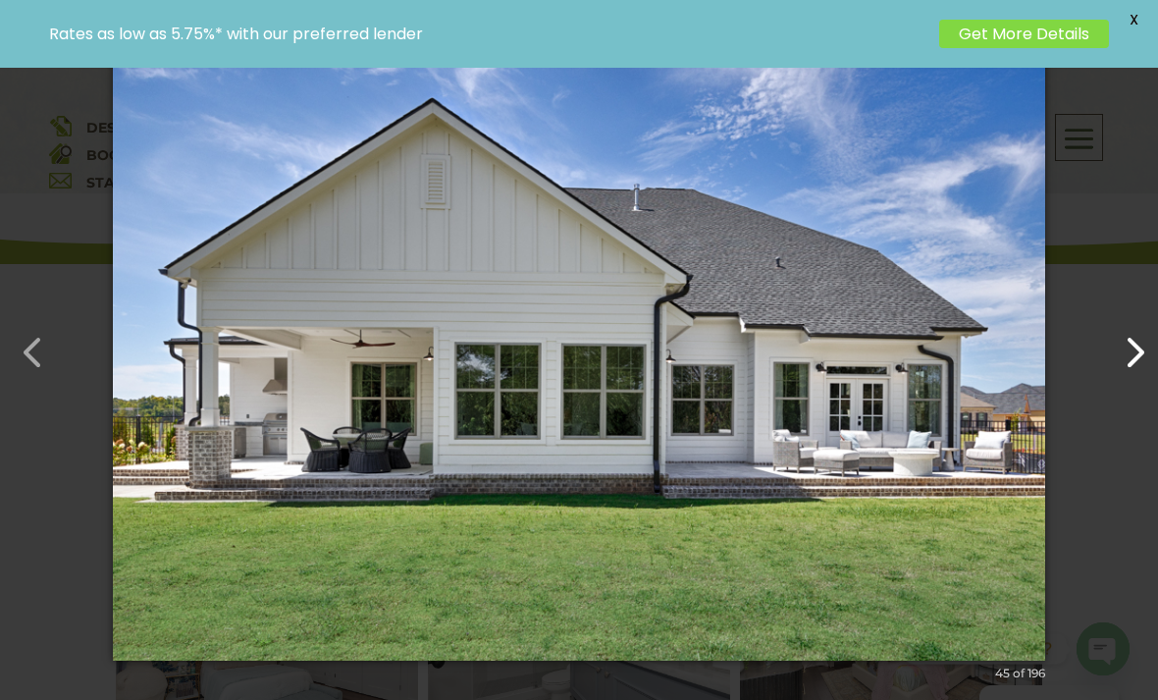
click at [1120, 366] on button "button" at bounding box center [1125, 342] width 47 height 47
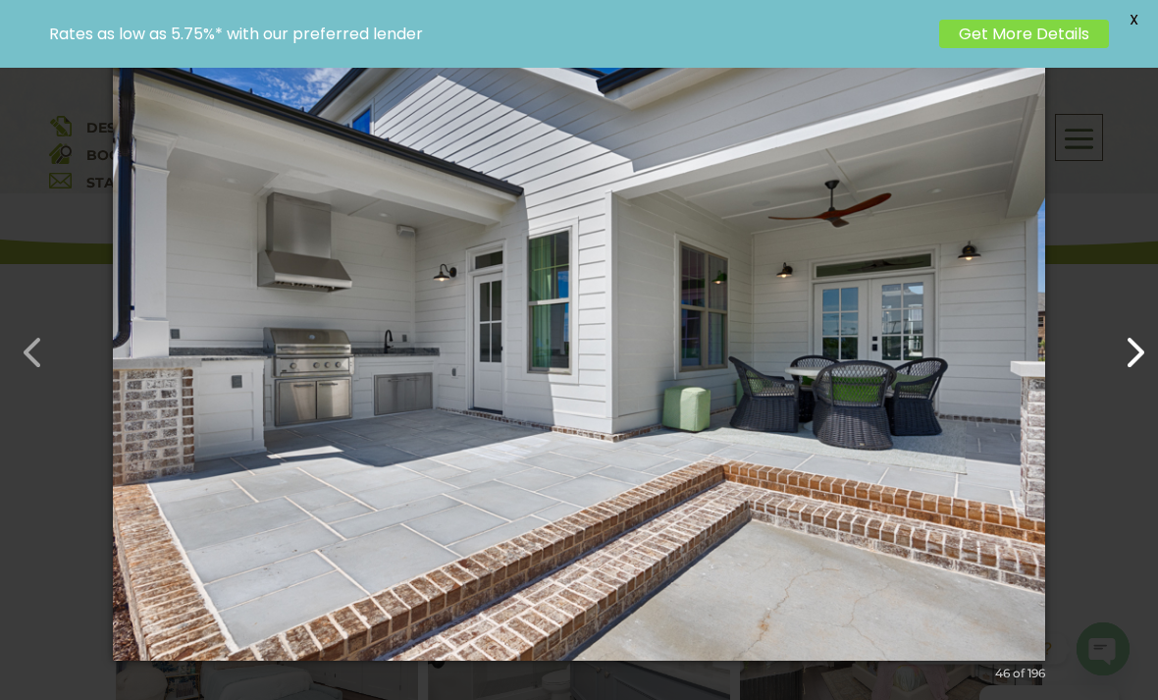
click at [1126, 366] on button "button" at bounding box center [1125, 342] width 47 height 47
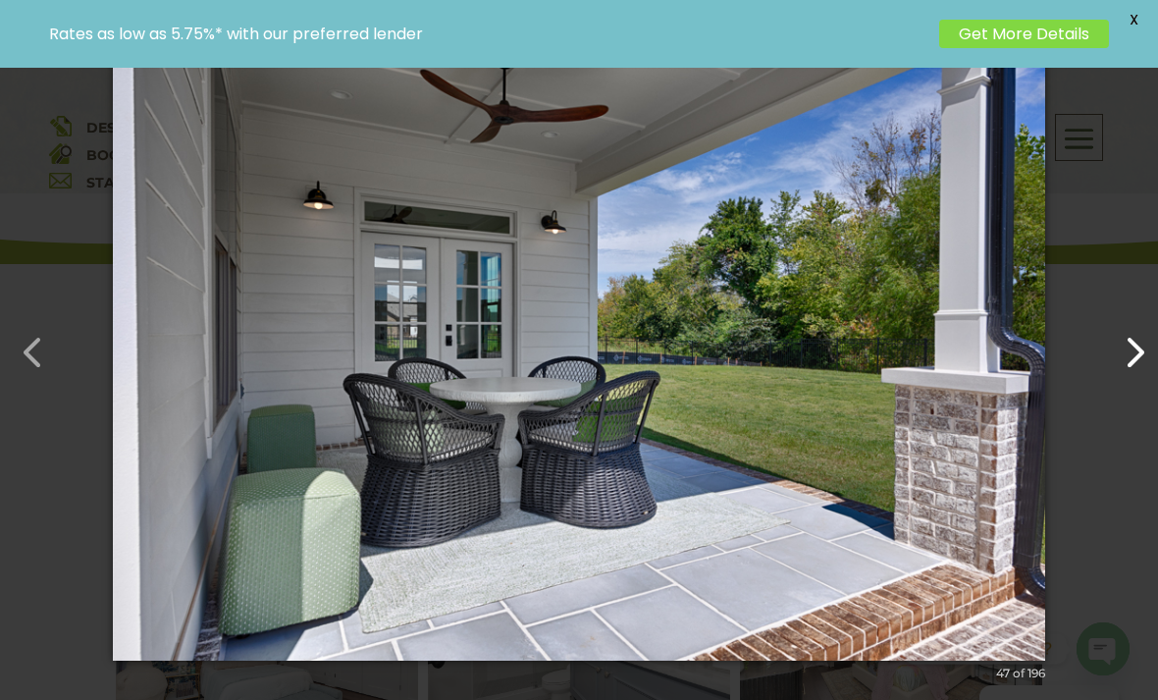
click at [1134, 366] on button "button" at bounding box center [1125, 342] width 47 height 47
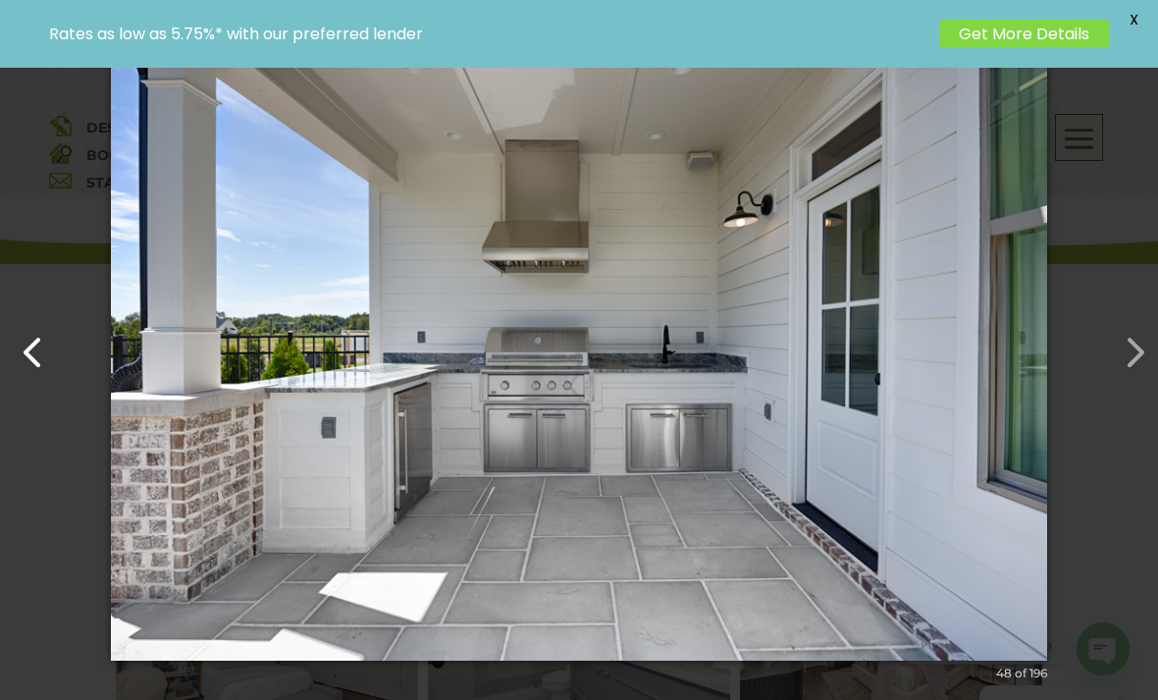
click at [28, 366] on button "button" at bounding box center [23, 342] width 47 height 47
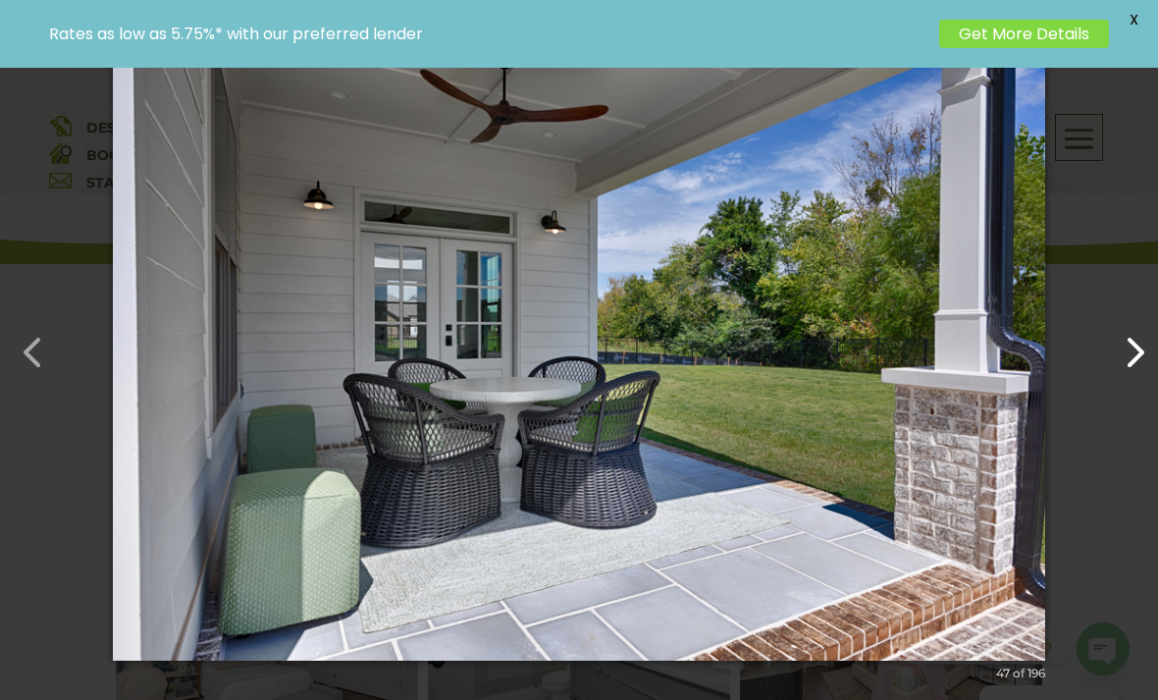
click at [1135, 366] on button "button" at bounding box center [1125, 342] width 47 height 47
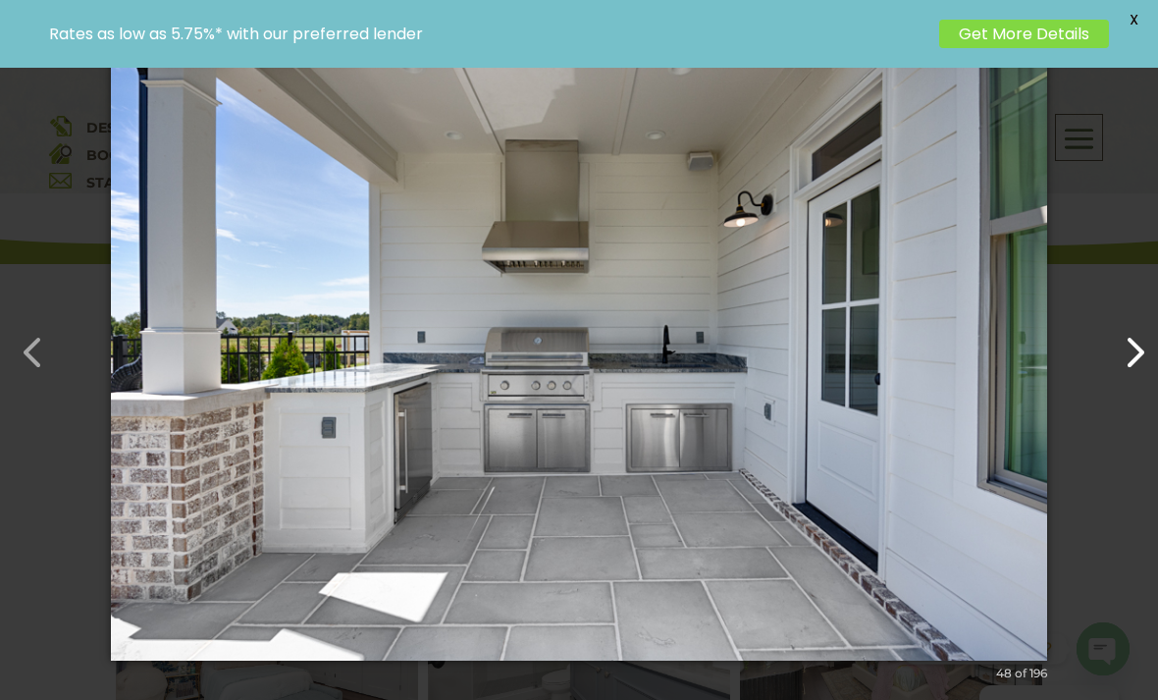
click at [1144, 366] on button "button" at bounding box center [1125, 342] width 47 height 47
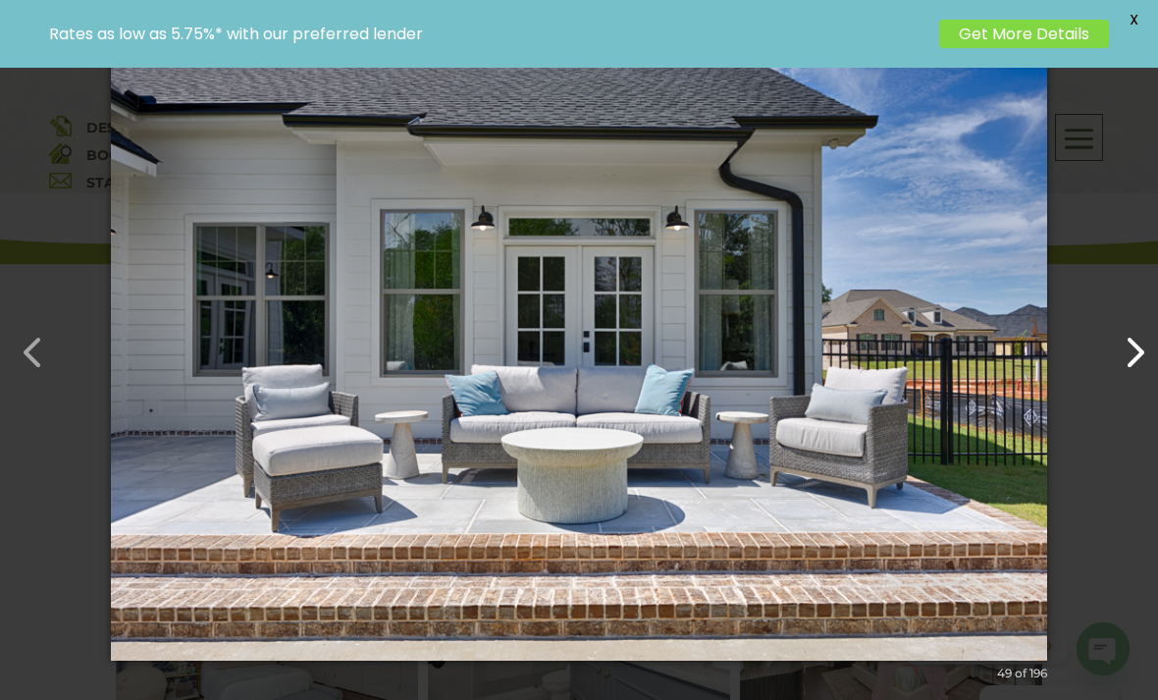
click at [1148, 366] on button "button" at bounding box center [1125, 342] width 47 height 47
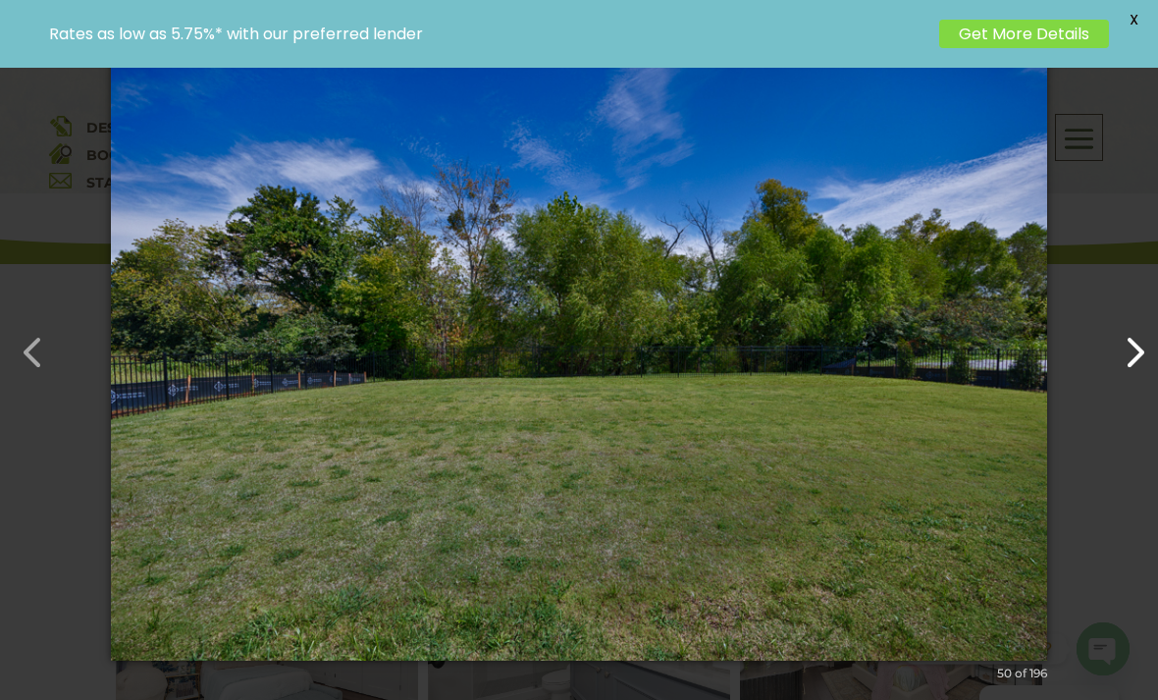
click at [1143, 366] on button "button" at bounding box center [1125, 342] width 47 height 47
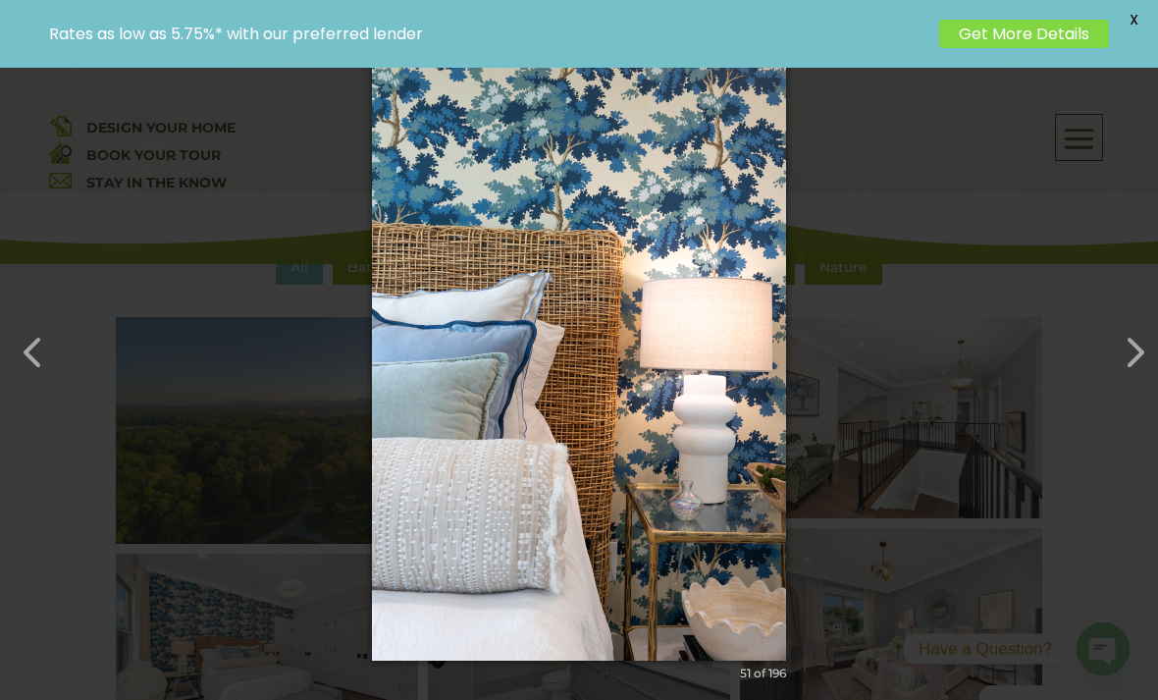
click at [691, 565] on img at bounding box center [579, 350] width 414 height 700
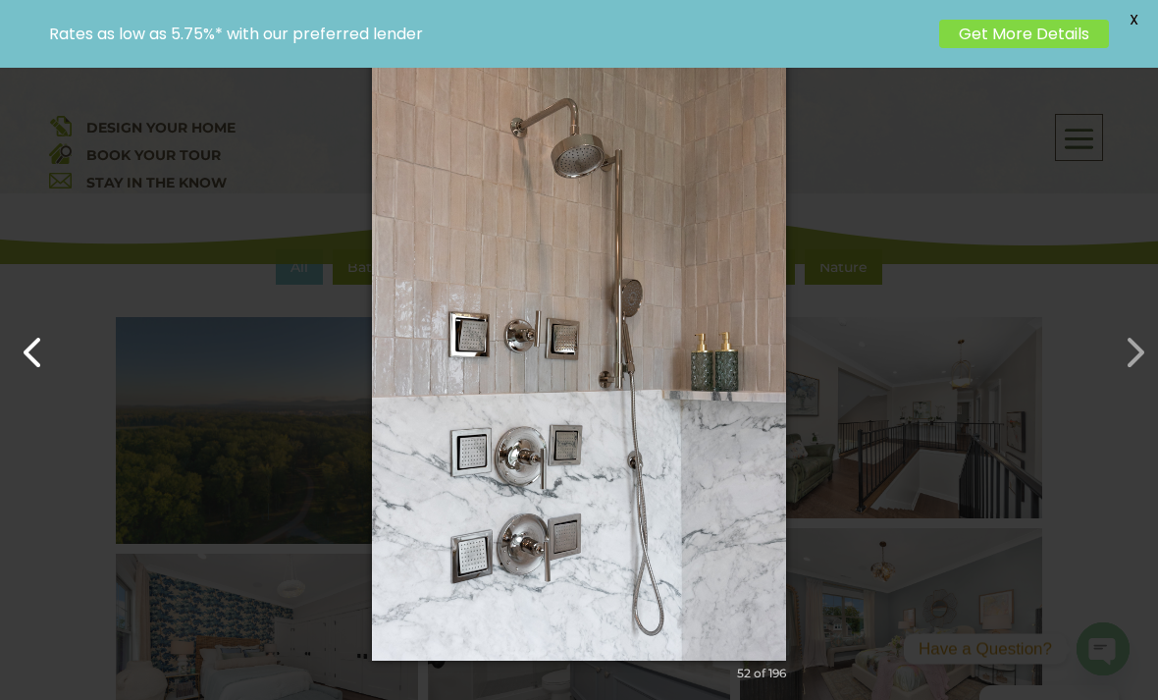
click at [25, 366] on button "button" at bounding box center [23, 342] width 47 height 47
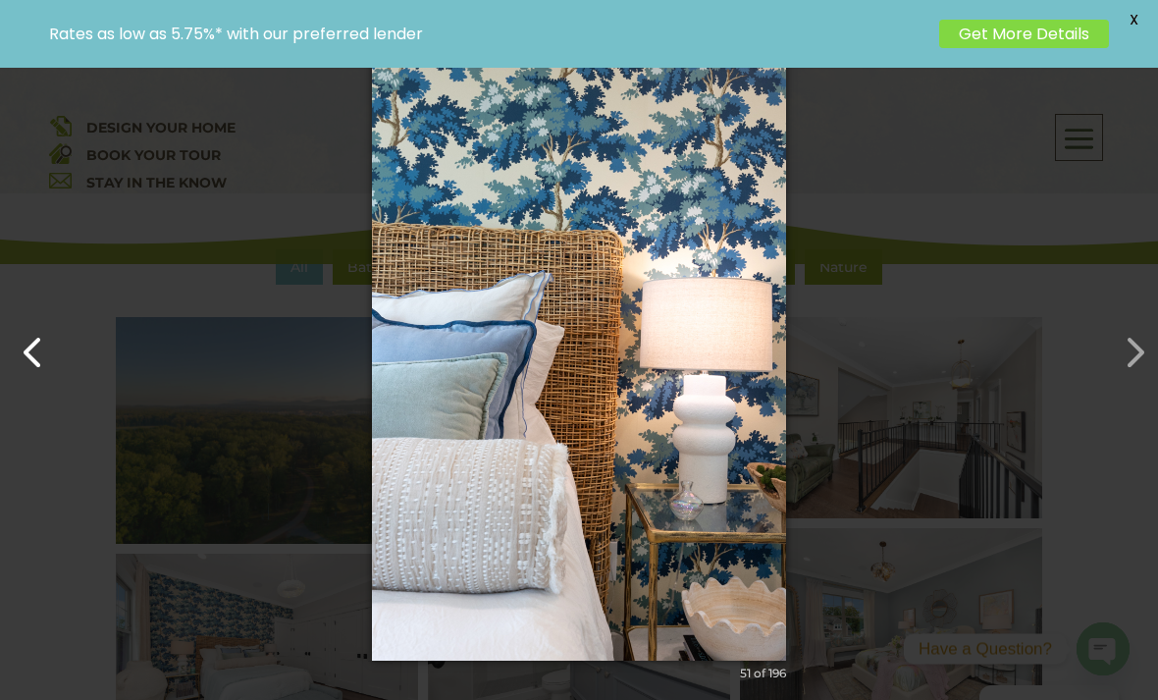
scroll to position [734, 0]
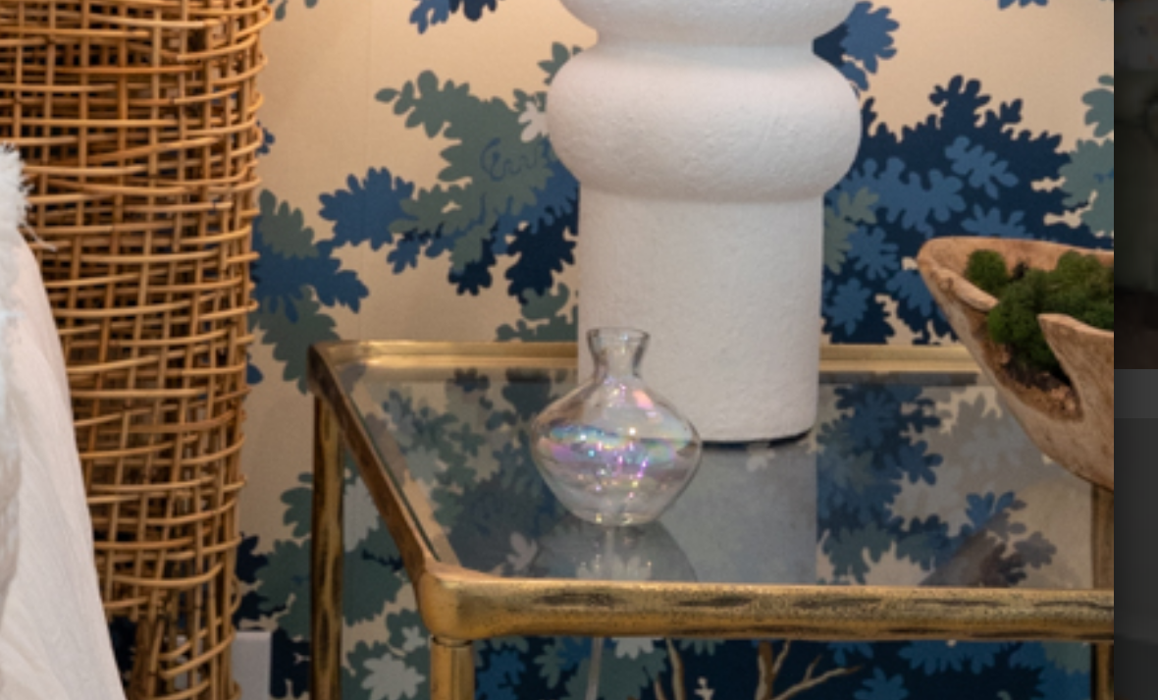
click at [372, 103] on img at bounding box center [579, 350] width 414 height 700
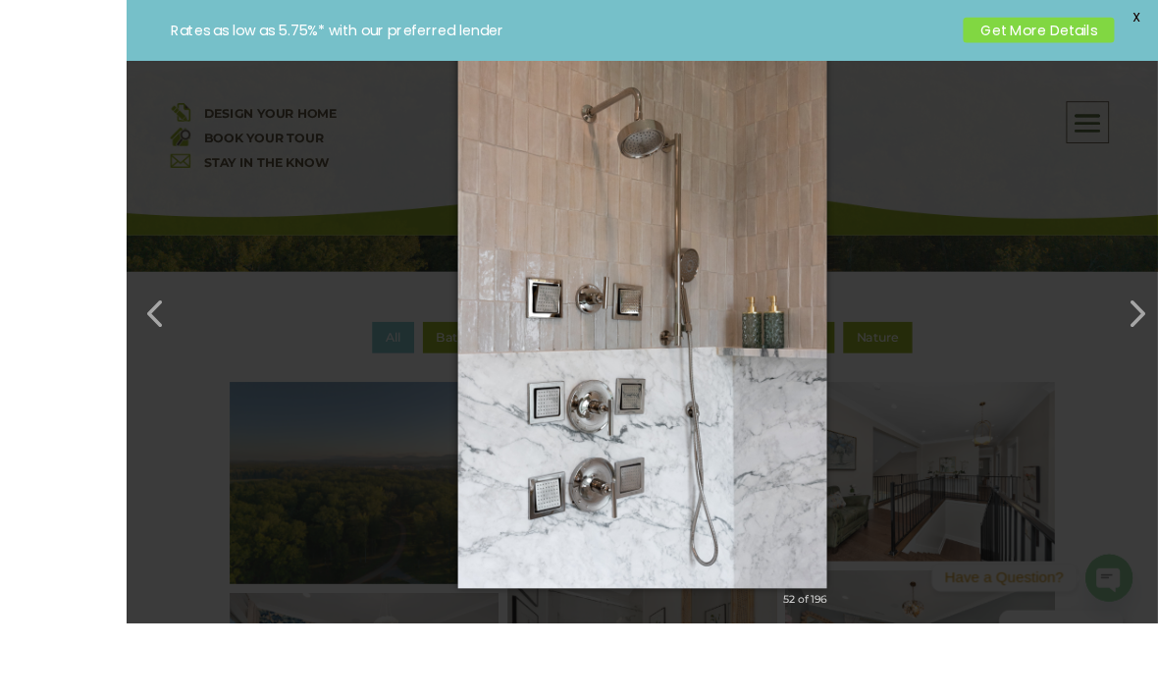
scroll to position [780, 0]
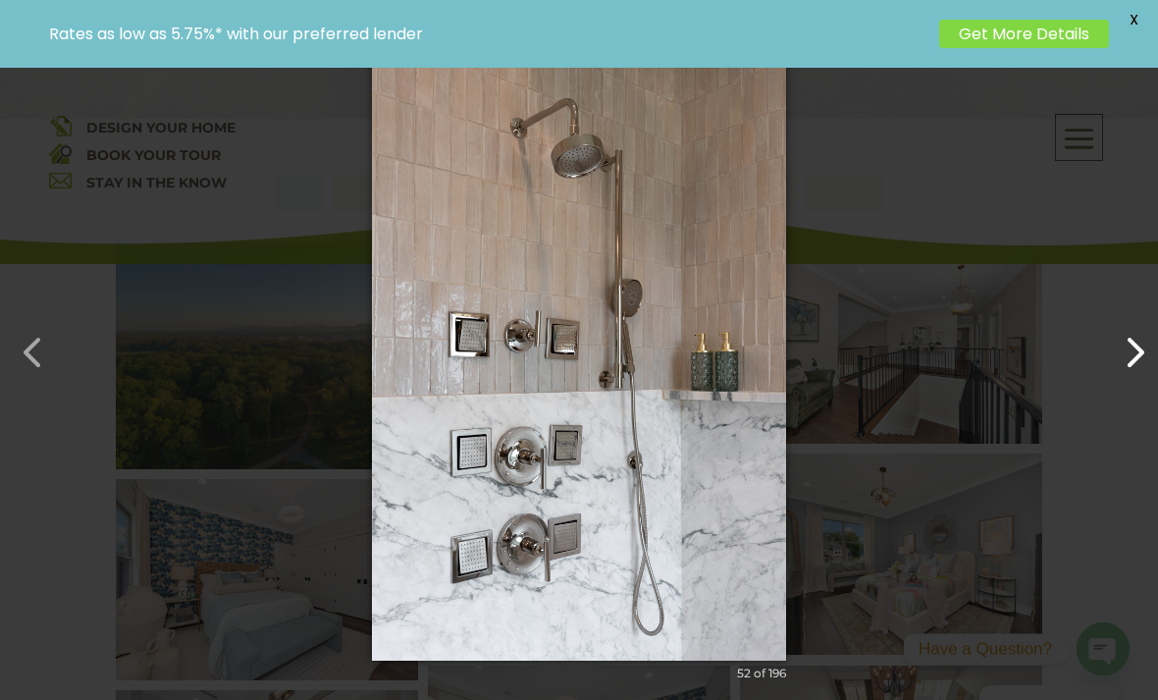
click at [1133, 366] on button "button" at bounding box center [1125, 342] width 47 height 47
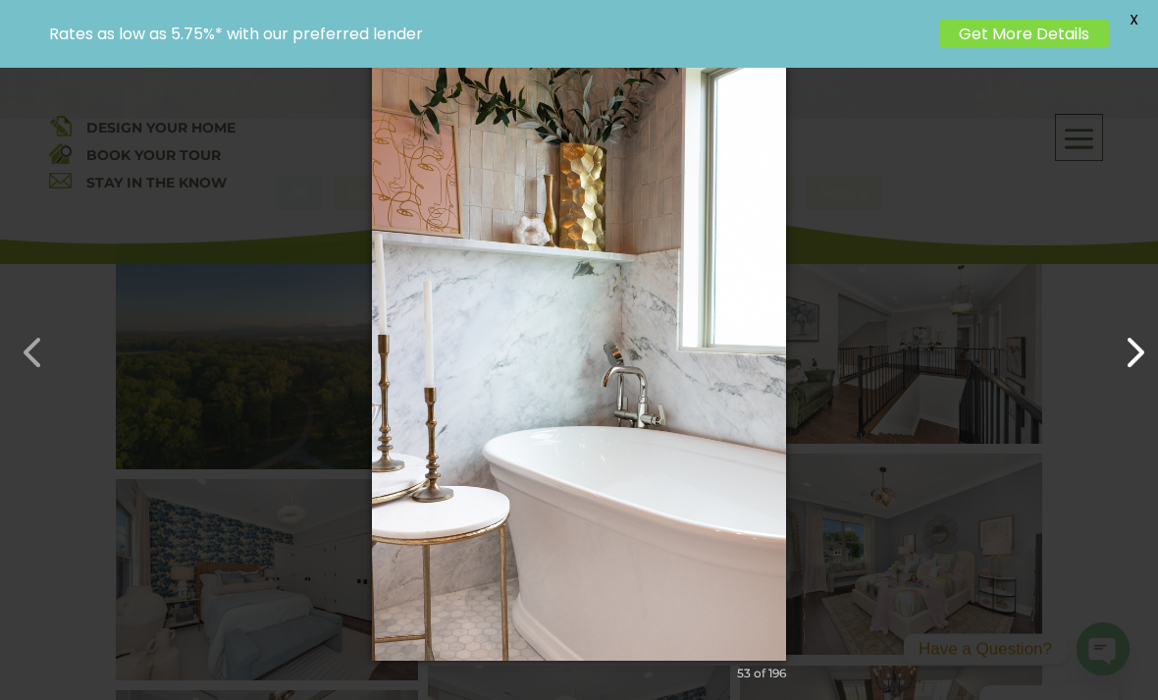
click at [1134, 366] on button "button" at bounding box center [1125, 342] width 47 height 47
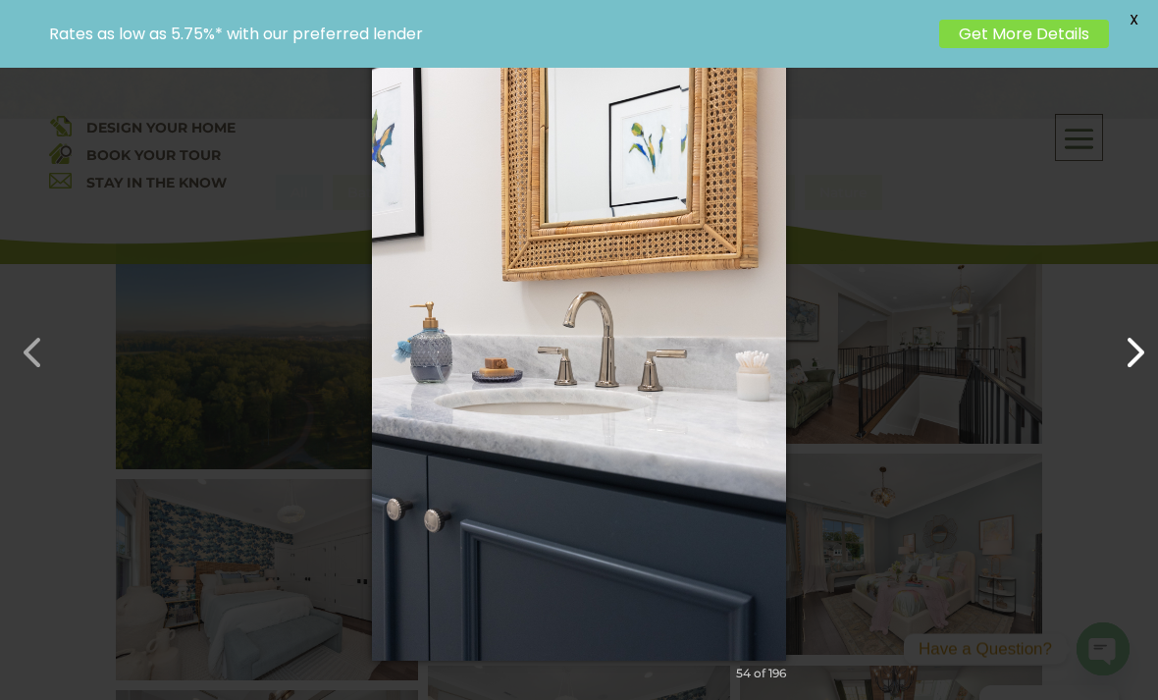
click at [1149, 366] on button "button" at bounding box center [1125, 342] width 47 height 47
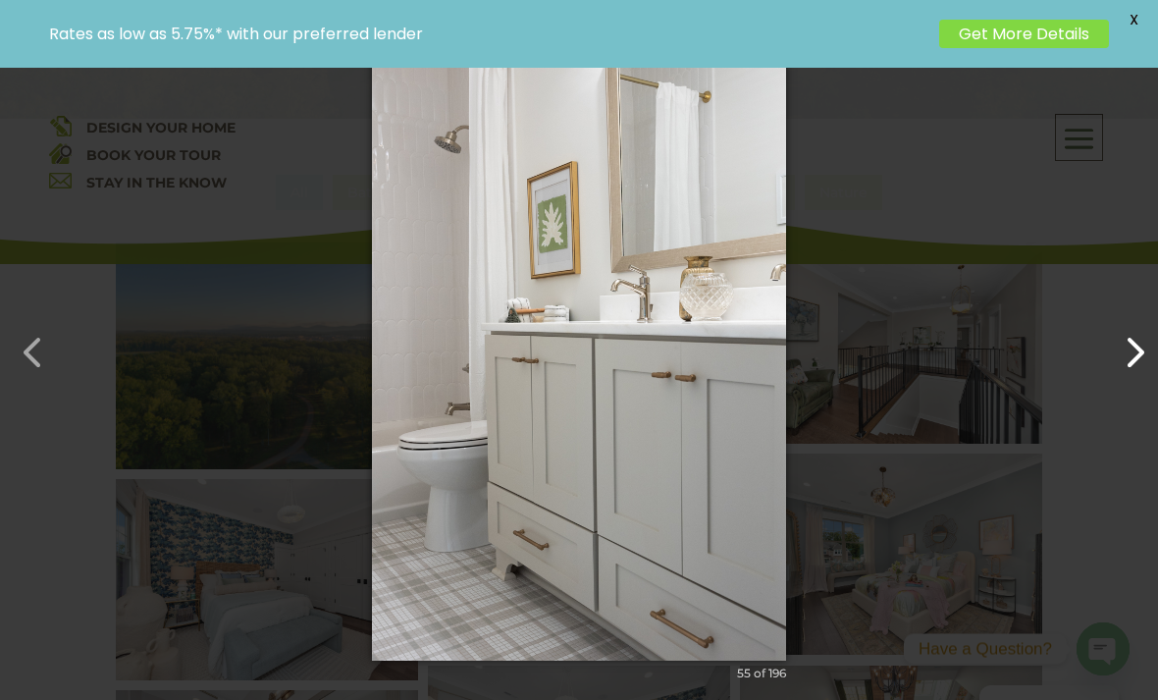
click at [1136, 366] on button "button" at bounding box center [1125, 342] width 47 height 47
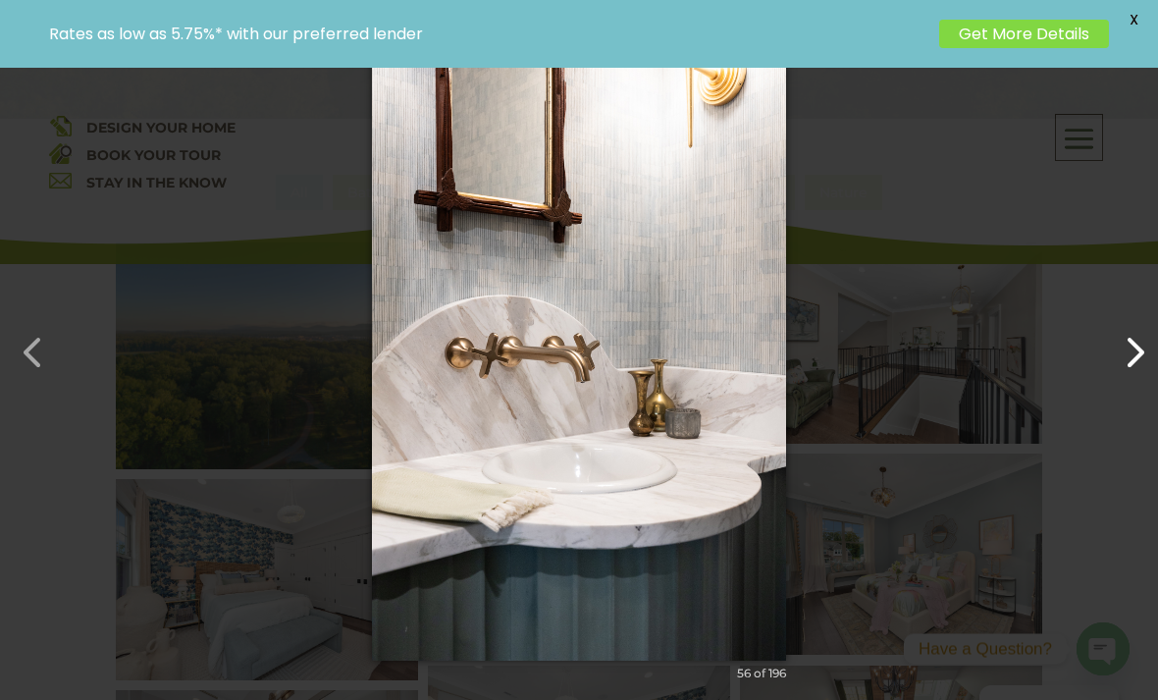
click at [1132, 366] on button "button" at bounding box center [1125, 342] width 47 height 47
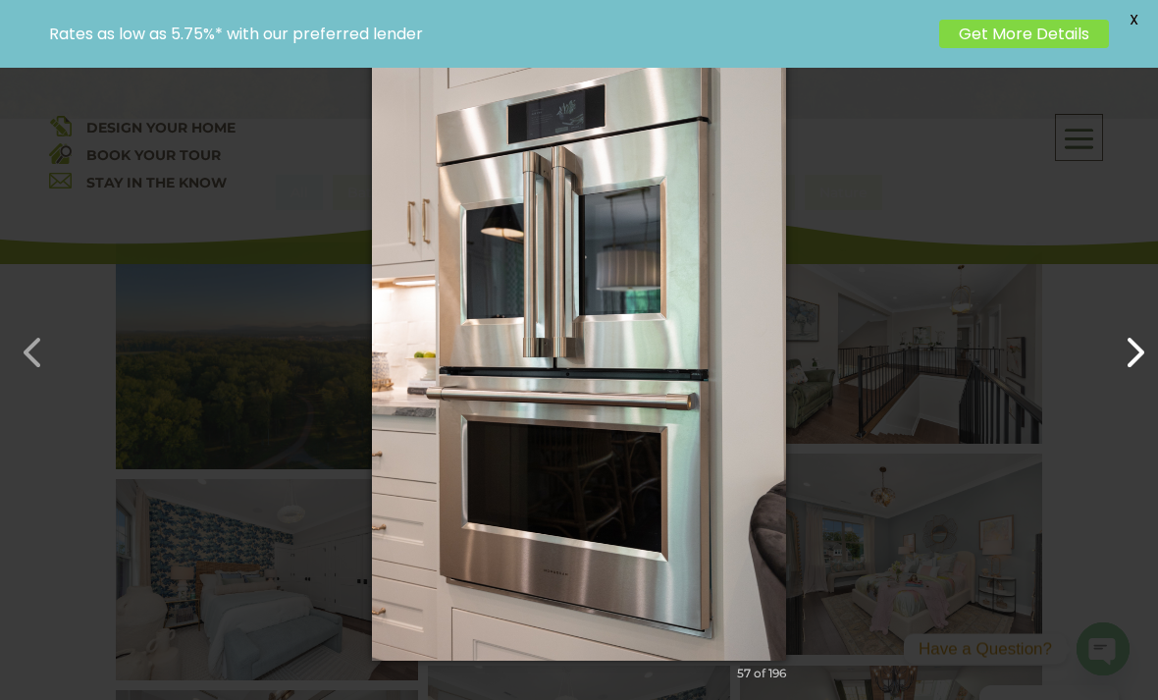
click at [1135, 366] on button "button" at bounding box center [1125, 342] width 47 height 47
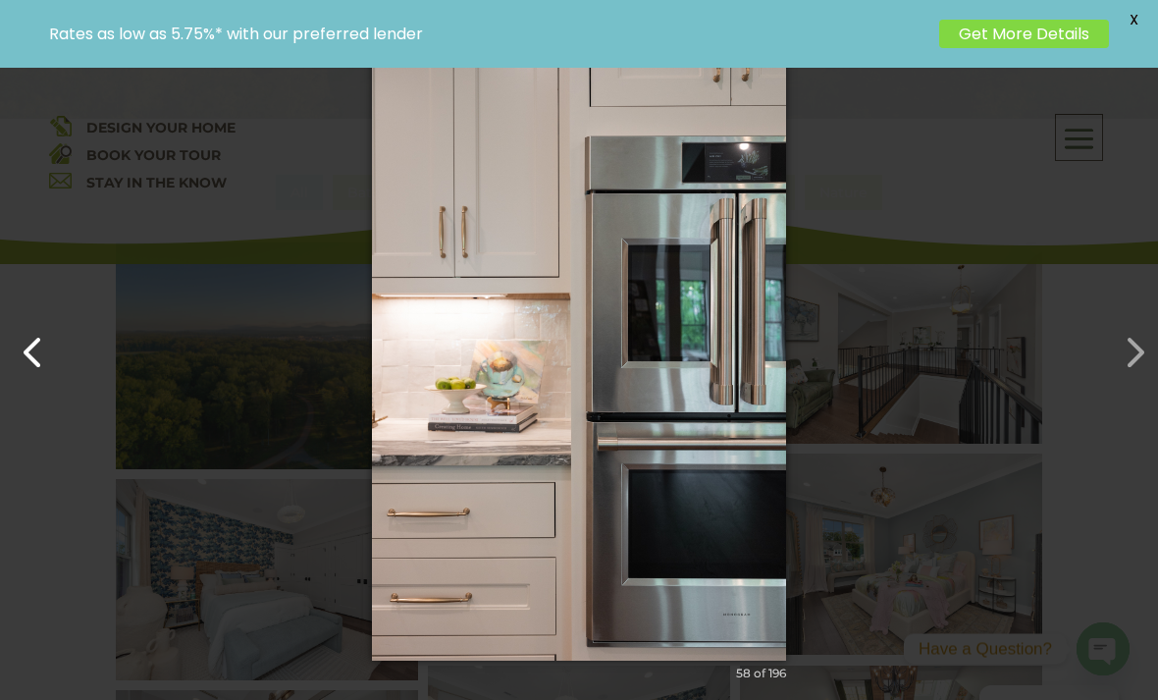
click at [28, 366] on button "button" at bounding box center [23, 342] width 47 height 47
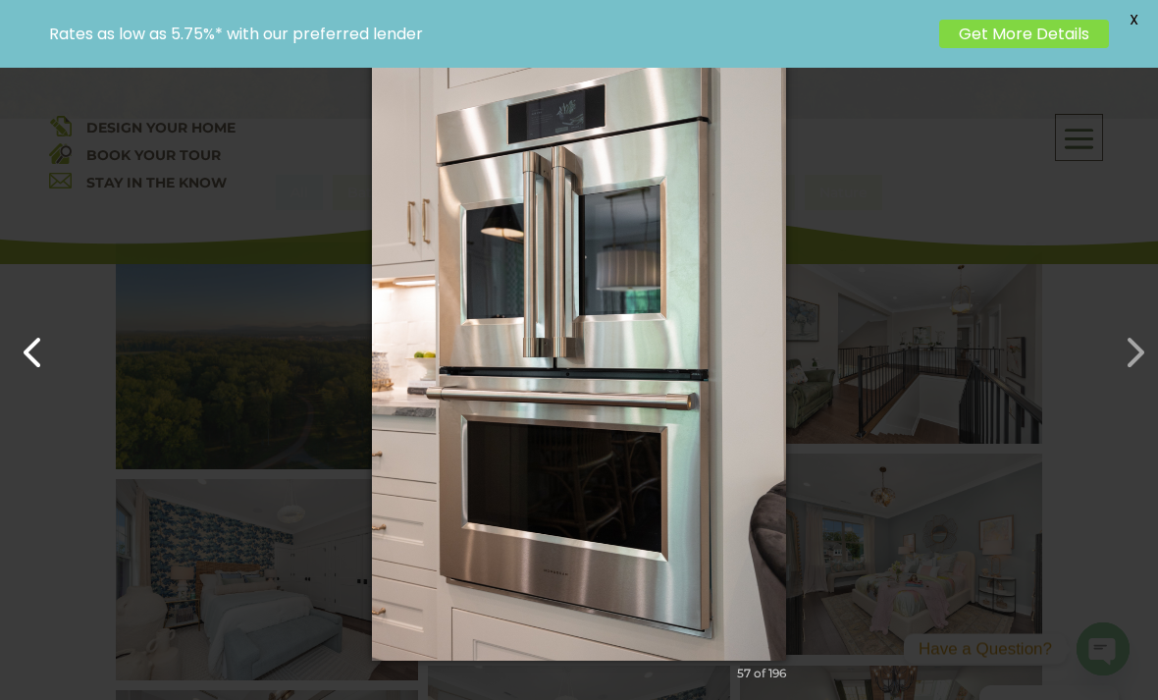
click at [47, 366] on button "button" at bounding box center [23, 342] width 47 height 47
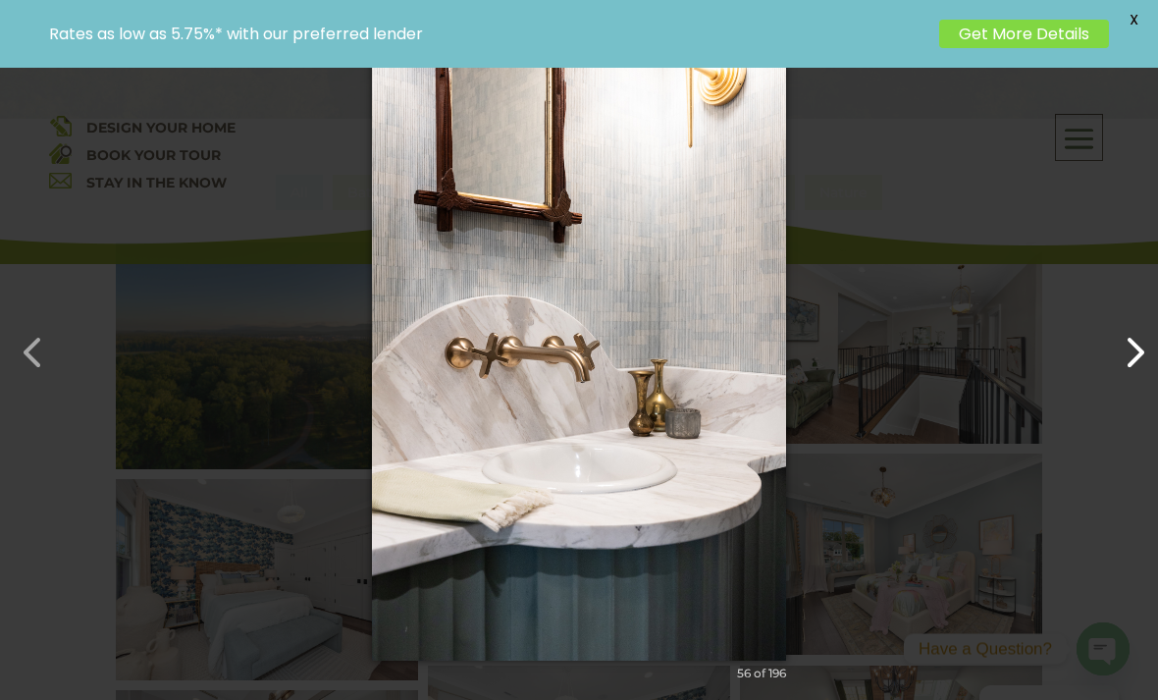
click at [1148, 366] on button "button" at bounding box center [1125, 342] width 47 height 47
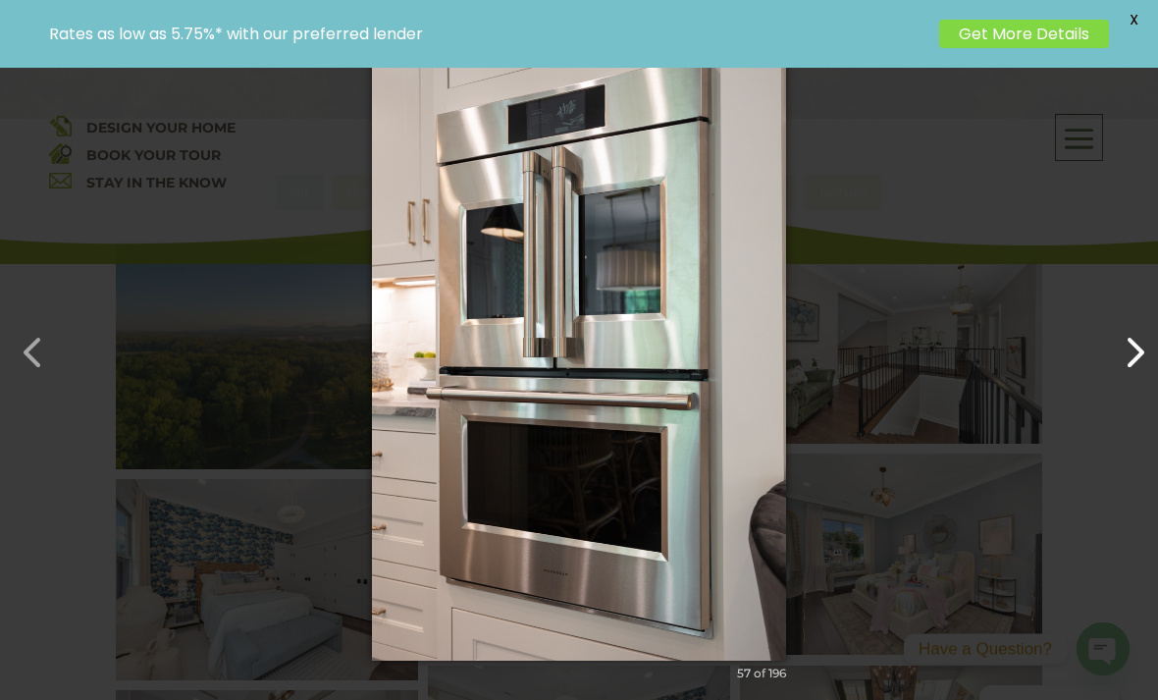
click at [1134, 366] on button "button" at bounding box center [1125, 342] width 47 height 47
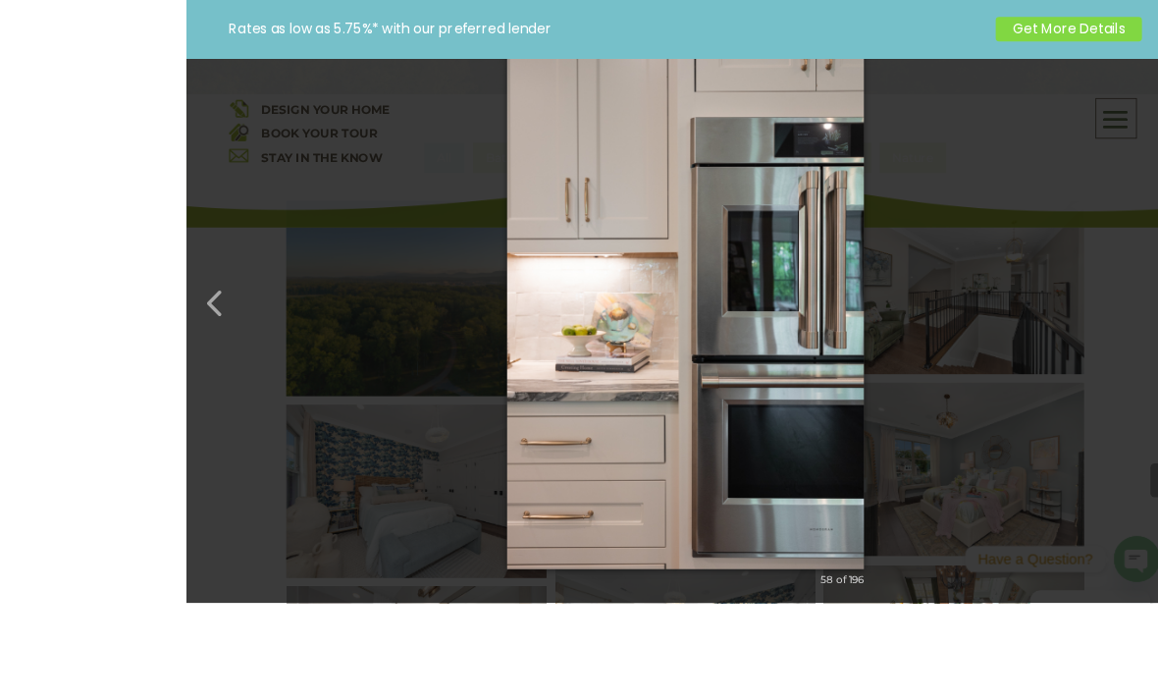
scroll to position [852, 0]
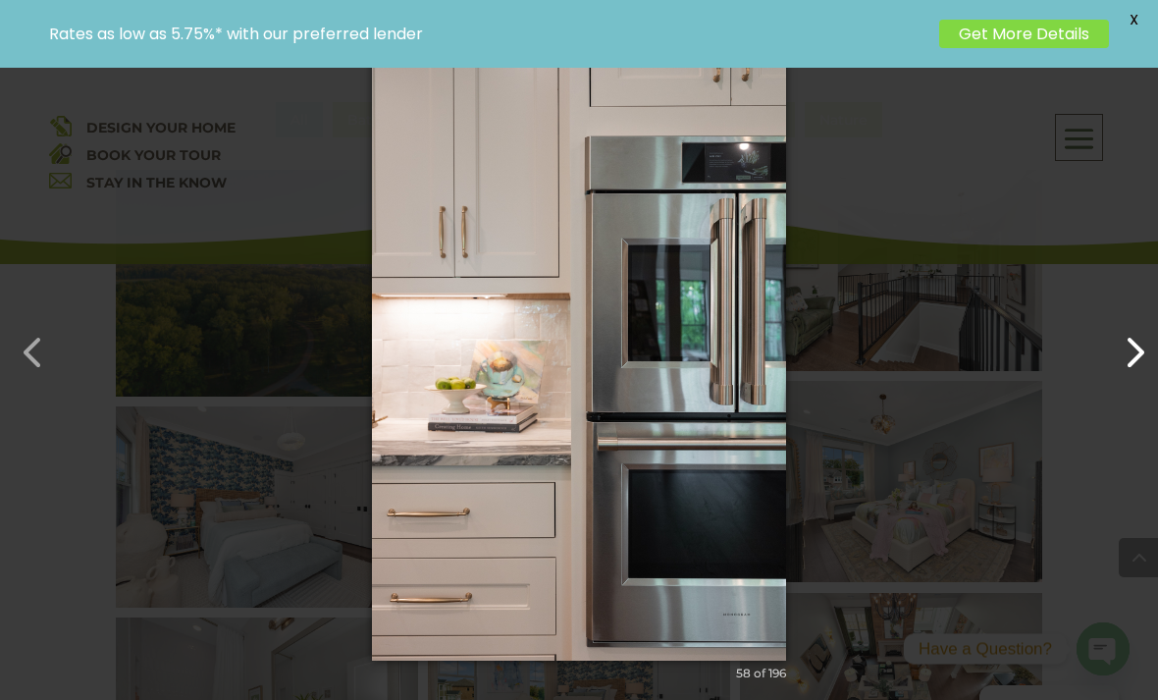
click at [1148, 364] on button "button" at bounding box center [1125, 342] width 47 height 47
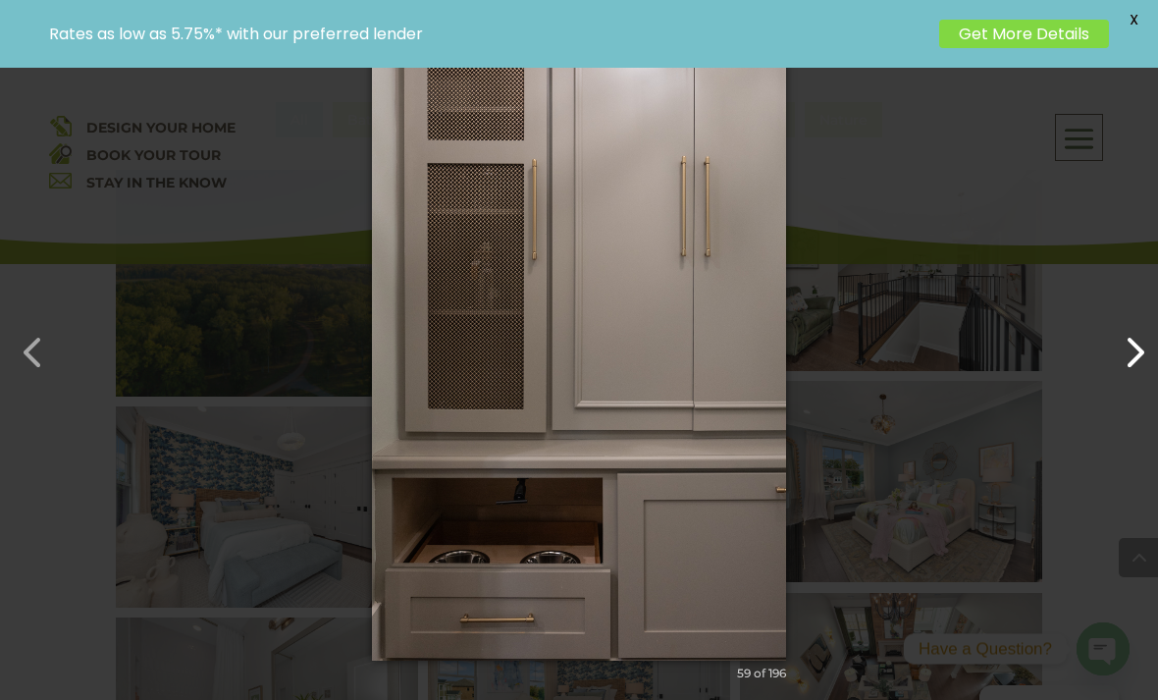
click at [1104, 366] on button "button" at bounding box center [1125, 342] width 47 height 47
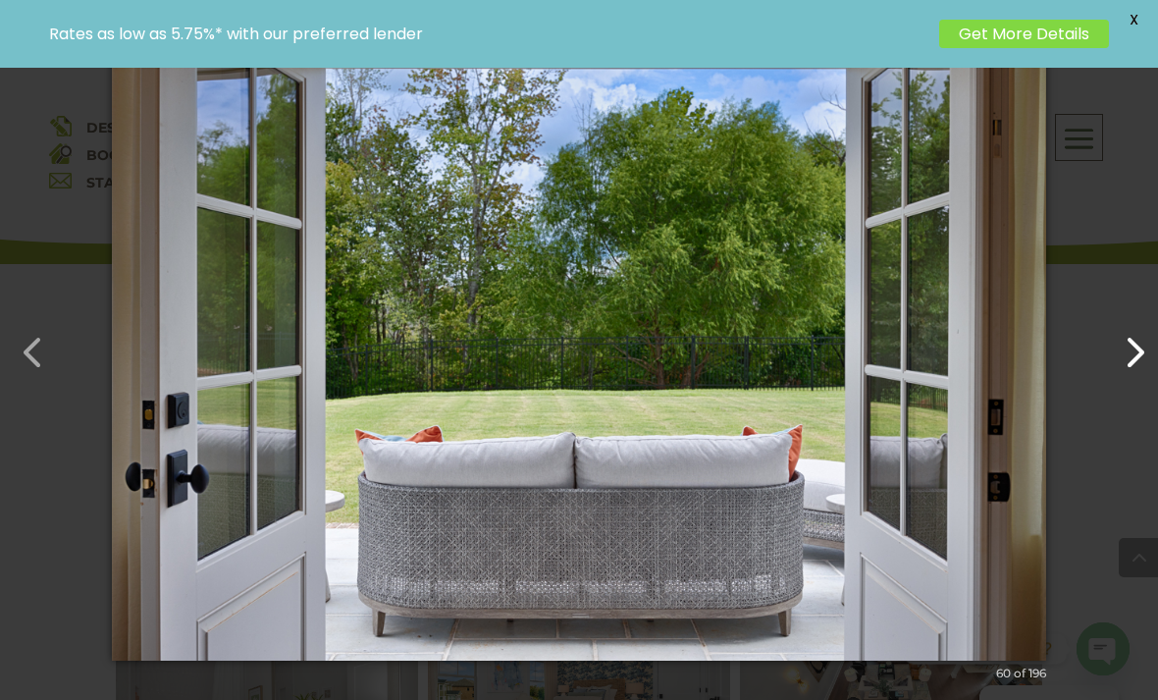
click at [1133, 366] on button "button" at bounding box center [1125, 342] width 47 height 47
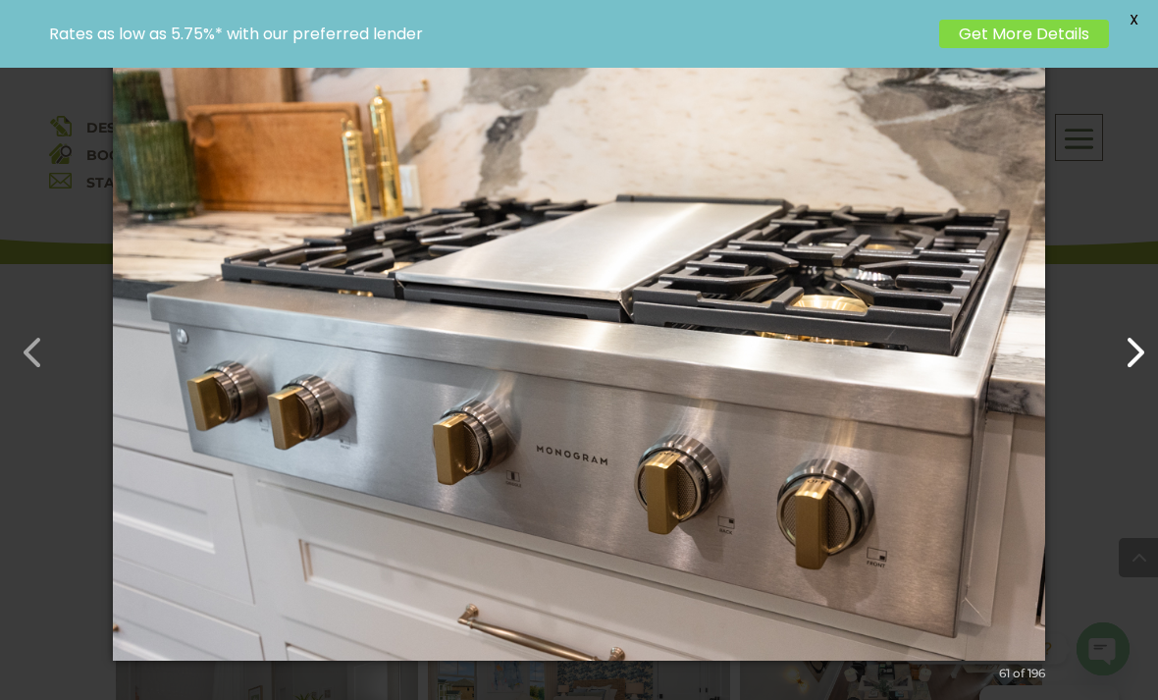
click at [1143, 366] on button "button" at bounding box center [1125, 342] width 47 height 47
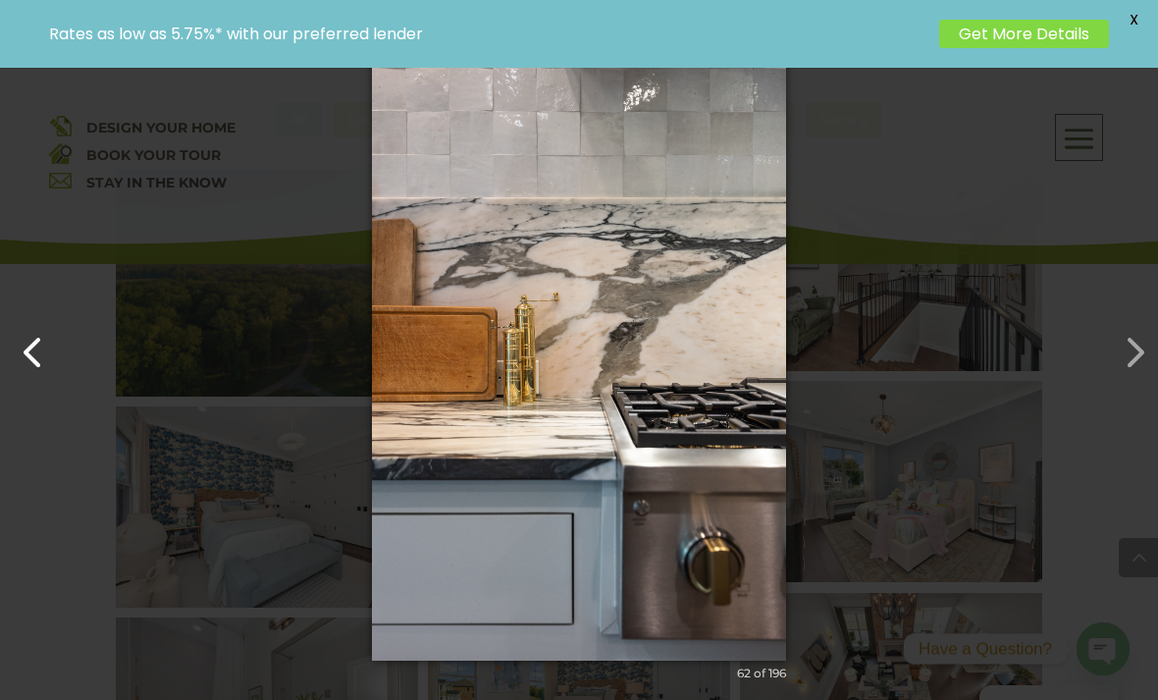
click at [39, 366] on button "button" at bounding box center [23, 342] width 47 height 47
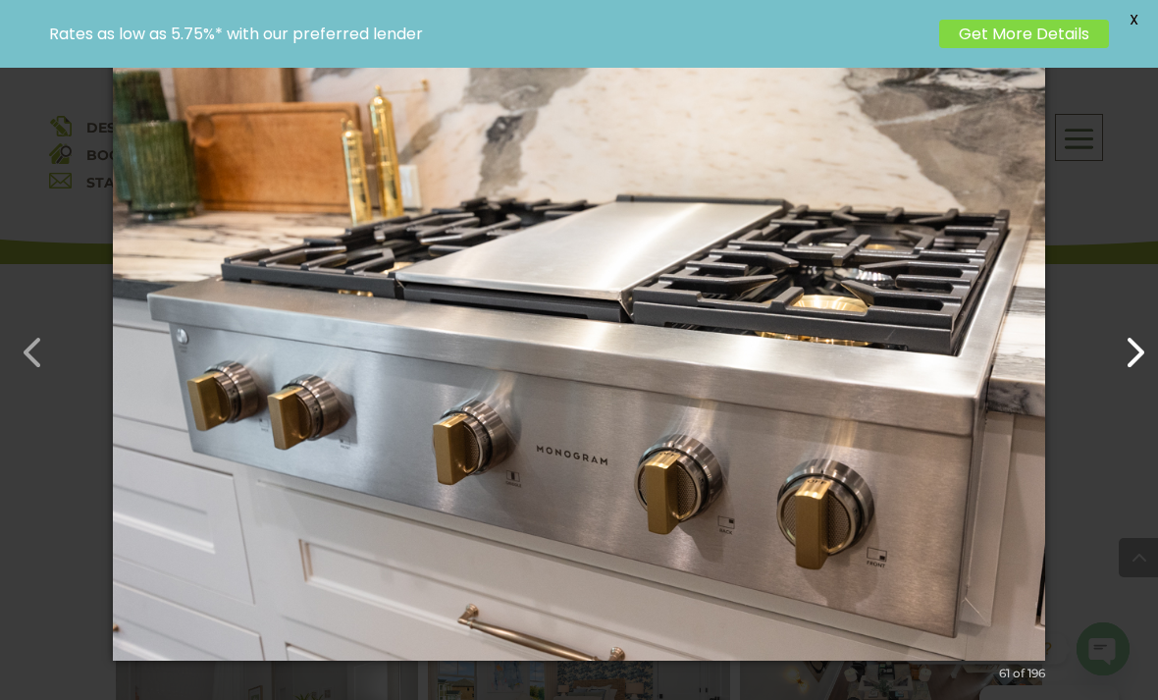
click at [1131, 366] on button "button" at bounding box center [1125, 342] width 47 height 47
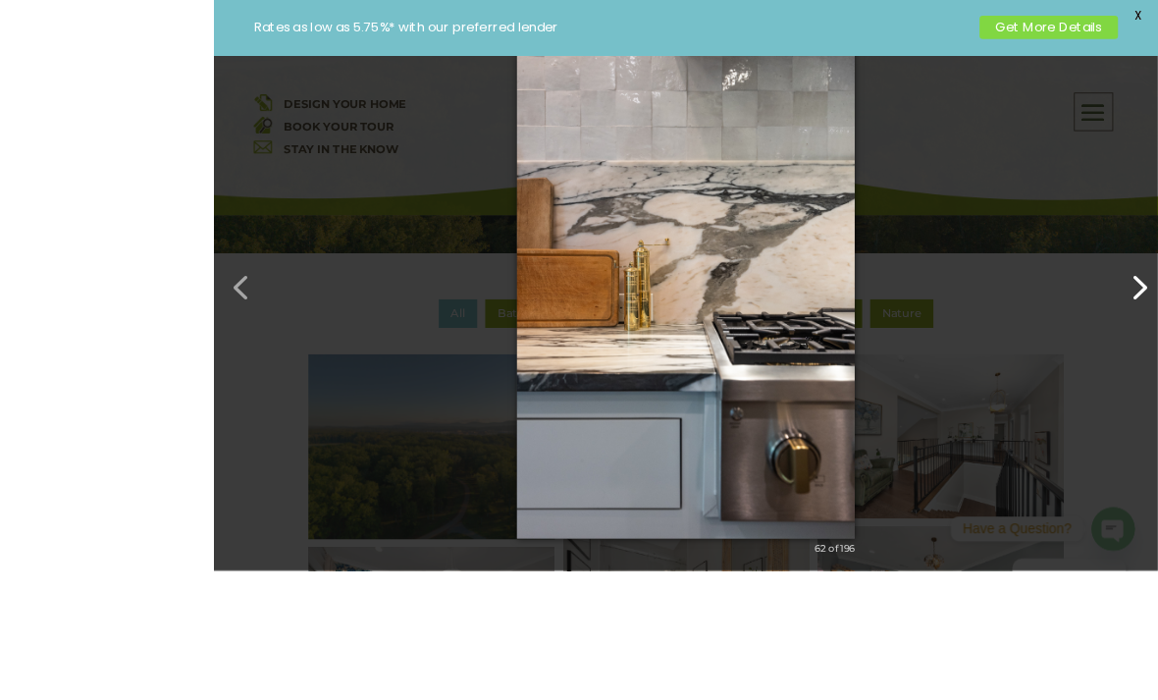
scroll to position [784, 0]
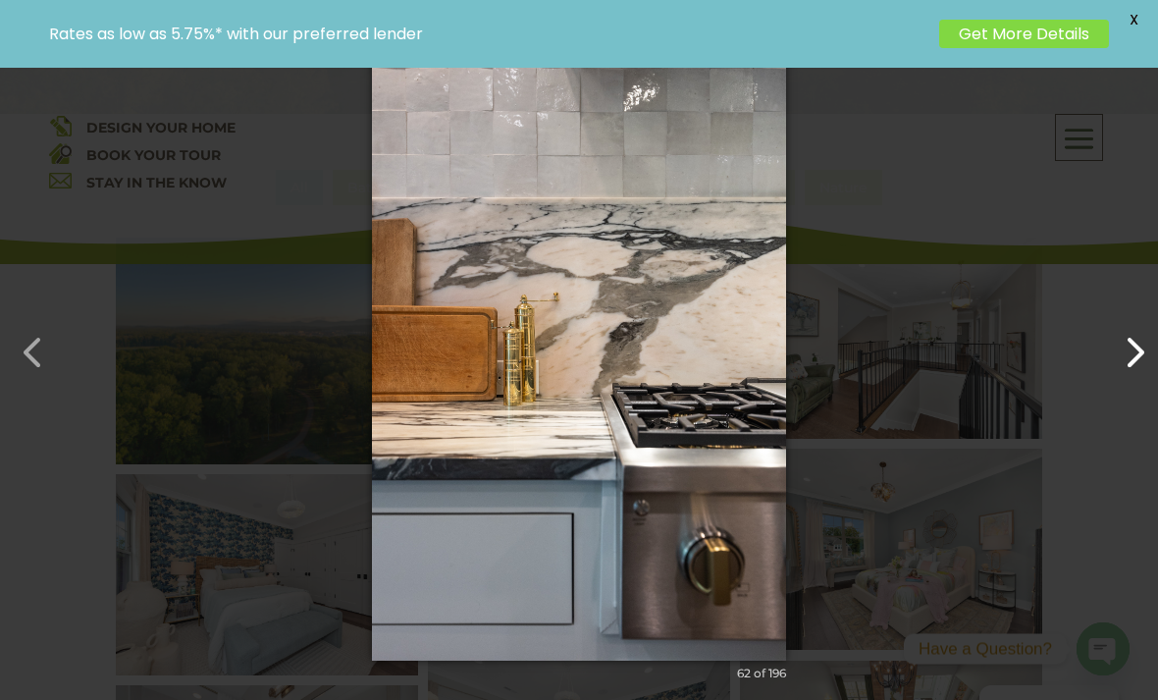
click at [1120, 366] on button "button" at bounding box center [1125, 342] width 47 height 47
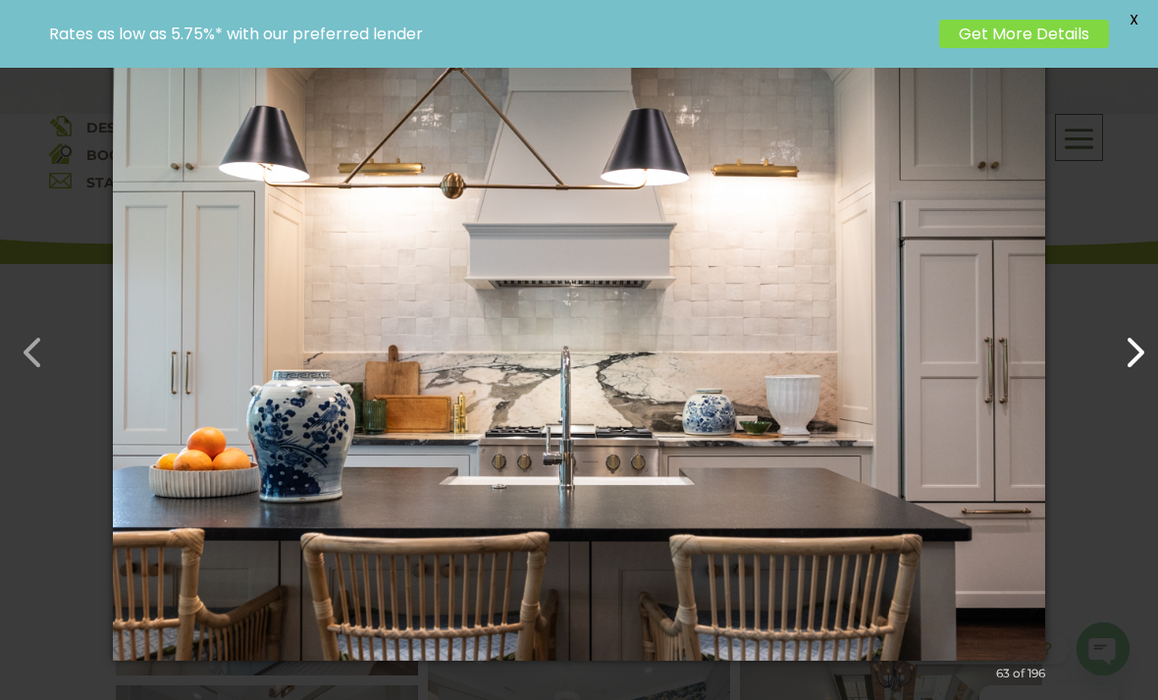
click at [1136, 366] on button "button" at bounding box center [1125, 342] width 47 height 47
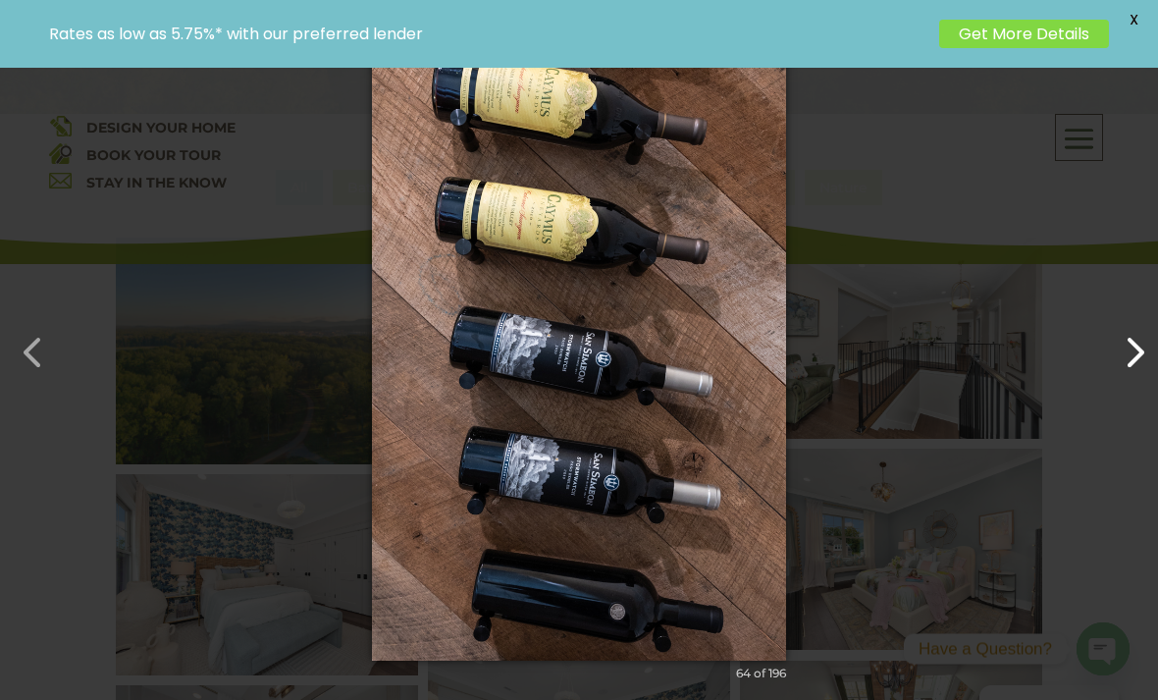
click at [1130, 366] on button "button" at bounding box center [1125, 342] width 47 height 47
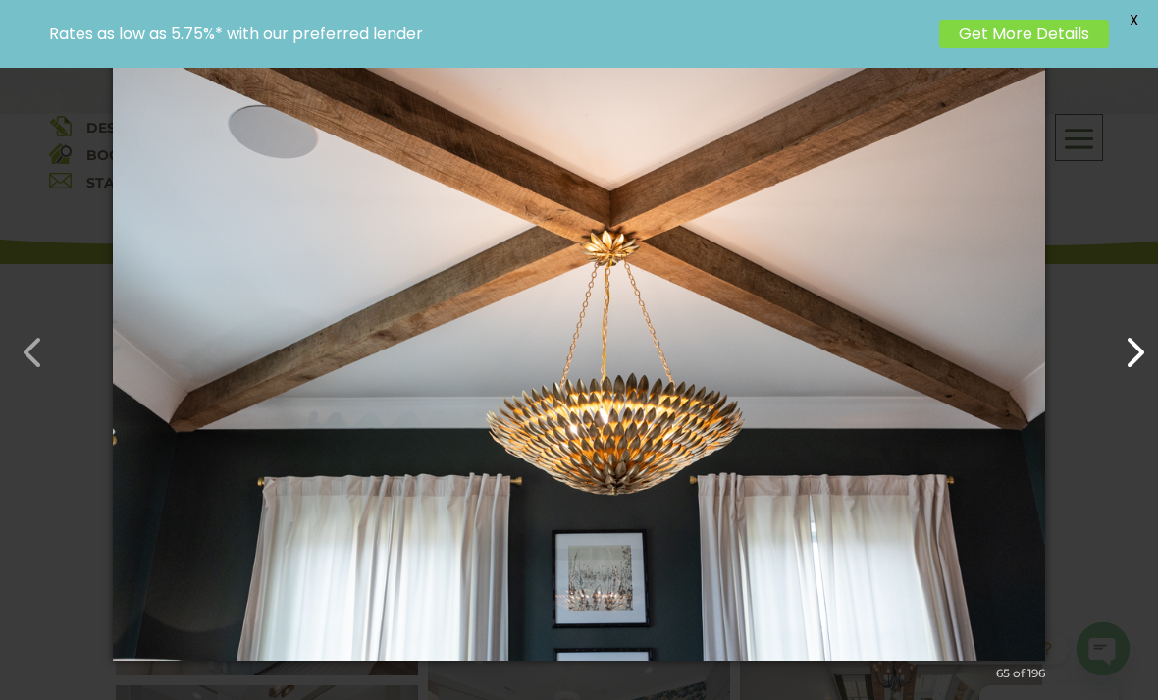
click at [1137, 366] on button "button" at bounding box center [1125, 342] width 47 height 47
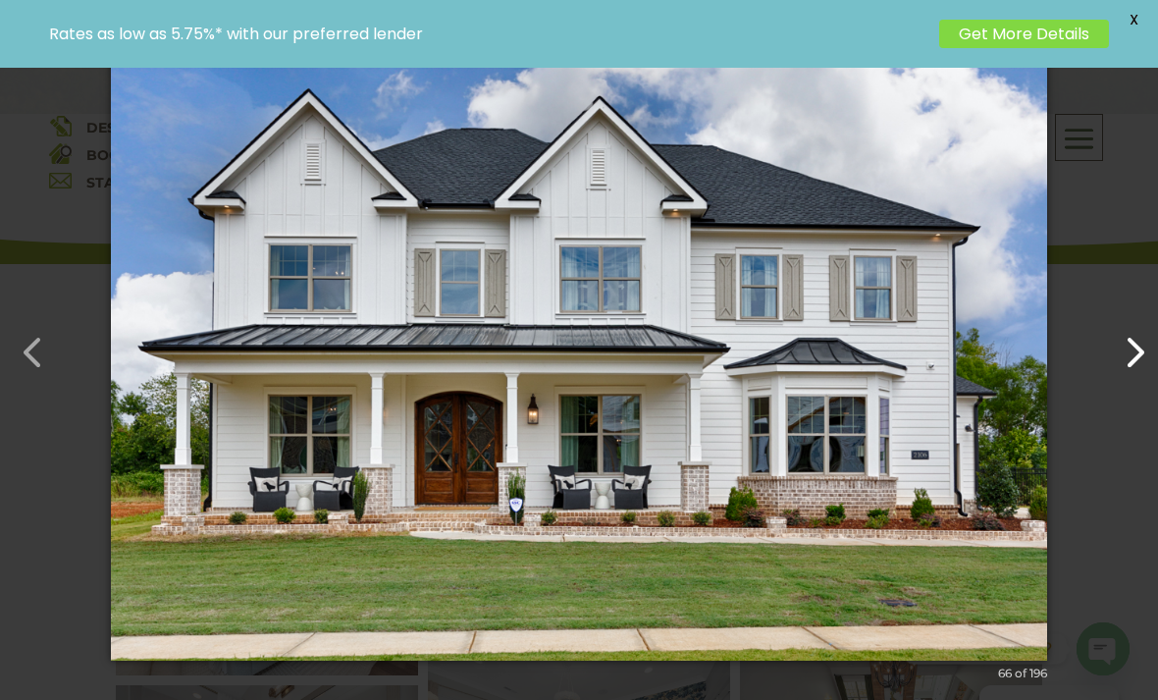
click at [1126, 366] on button "button" at bounding box center [1125, 342] width 47 height 47
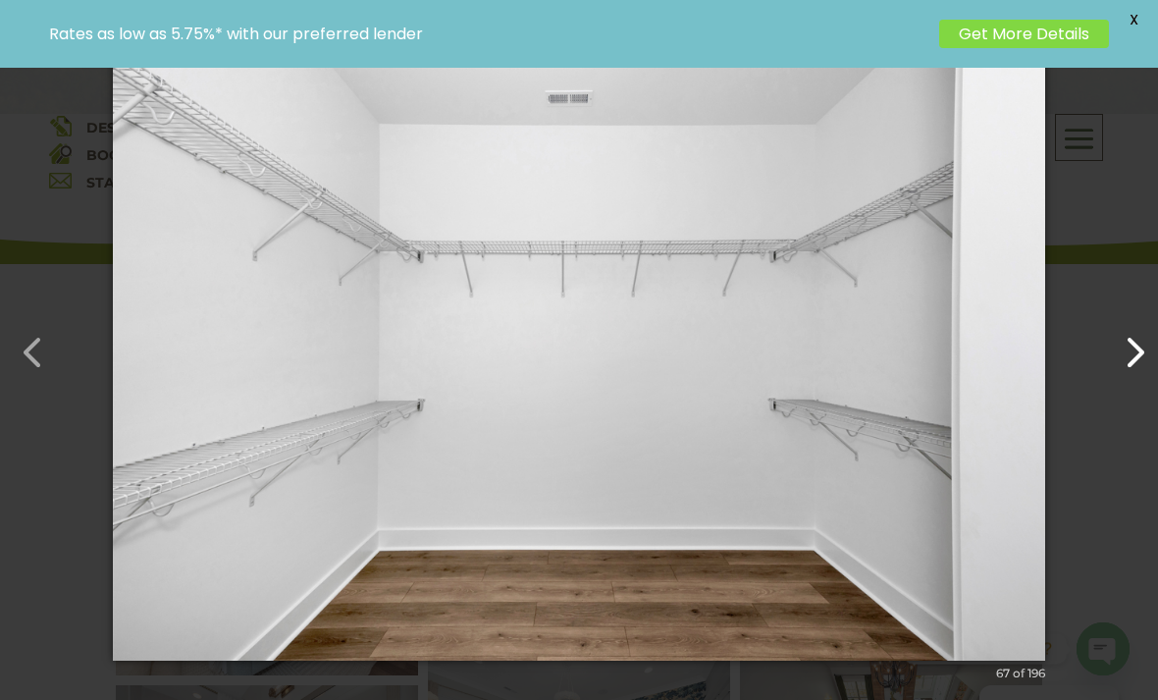
click at [1148, 366] on button "button" at bounding box center [1125, 342] width 47 height 47
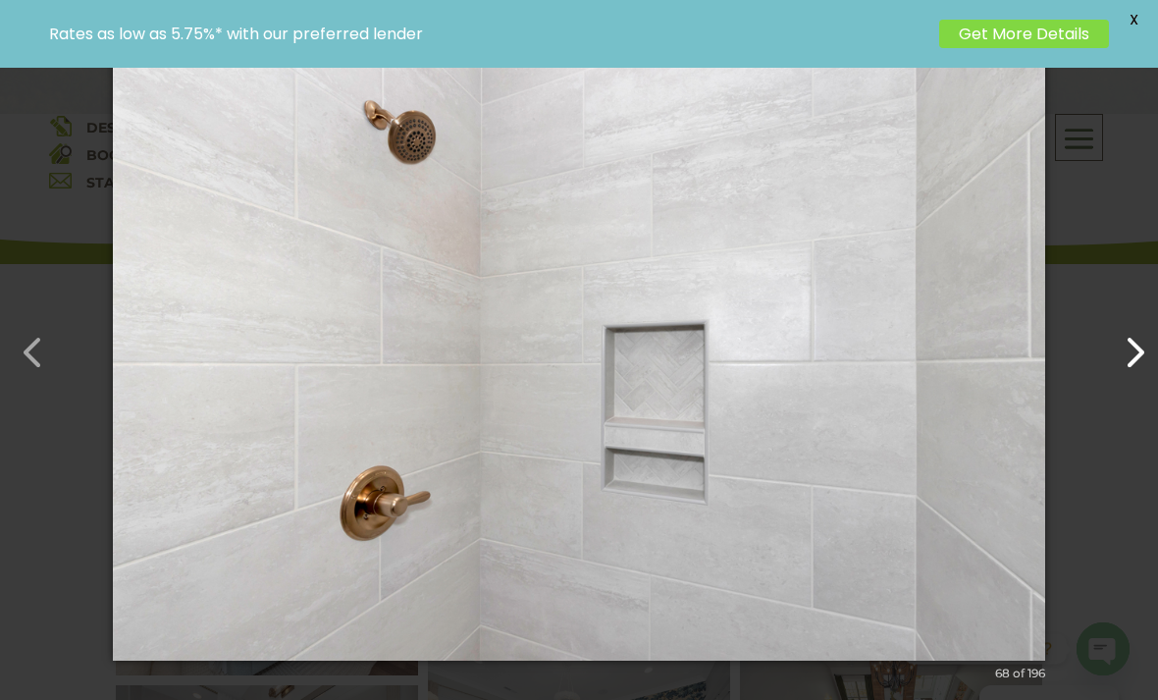
click at [1131, 366] on button "button" at bounding box center [1125, 342] width 47 height 47
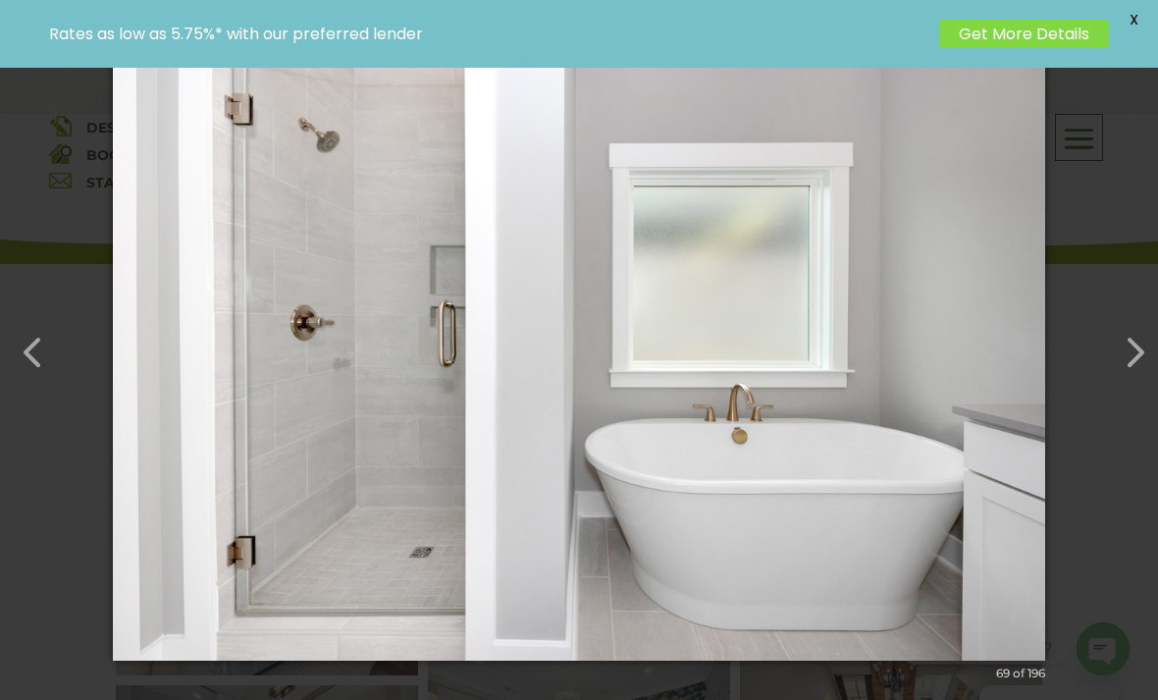
click at [1098, 378] on div "× 69 of 196 Loading image" at bounding box center [579, 350] width 1158 height 700
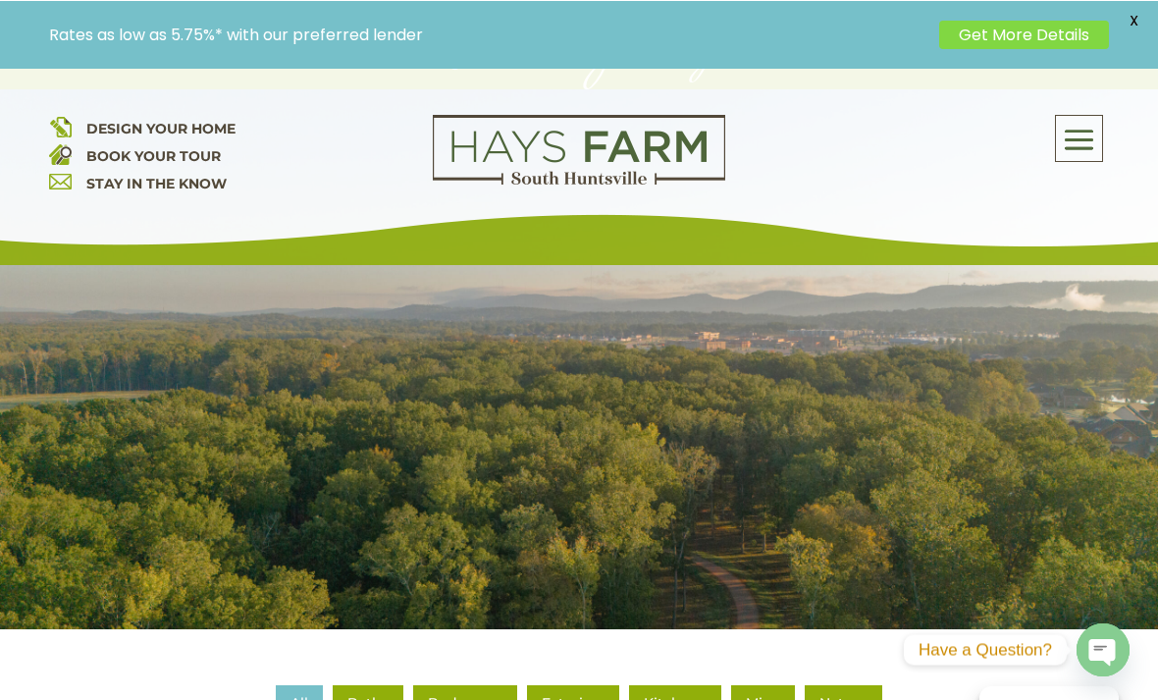
scroll to position [269, 0]
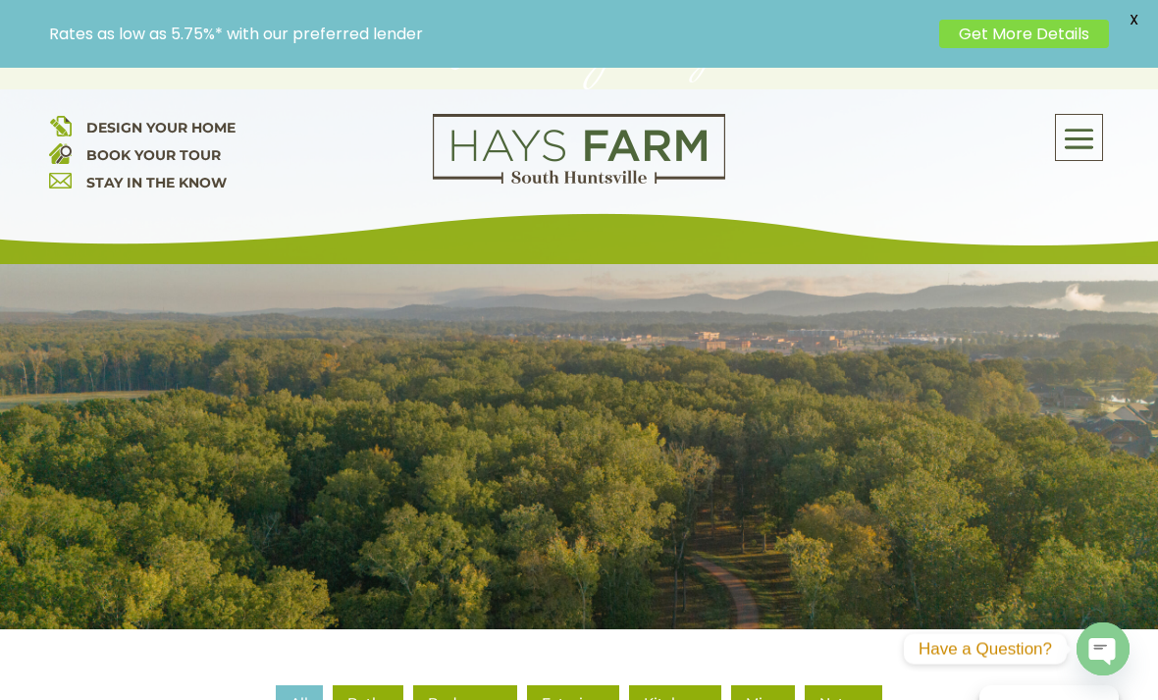
click at [1089, 140] on span at bounding box center [1079, 139] width 46 height 45
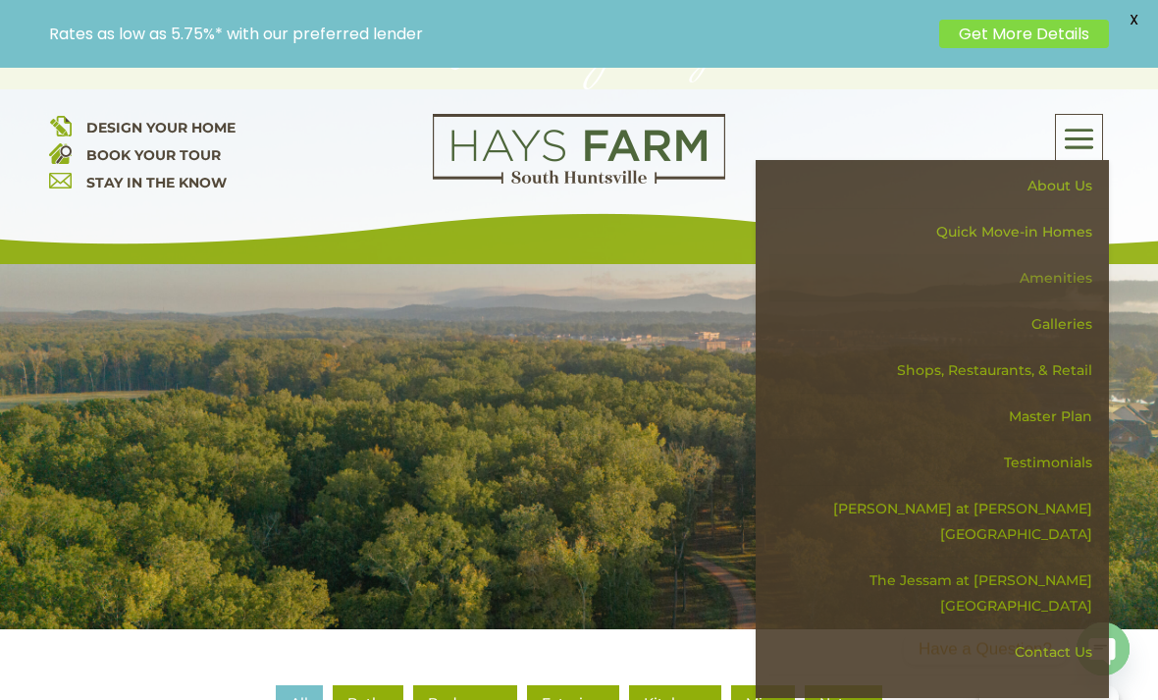
click at [1078, 282] on link "Amenities" at bounding box center [940, 278] width 340 height 46
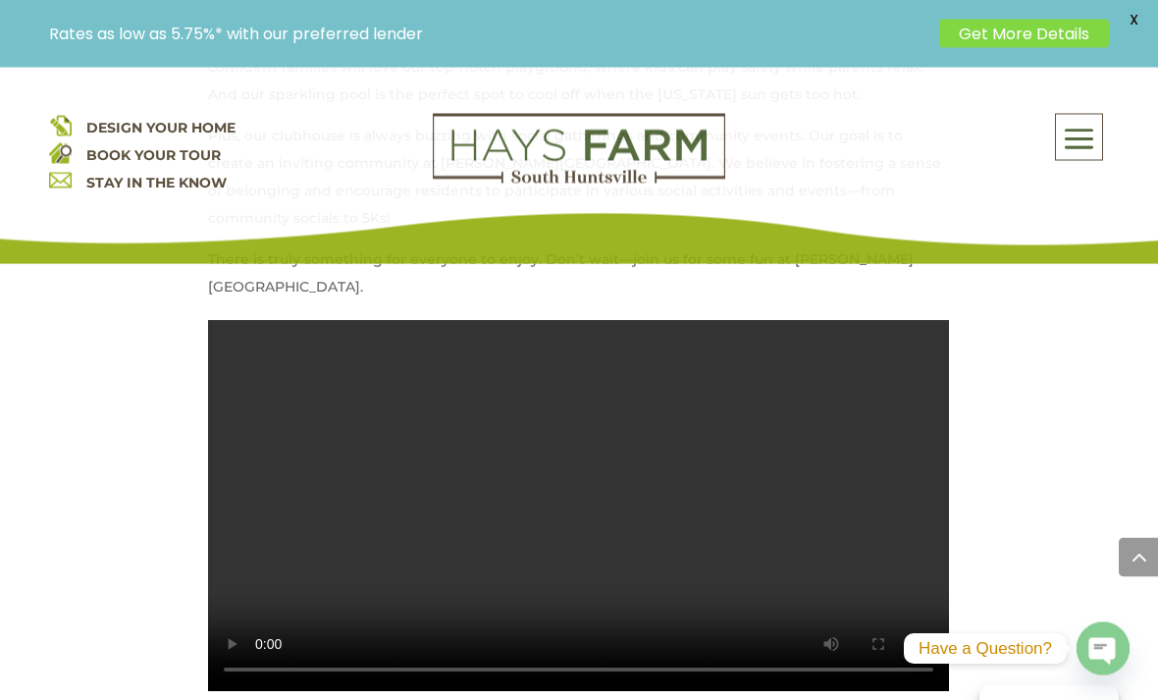
scroll to position [1052, 0]
click at [586, 452] on video at bounding box center [578, 505] width 741 height 371
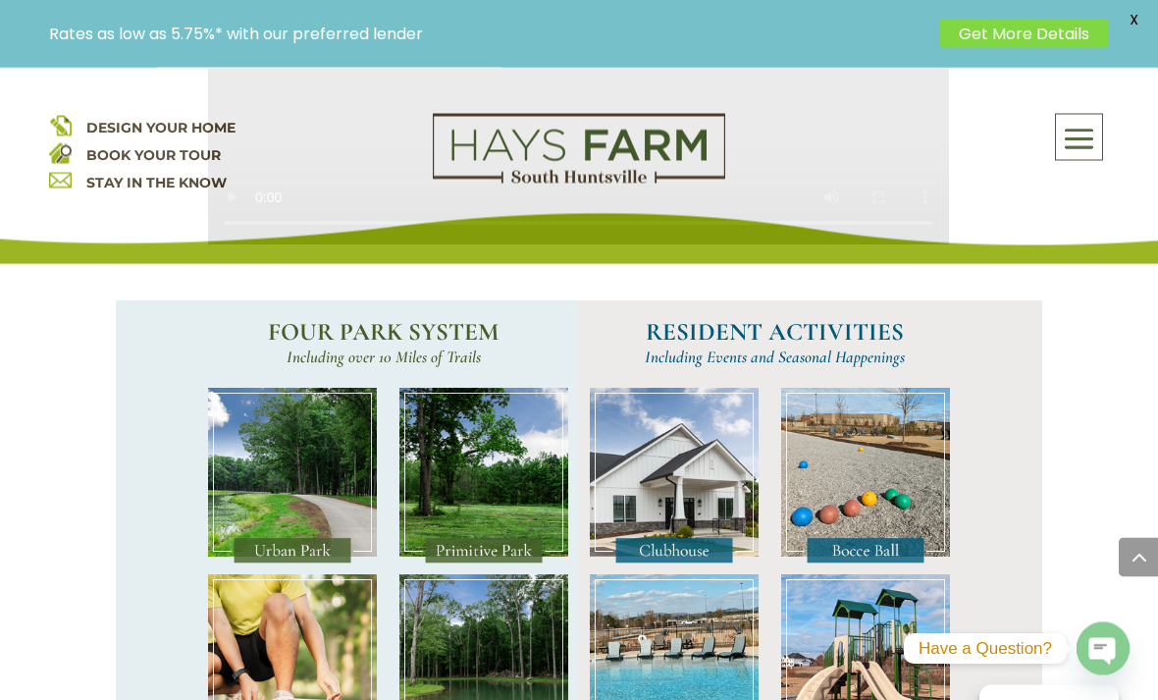
scroll to position [1499, 0]
click at [859, 437] on img at bounding box center [865, 476] width 169 height 176
click at [868, 422] on img at bounding box center [865, 476] width 169 height 176
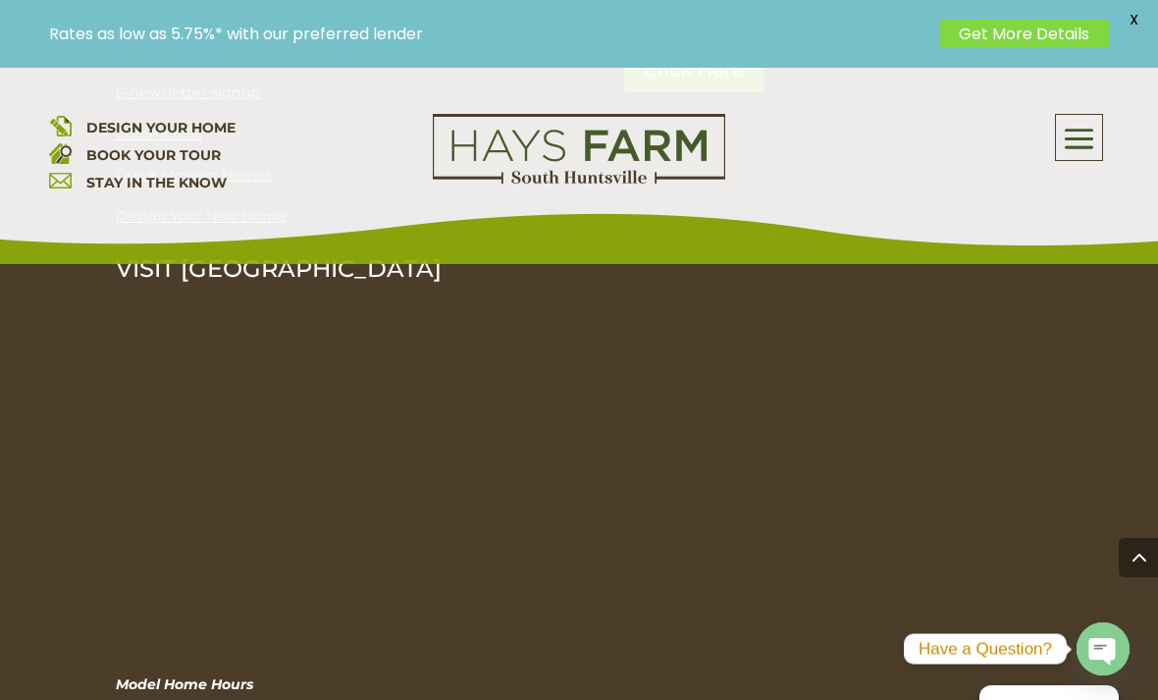
scroll to position [3557, 0]
click at [115, 128] on span "DESIGN YOUR HOME" at bounding box center [160, 128] width 149 height 18
